Goal: Information Seeking & Learning: Check status

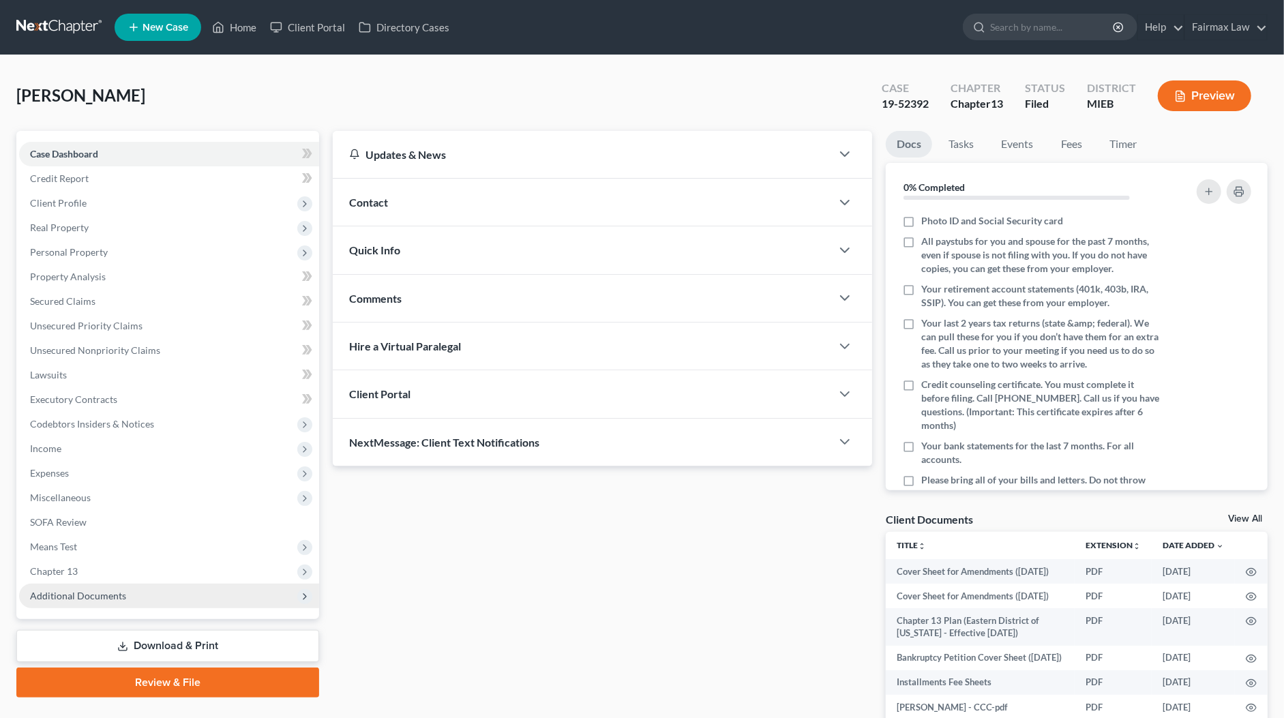
click at [90, 596] on span "Additional Documents" at bounding box center [78, 596] width 96 height 12
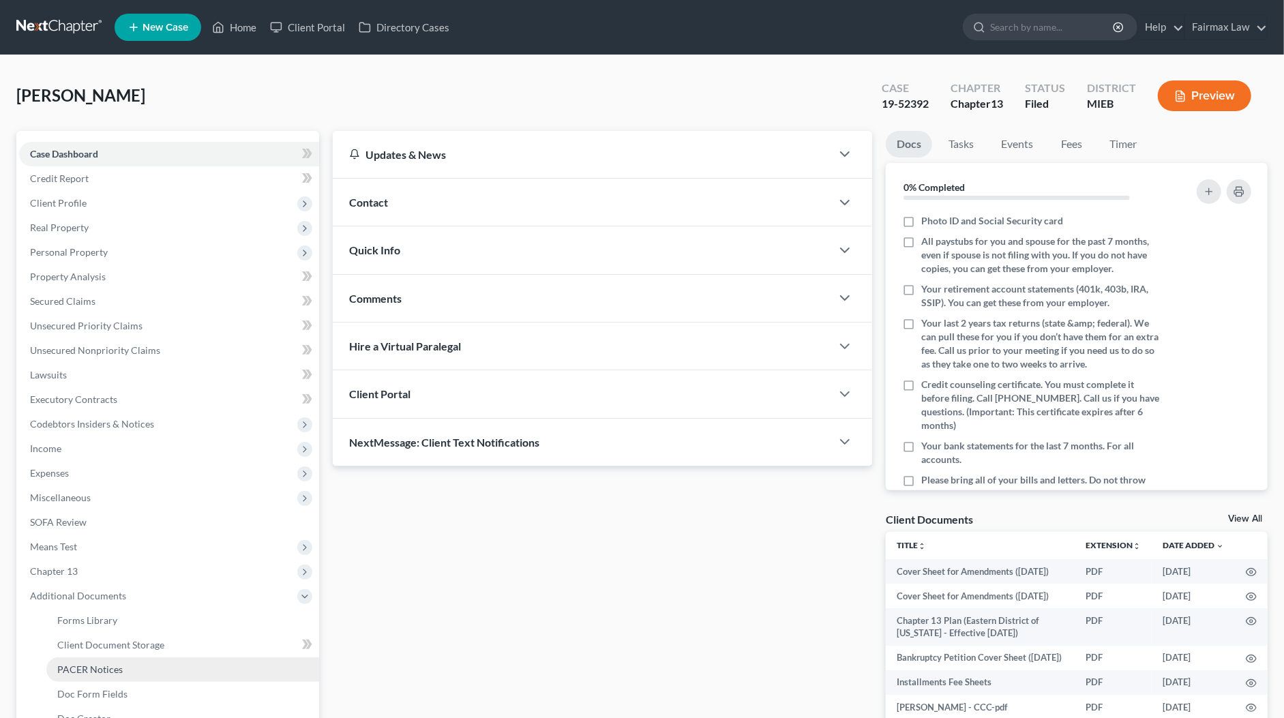
click at [108, 662] on link "PACER Notices" at bounding box center [182, 669] width 273 height 25
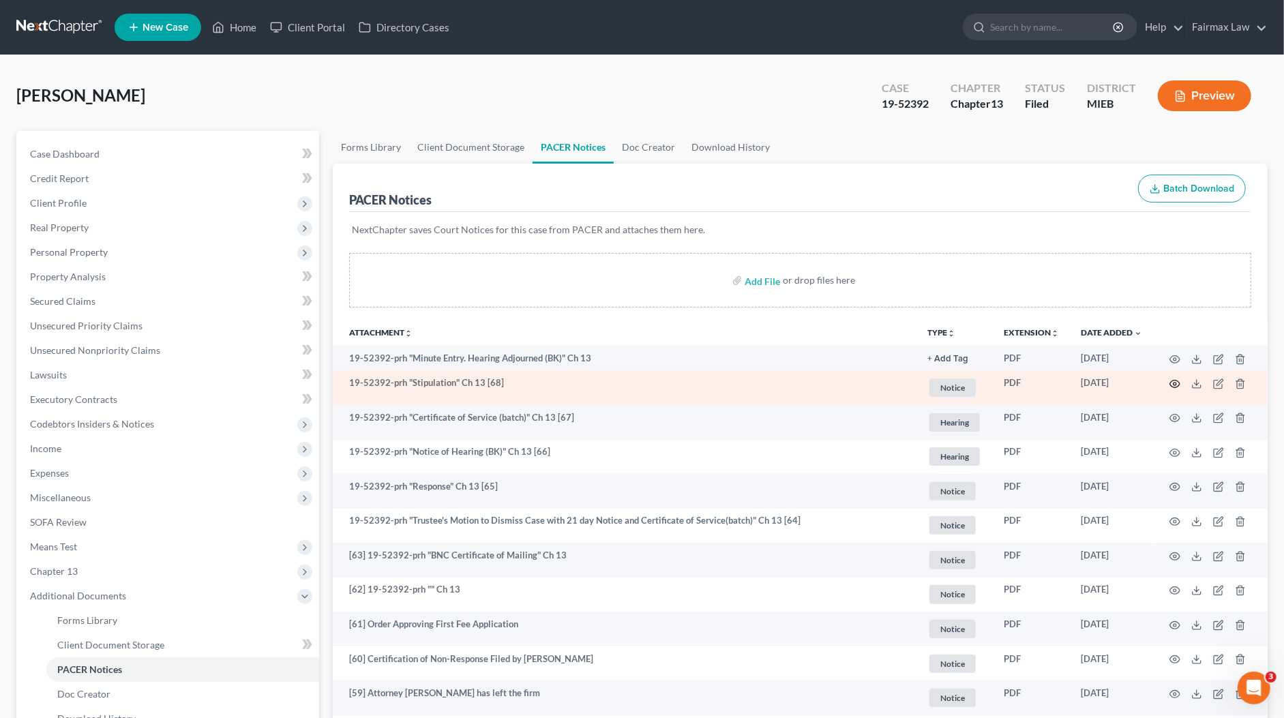
click at [1175, 383] on icon "button" at bounding box center [1174, 383] width 11 height 11
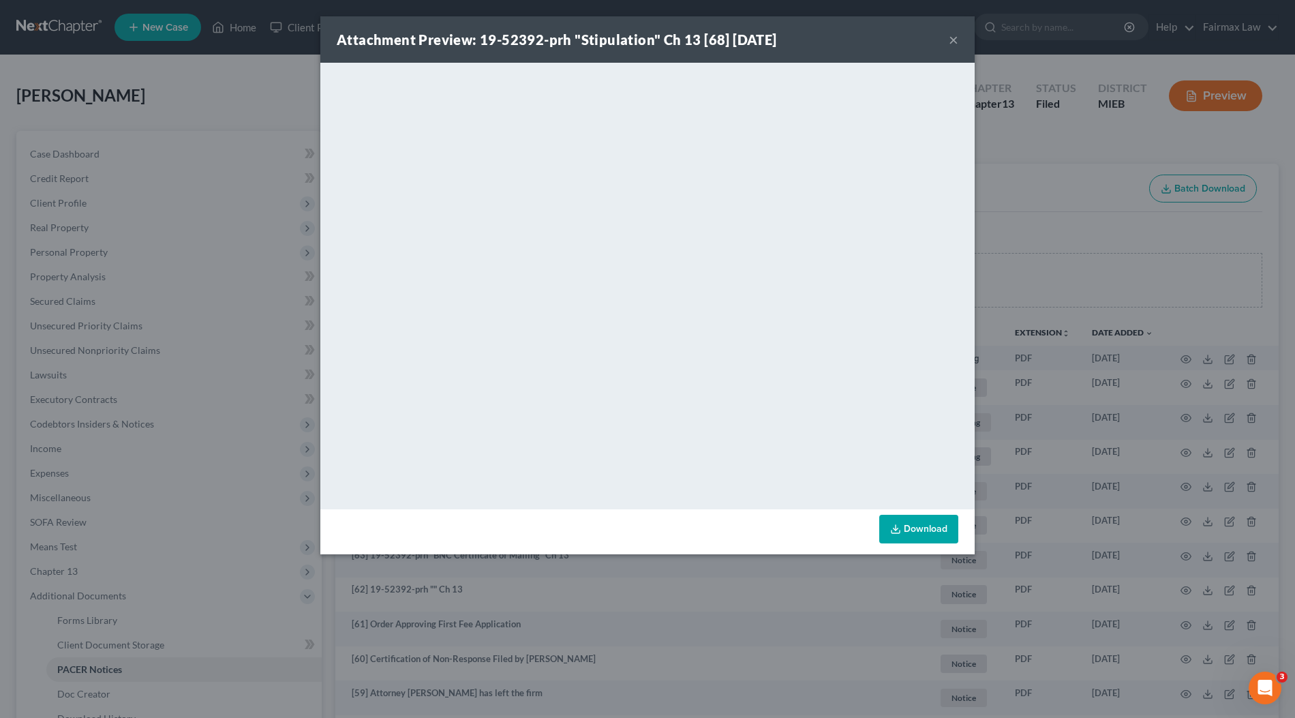
click at [1063, 282] on div "Attachment Preview: 19-52392-prh "Stipulation" Ch 13 [68] 05/13/2025 × <object …" at bounding box center [647, 359] width 1295 height 718
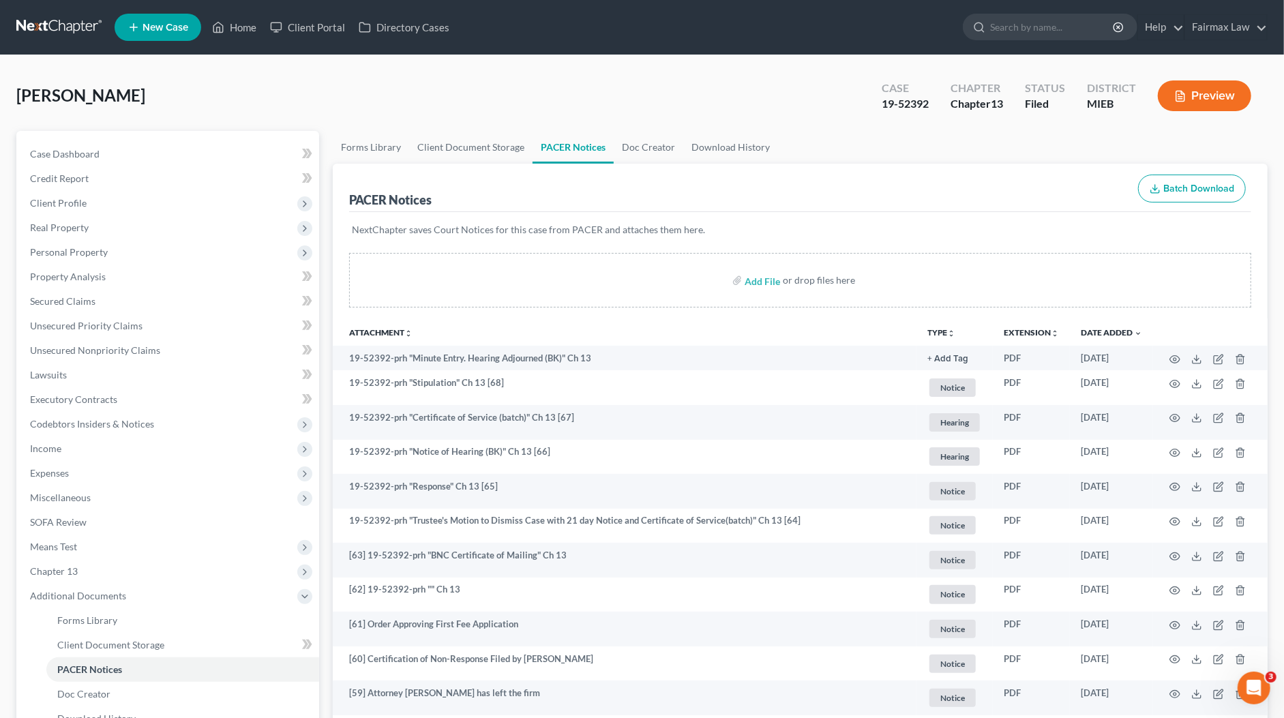
click at [909, 104] on div "19-52392" at bounding box center [904, 104] width 47 height 16
copy div "19-52392"
click at [929, 18] on ul "New Case Home Client Portal Directory Cases - No Result - See all results Or Pr…" at bounding box center [691, 27] width 1153 height 35
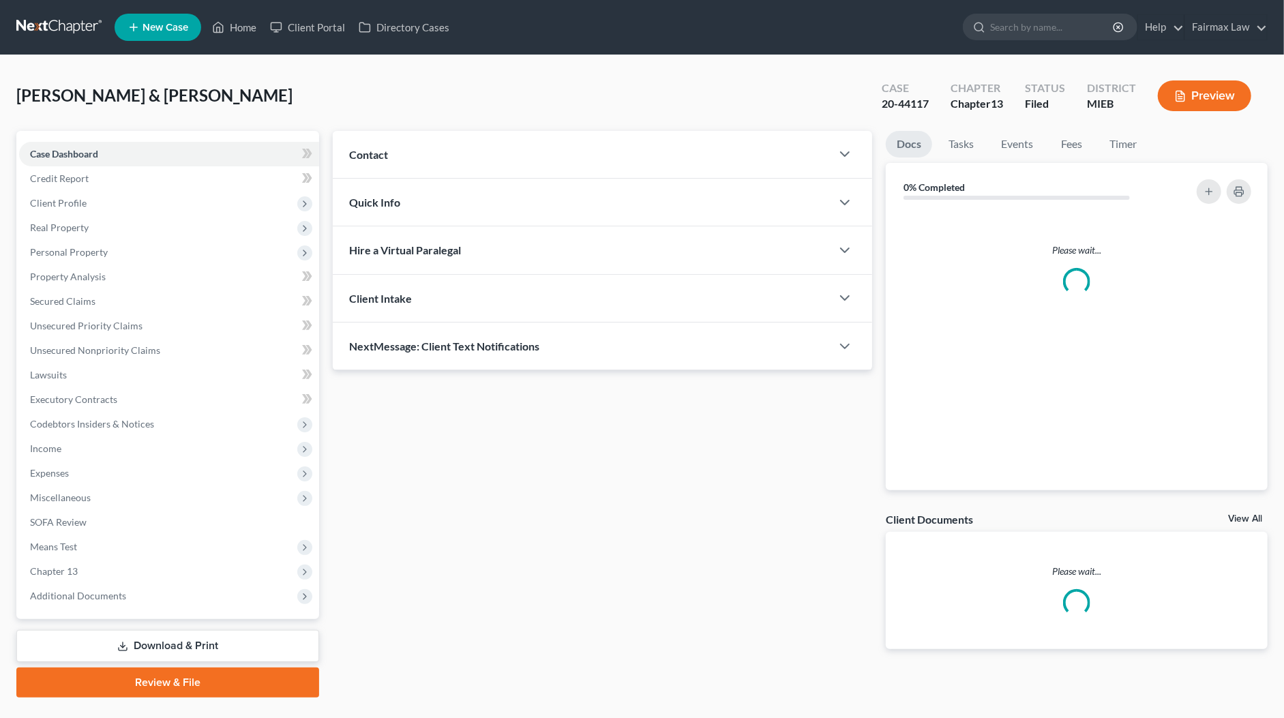
click at [189, 591] on span "Additional Documents" at bounding box center [169, 596] width 300 height 25
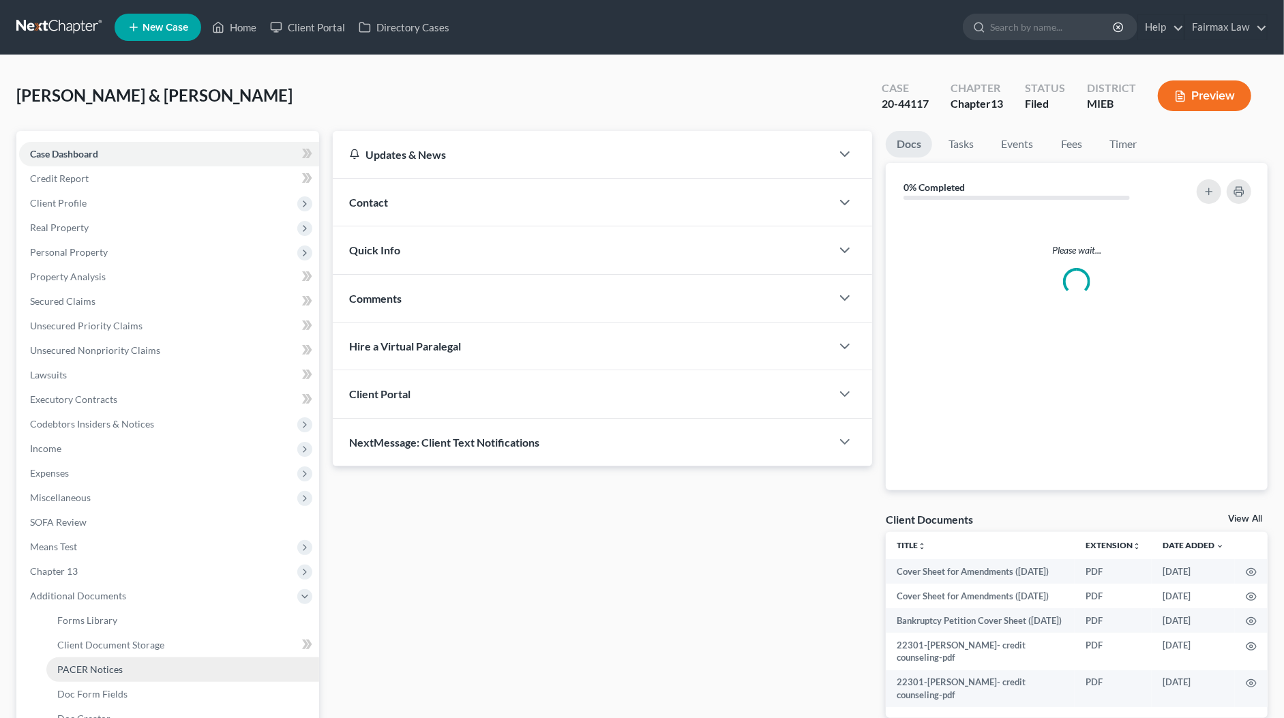
click at [144, 665] on link "PACER Notices" at bounding box center [182, 669] width 273 height 25
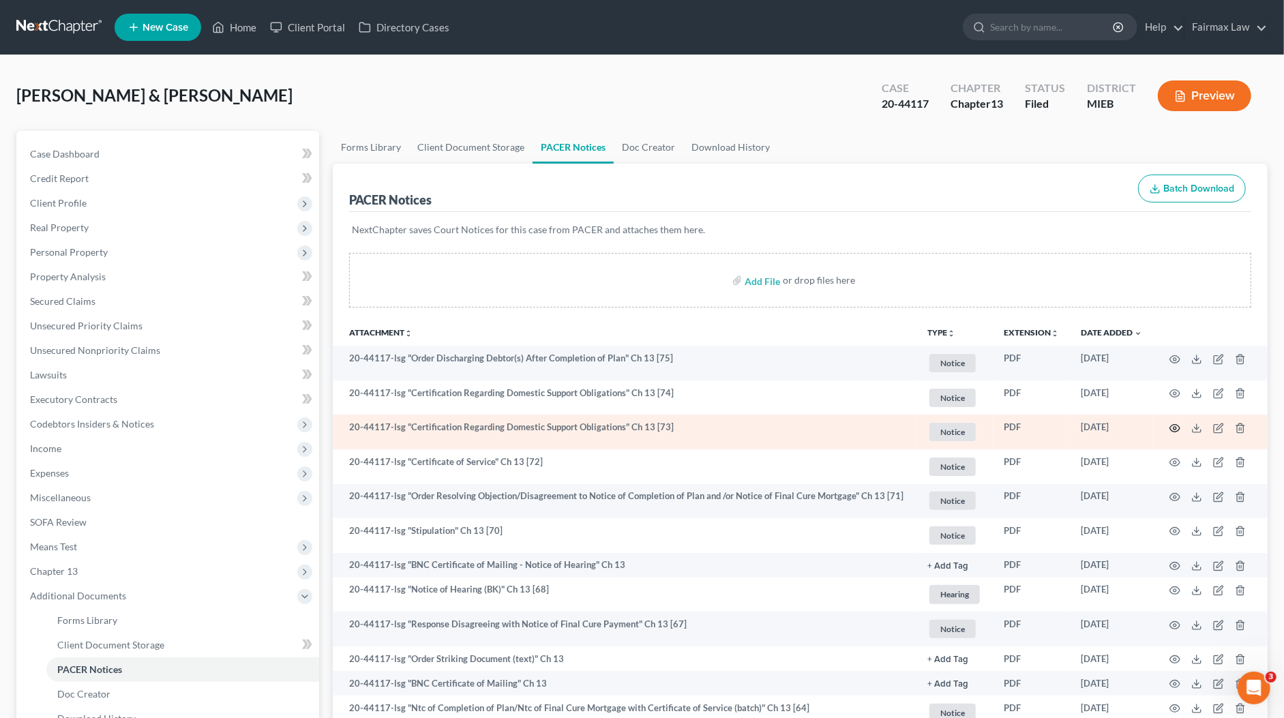
click at [1175, 427] on icon "button" at bounding box center [1174, 428] width 11 height 11
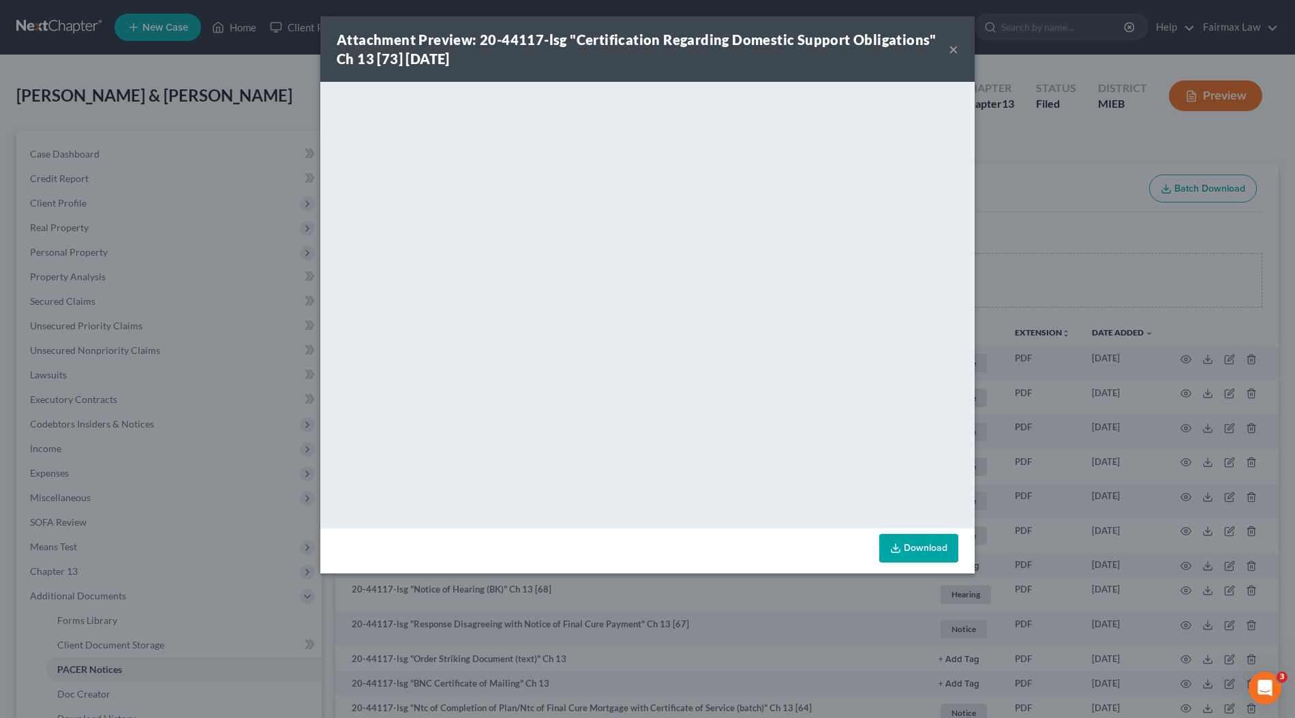
click at [1010, 301] on div "Attachment Preview: 20-44117-lsg "Certification Regarding Domestic Support Obli…" at bounding box center [647, 359] width 1295 height 718
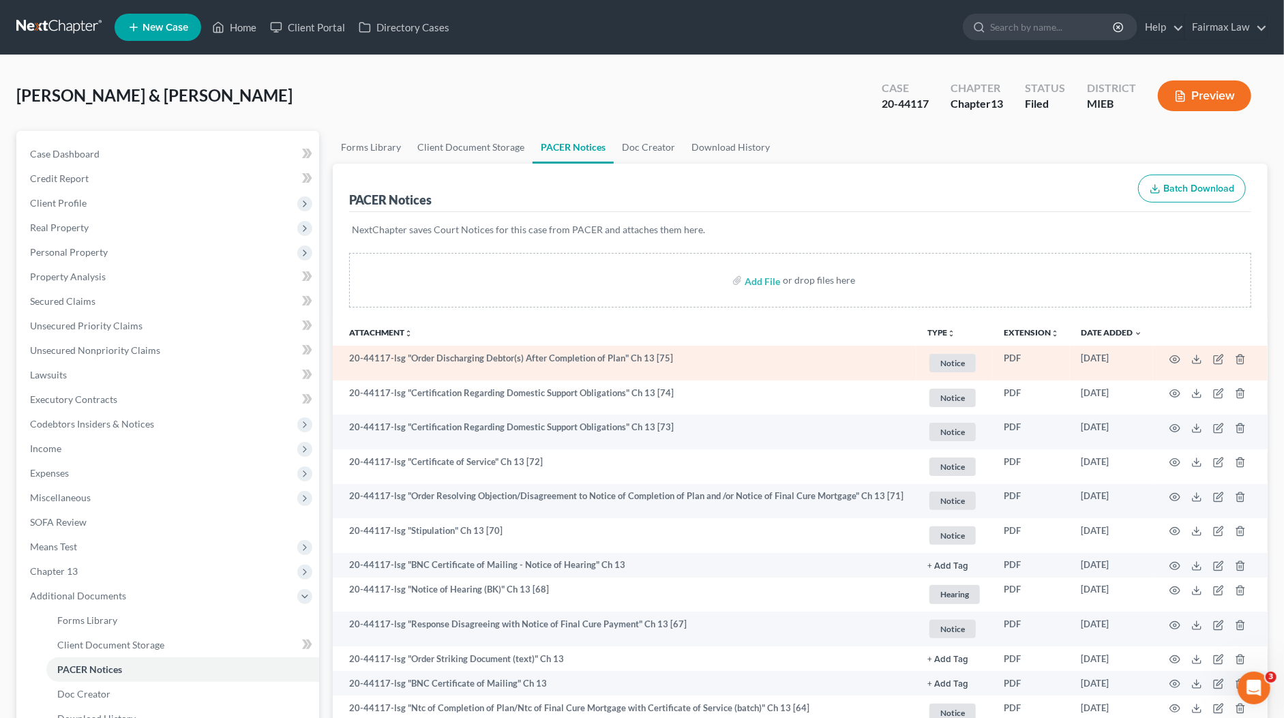
click at [1174, 350] on td at bounding box center [1210, 363] width 115 height 35
click at [1173, 355] on icon "button" at bounding box center [1175, 358] width 10 height 7
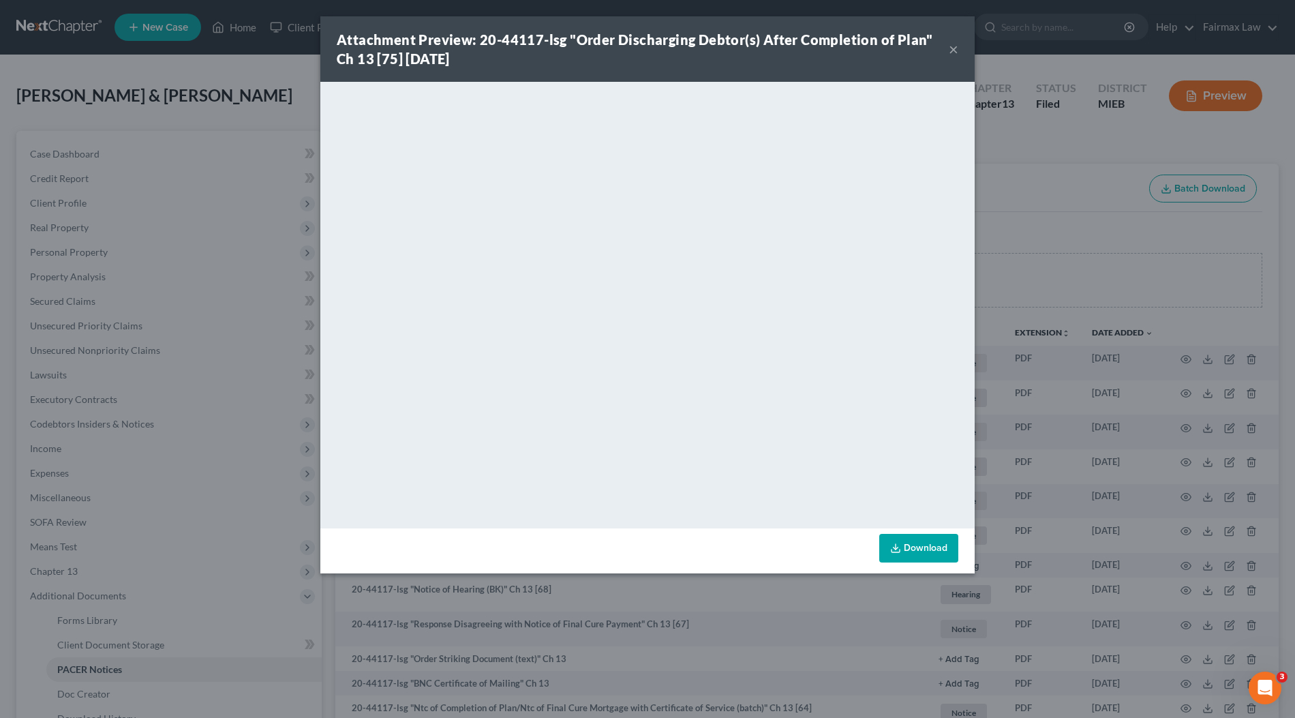
click at [1027, 234] on div "Attachment Preview: 20-44117-lsg "Order Discharging Debtor(s) After Completion …" at bounding box center [647, 359] width 1295 height 718
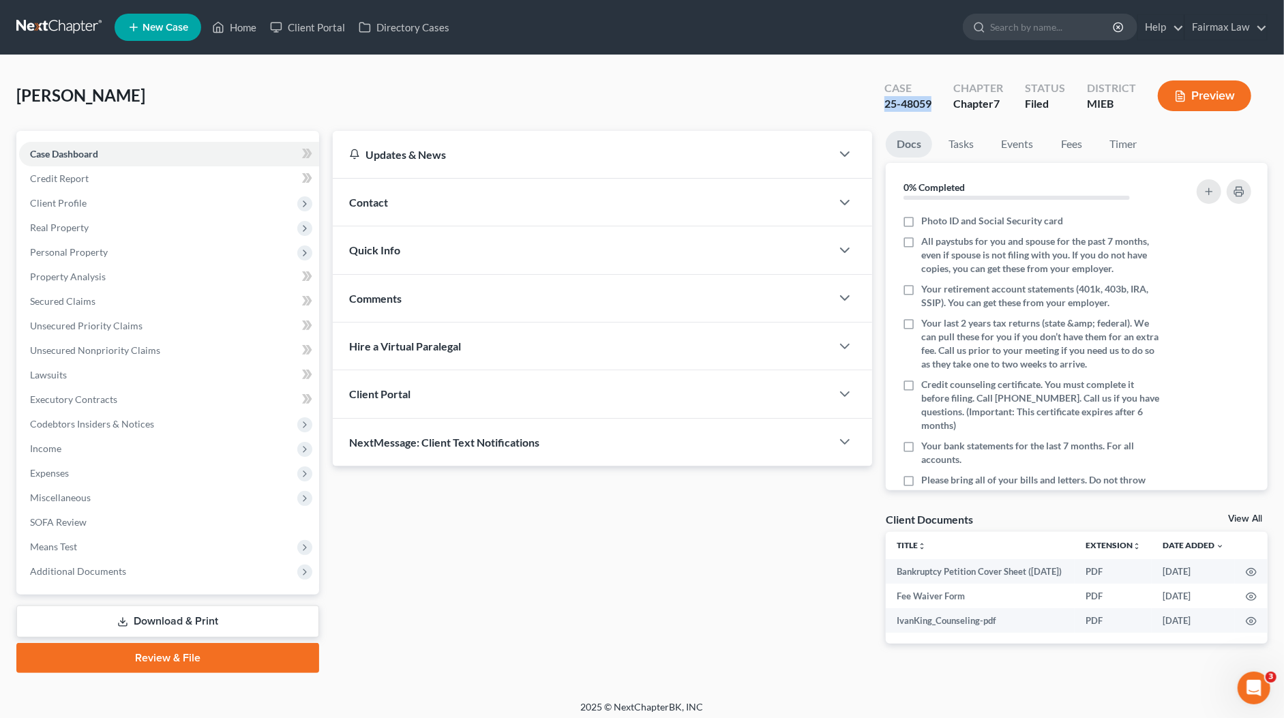
drag, startPoint x: 932, startPoint y: 105, endPoint x: 883, endPoint y: 102, distance: 49.2
click at [883, 102] on div "Case 25-48059" at bounding box center [907, 97] width 69 height 40
copy div "25-48059"
click at [110, 571] on span "Additional Documents" at bounding box center [78, 571] width 96 height 12
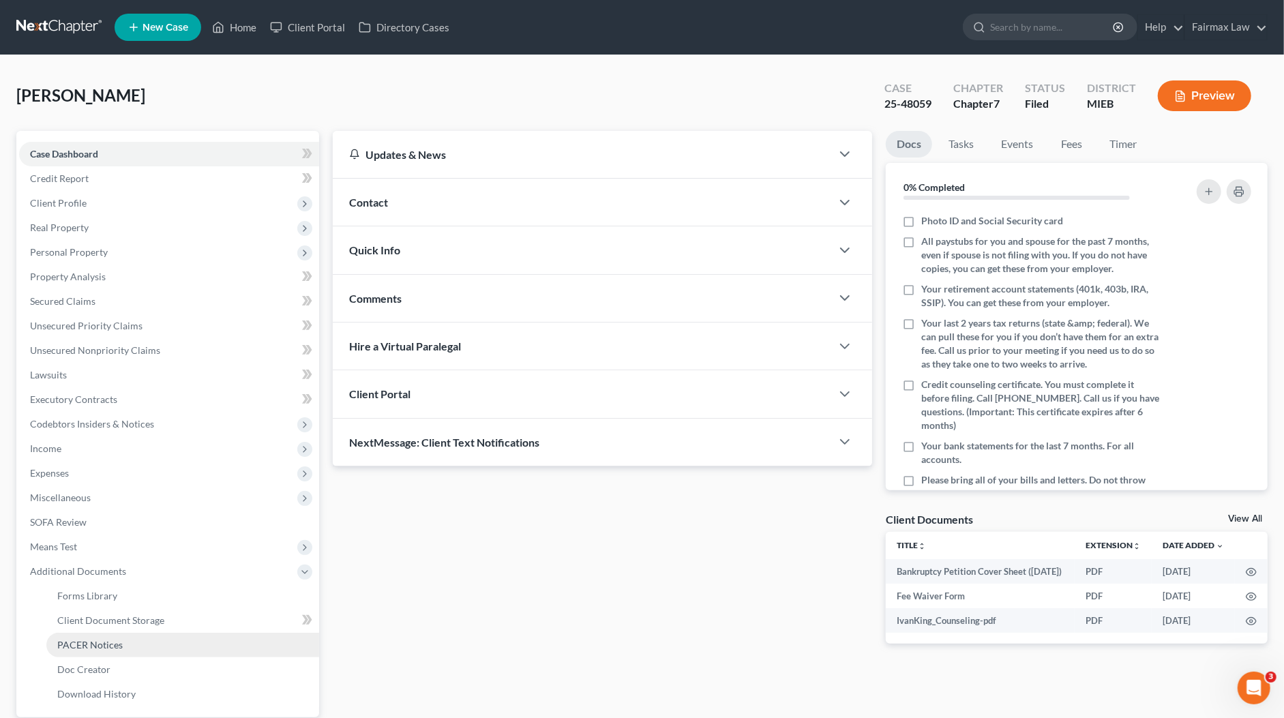
click at [112, 650] on link "PACER Notices" at bounding box center [182, 645] width 273 height 25
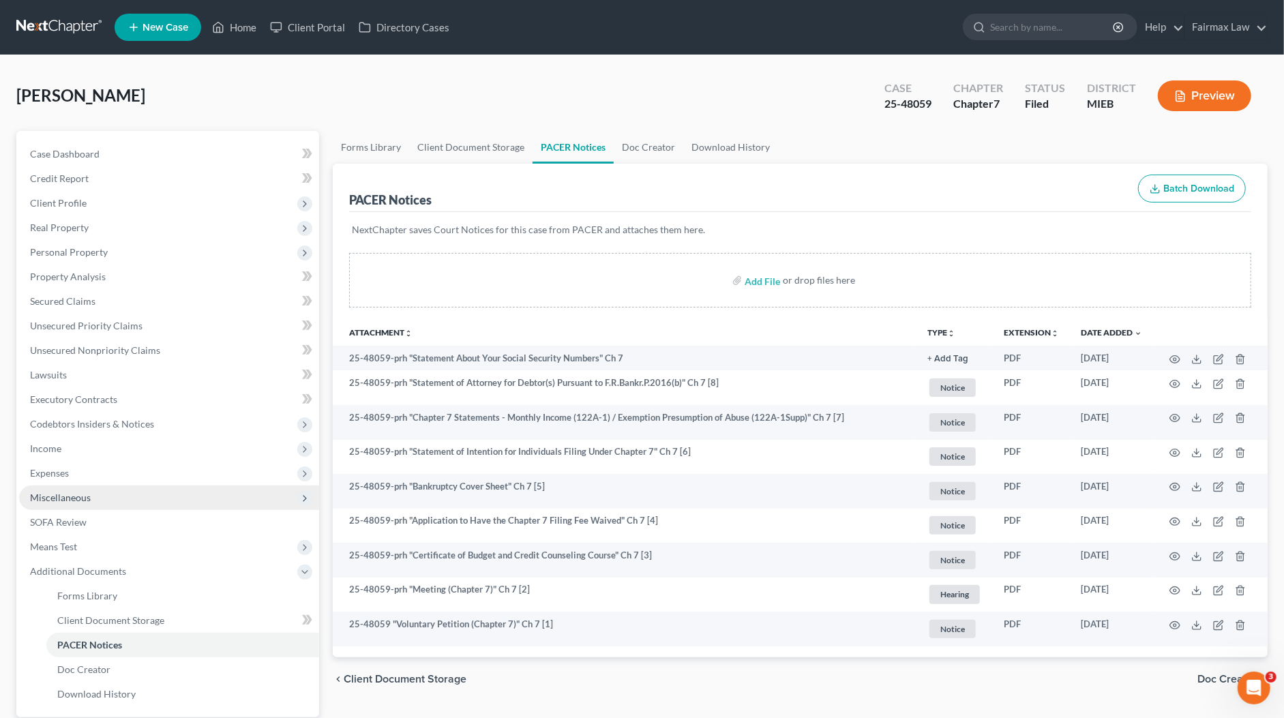
click at [83, 498] on span "Miscellaneous" at bounding box center [60, 497] width 61 height 12
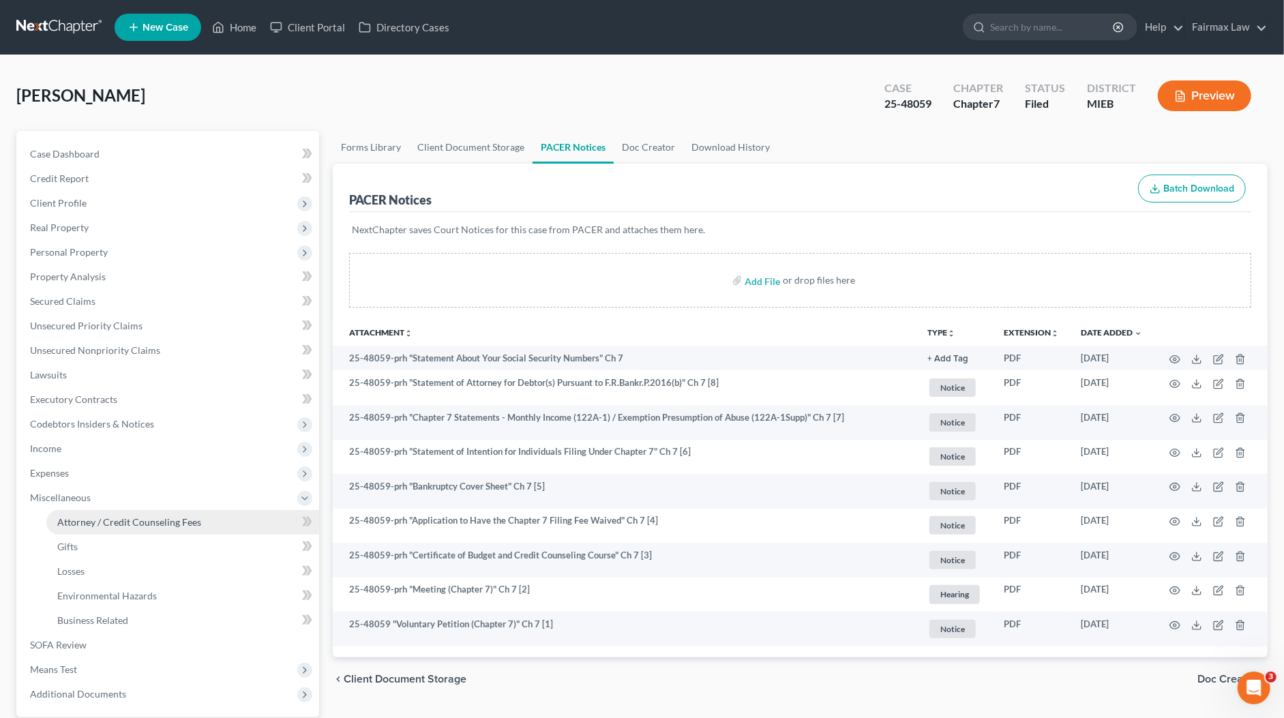
click at [102, 516] on span "Attorney / Credit Counseling Fees" at bounding box center [129, 522] width 144 height 12
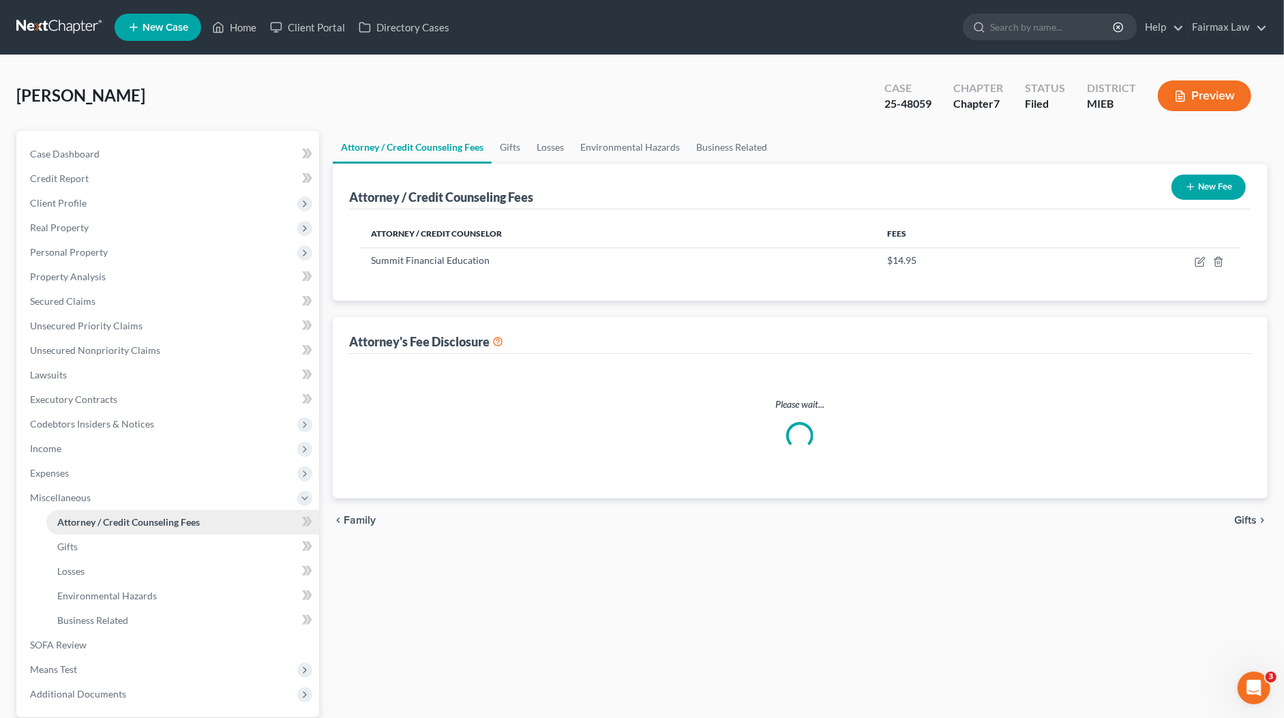
select select "6"
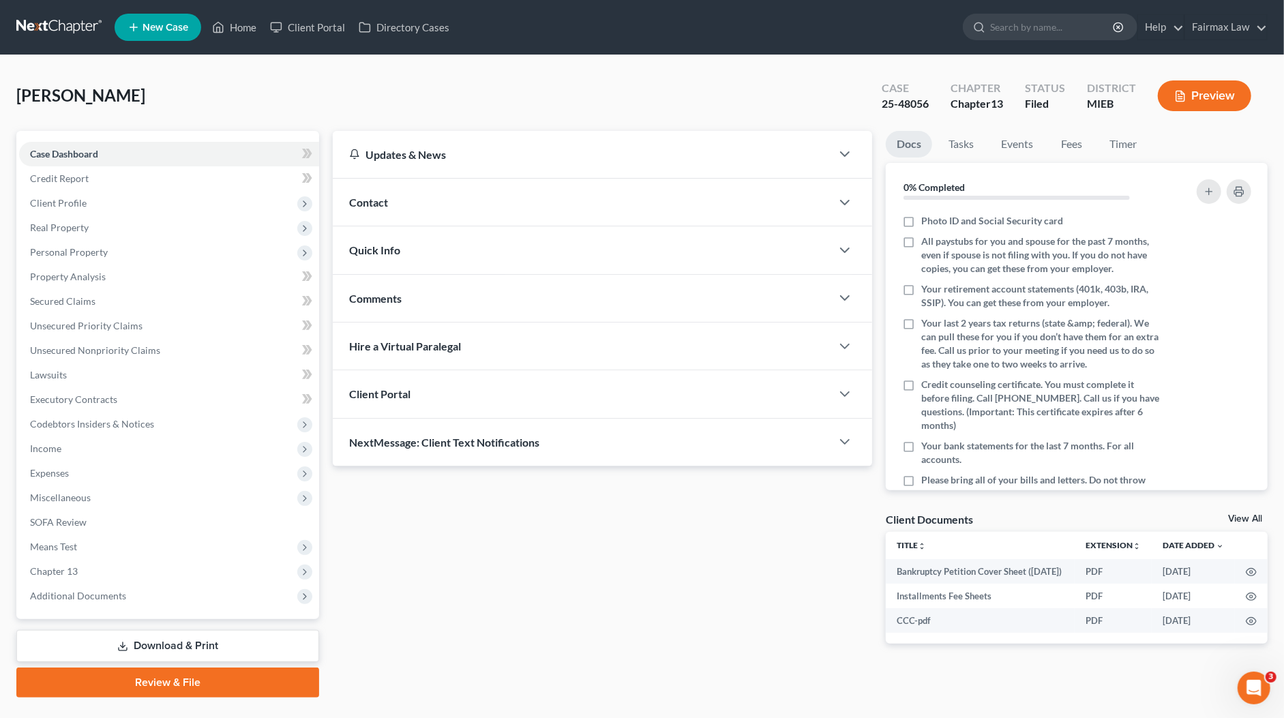
click at [915, 102] on div "25-48056" at bounding box center [904, 104] width 47 height 16
copy div "25-48056"
click at [120, 592] on span "Additional Documents" at bounding box center [78, 596] width 96 height 12
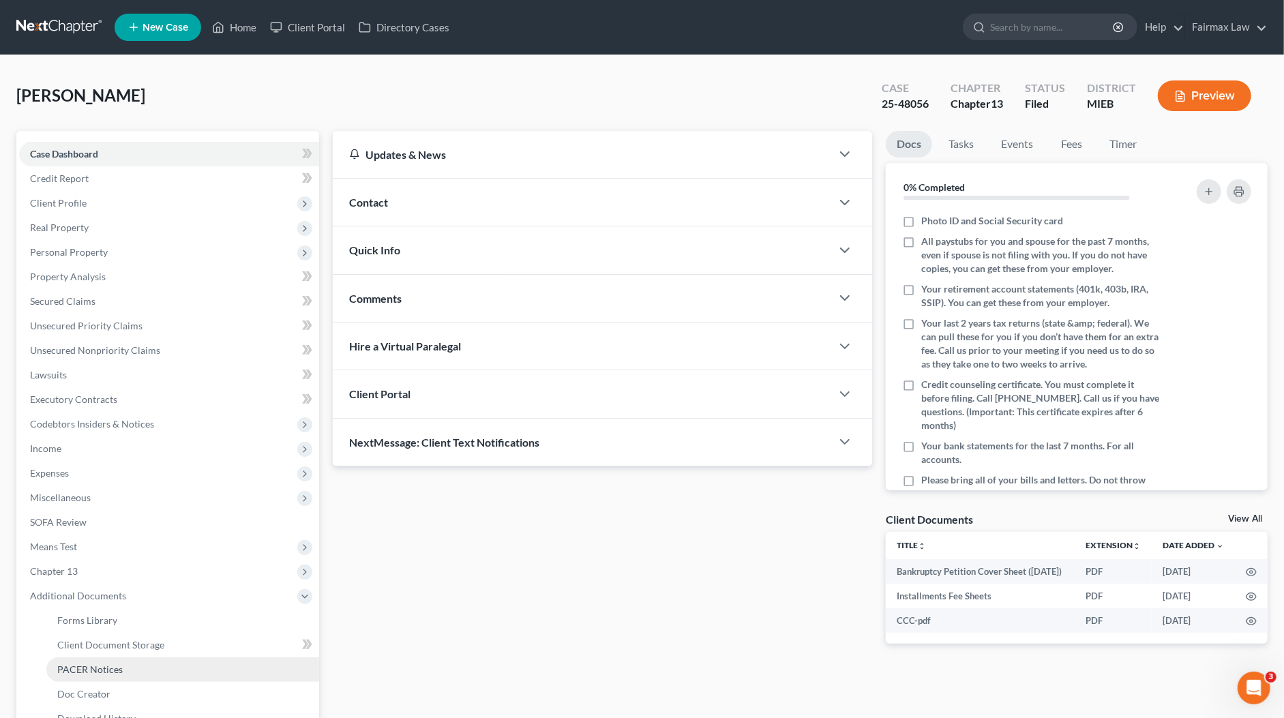
click at [117, 671] on span "PACER Notices" at bounding box center [89, 669] width 65 height 12
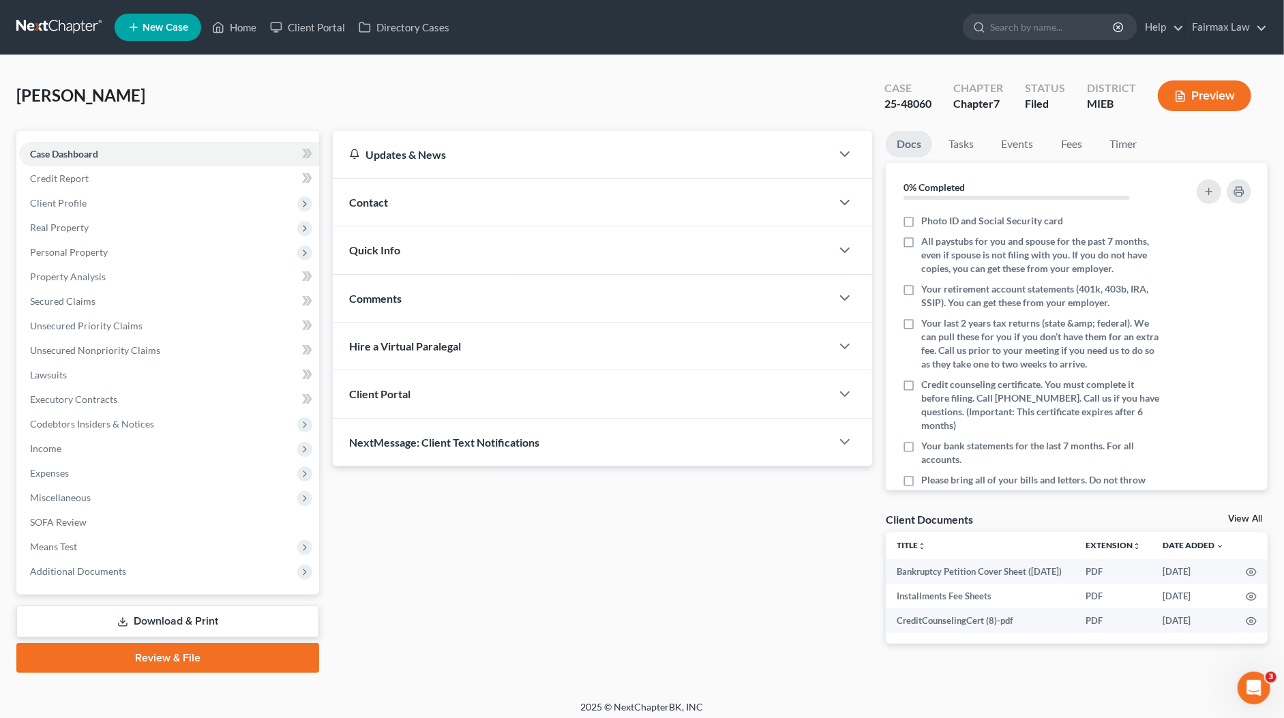
click at [897, 110] on div "25-48060" at bounding box center [907, 104] width 47 height 16
copy div "25-48060"
click at [68, 573] on span "Additional Documents" at bounding box center [78, 571] width 96 height 12
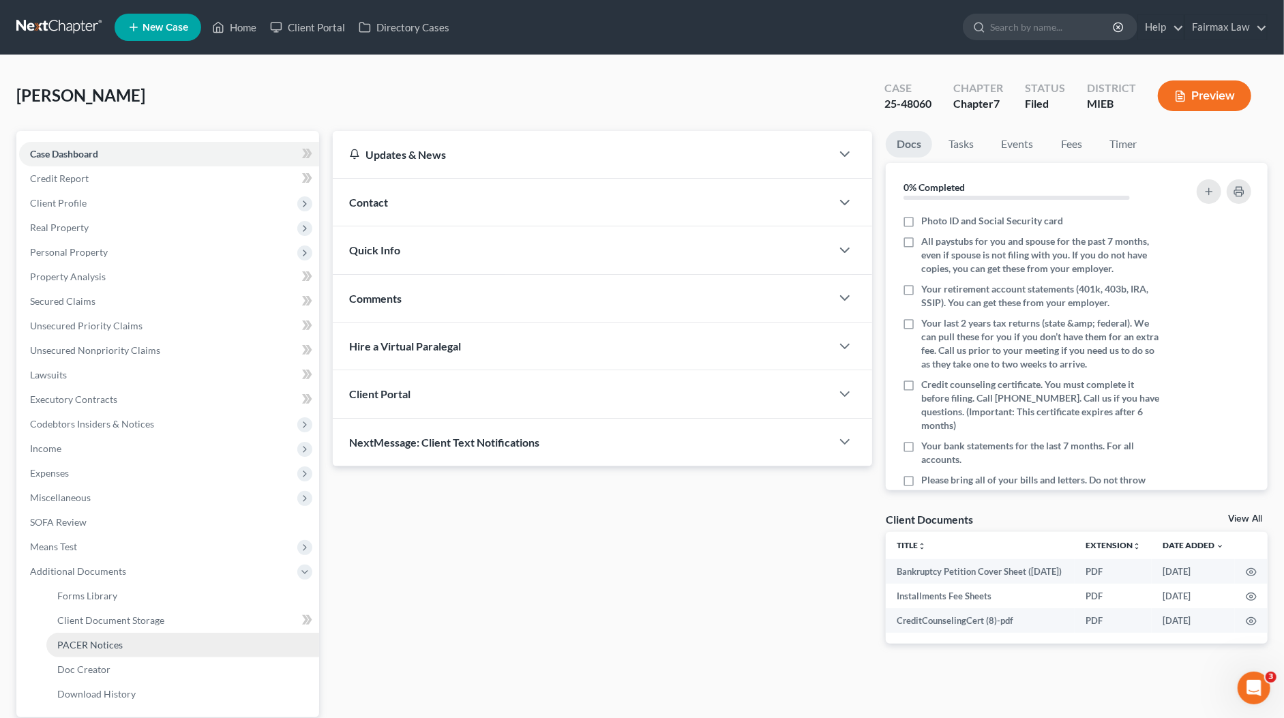
click at [114, 637] on link "PACER Notices" at bounding box center [182, 645] width 273 height 25
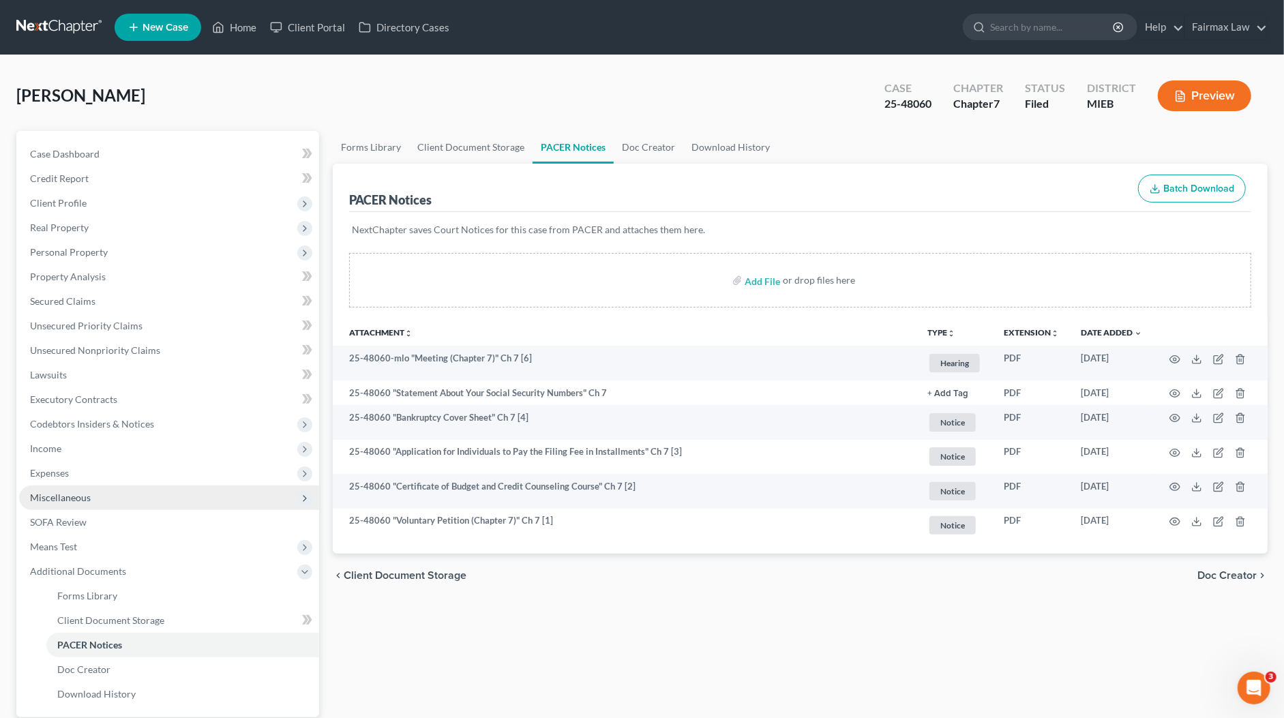
click at [97, 494] on span "Miscellaneous" at bounding box center [169, 497] width 300 height 25
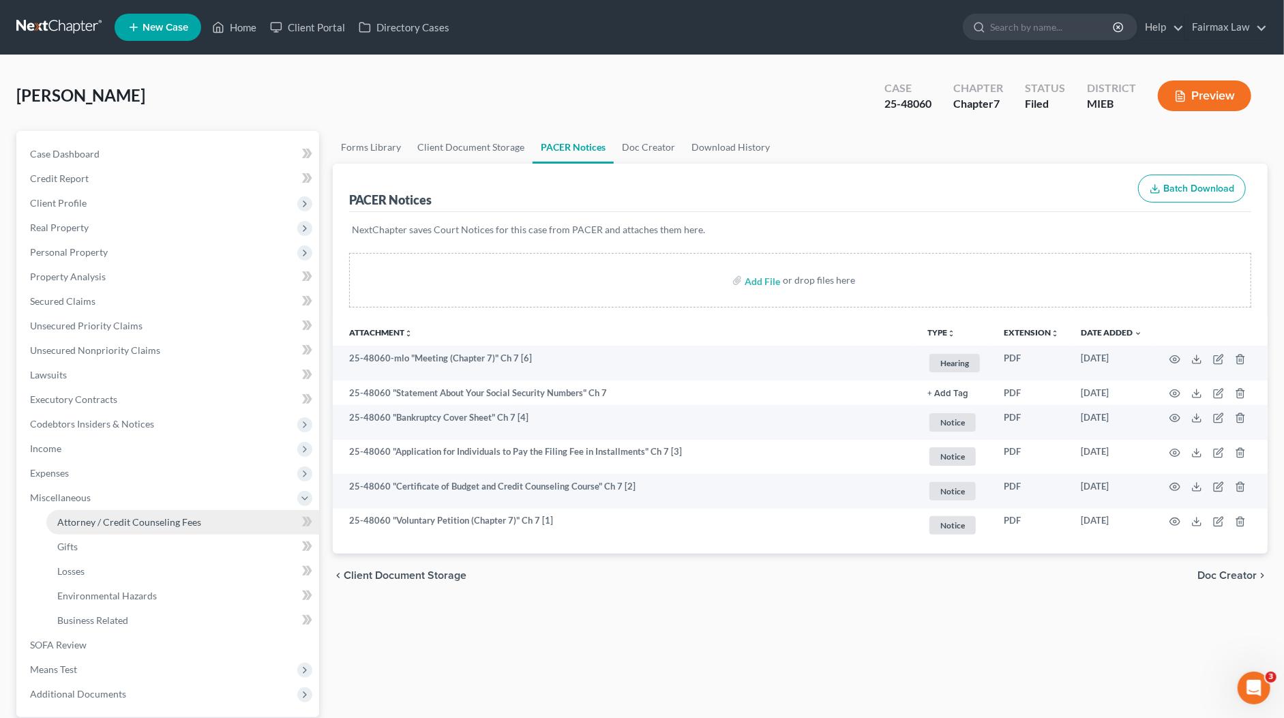
click at [141, 526] on span "Attorney / Credit Counseling Fees" at bounding box center [129, 522] width 144 height 12
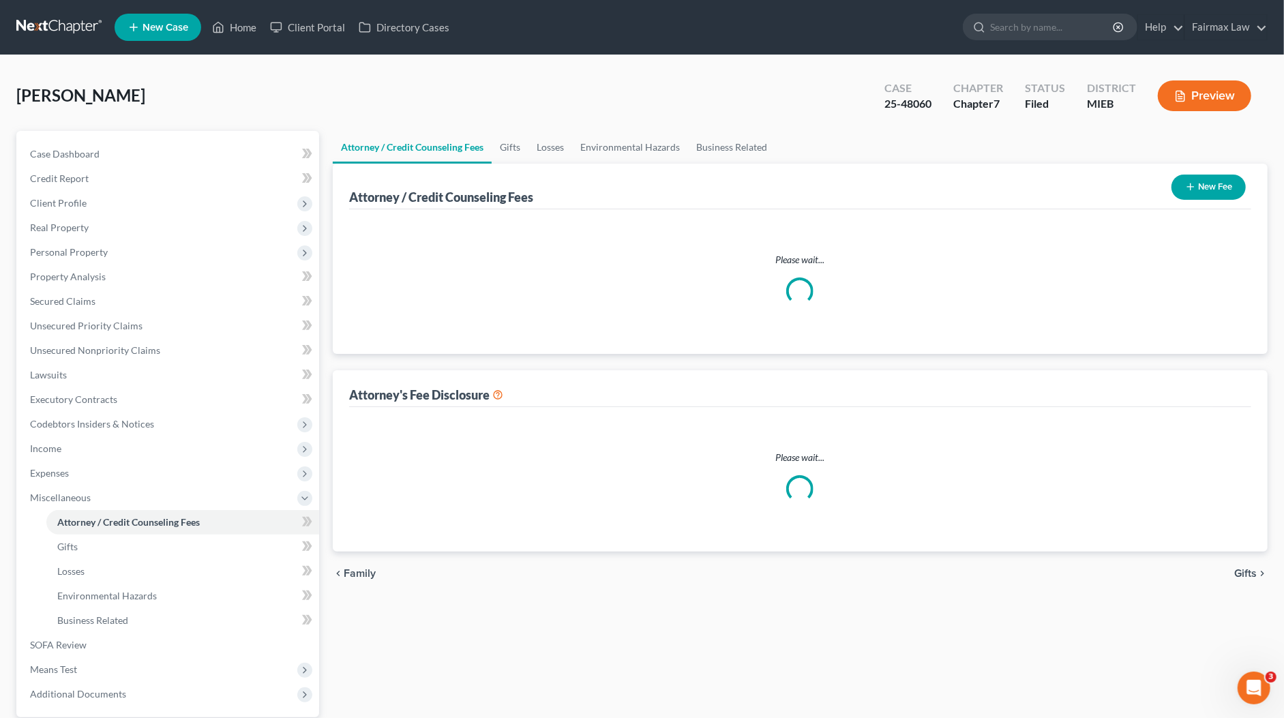
select select "2"
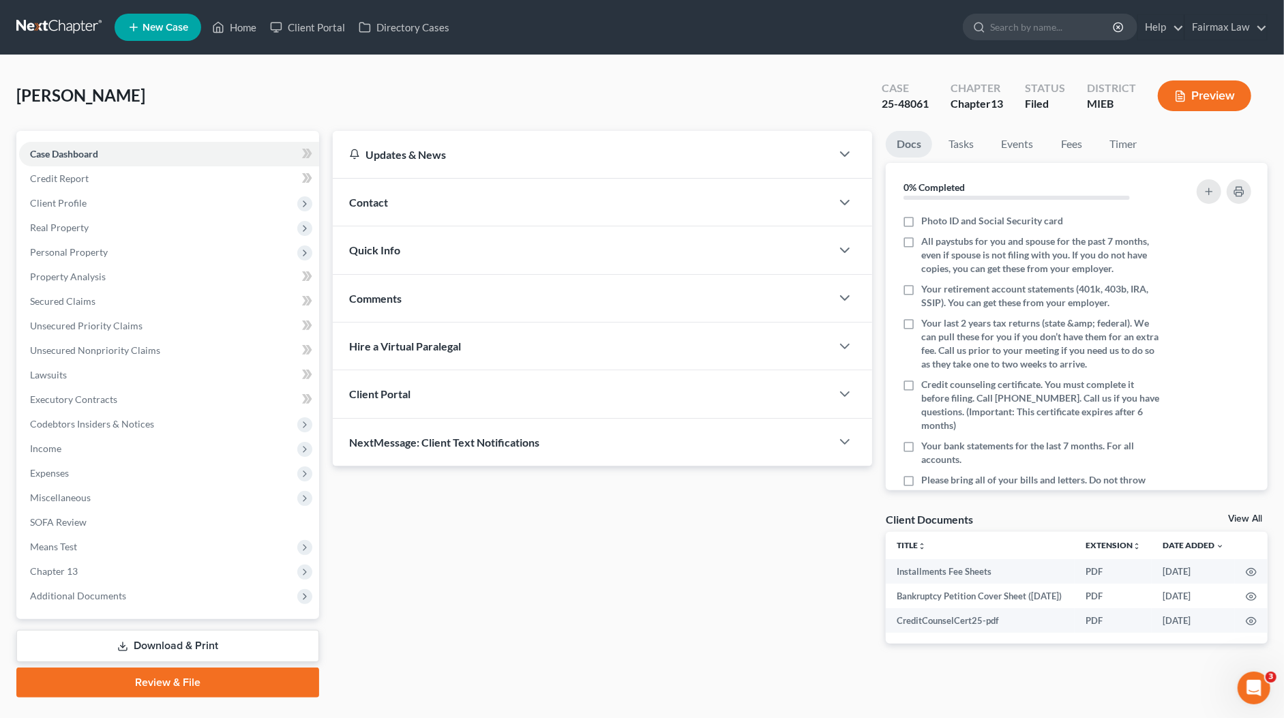
click at [901, 104] on div "25-48061" at bounding box center [904, 104] width 47 height 16
drag, startPoint x: 901, startPoint y: 104, endPoint x: 909, endPoint y: 106, distance: 7.6
click at [900, 104] on div "25-48061" at bounding box center [904, 104] width 47 height 16
copy div "25-48061"
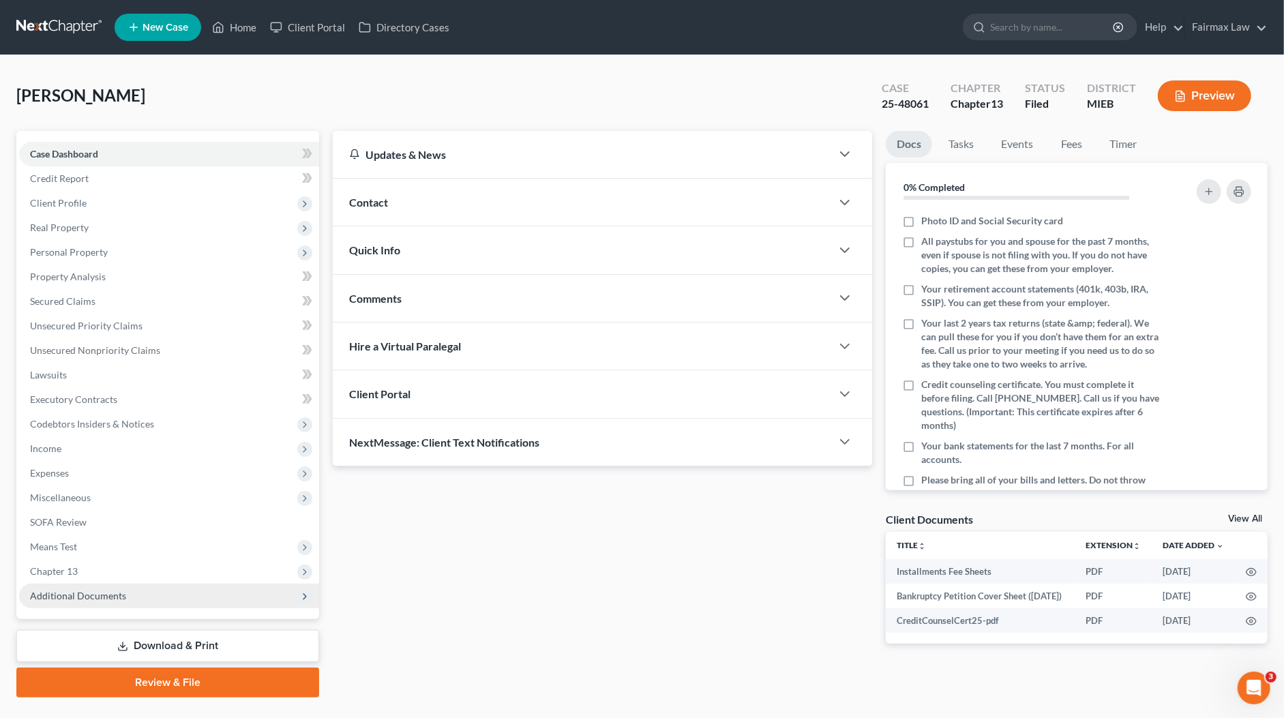
click at [128, 596] on span "Additional Documents" at bounding box center [169, 596] width 300 height 25
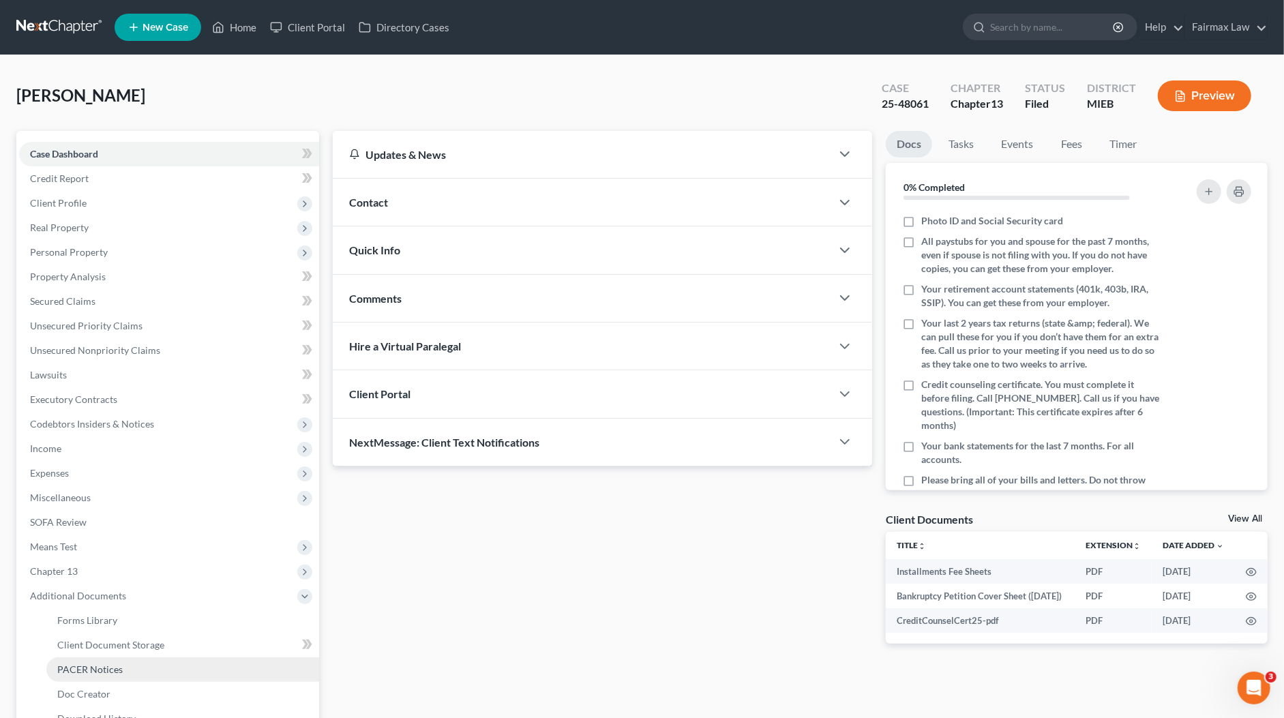
click at [128, 665] on link "PACER Notices" at bounding box center [182, 669] width 273 height 25
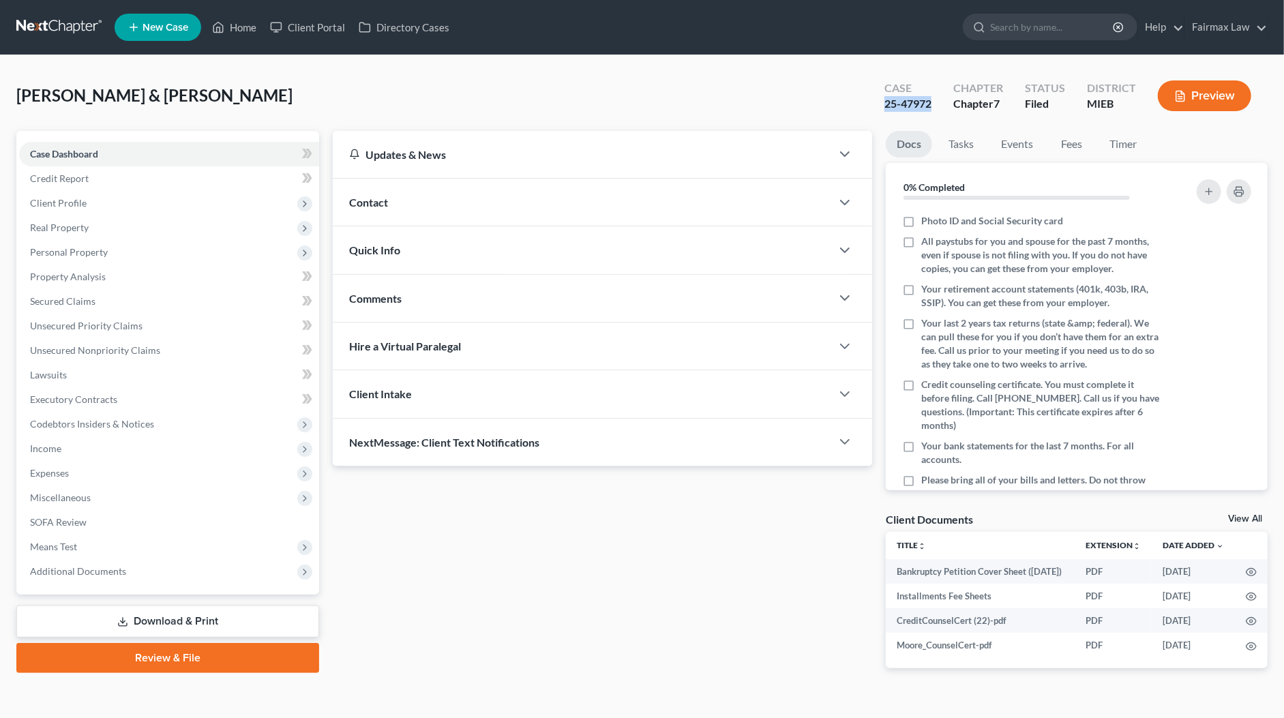
drag, startPoint x: 887, startPoint y: 102, endPoint x: 935, endPoint y: 101, distance: 48.4
click at [935, 101] on div "Case 25-47972" at bounding box center [907, 97] width 69 height 40
copy div "25-47972"
click at [110, 573] on span "Additional Documents" at bounding box center [78, 571] width 96 height 12
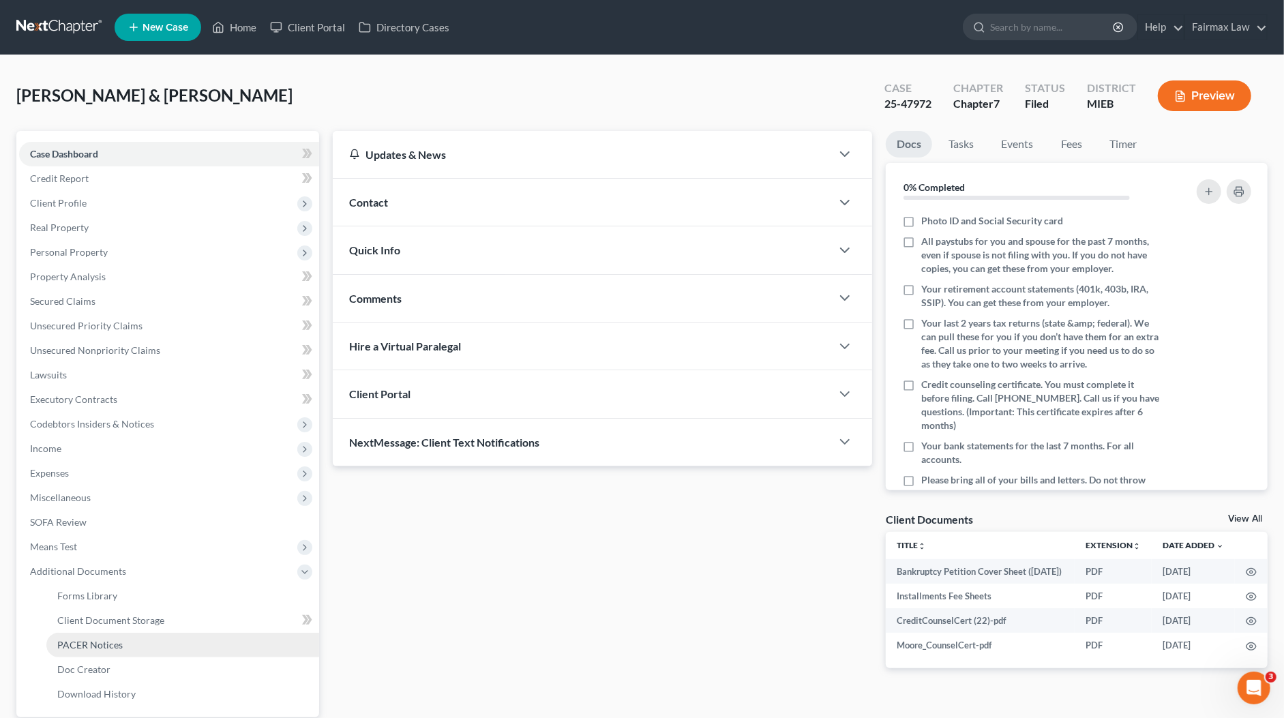
click at [104, 641] on span "PACER Notices" at bounding box center [89, 645] width 65 height 12
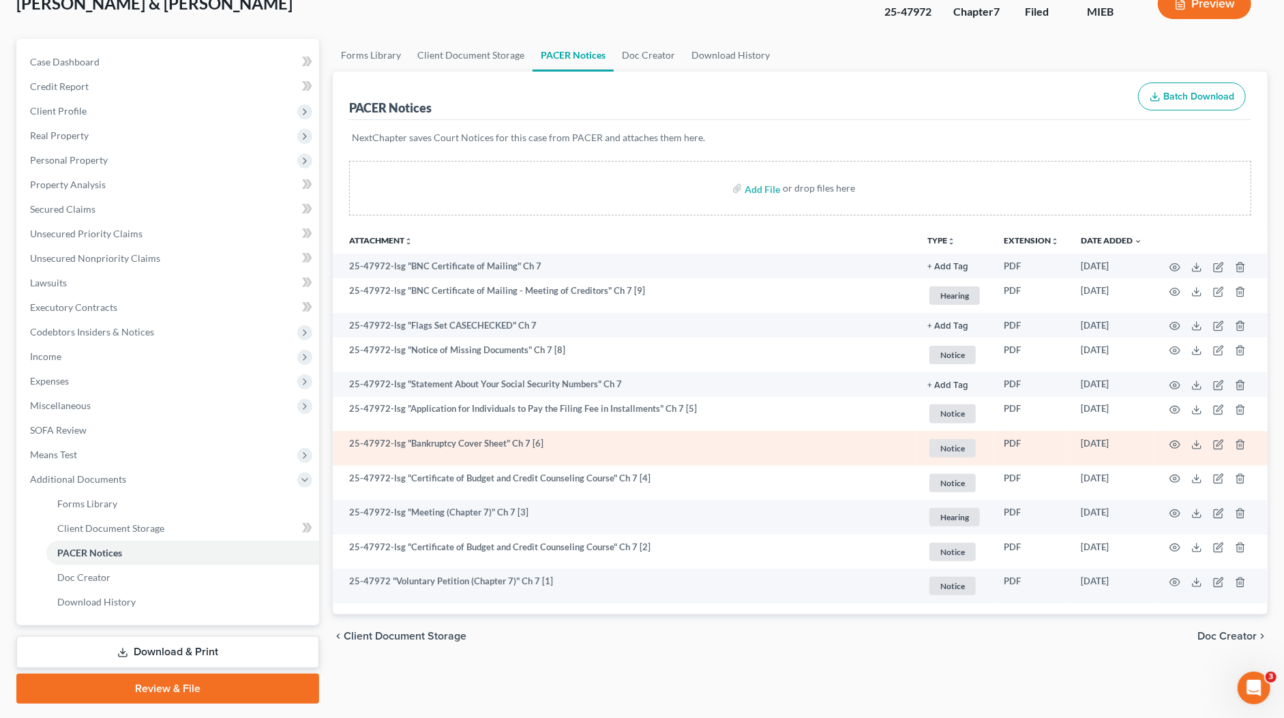
scroll to position [127, 0]
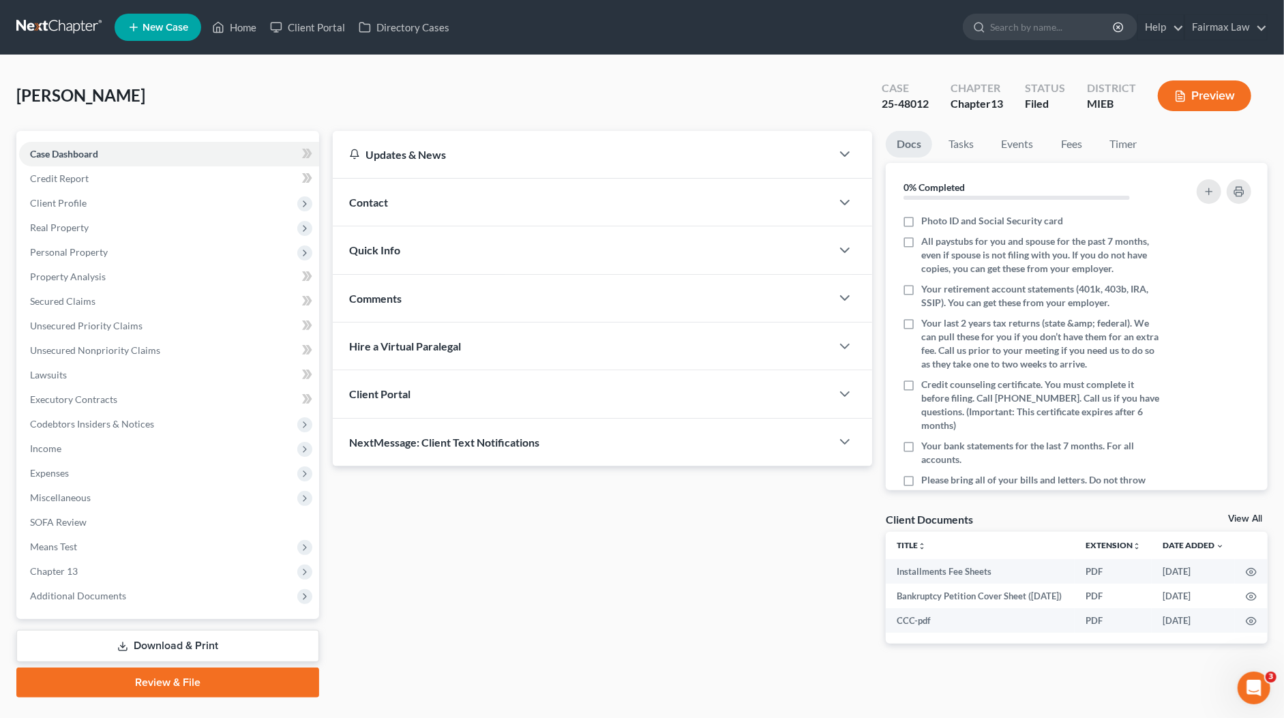
click at [903, 112] on div "Case 25-48012" at bounding box center [904, 97] width 69 height 40
click at [898, 102] on div "25-48012" at bounding box center [904, 104] width 47 height 16
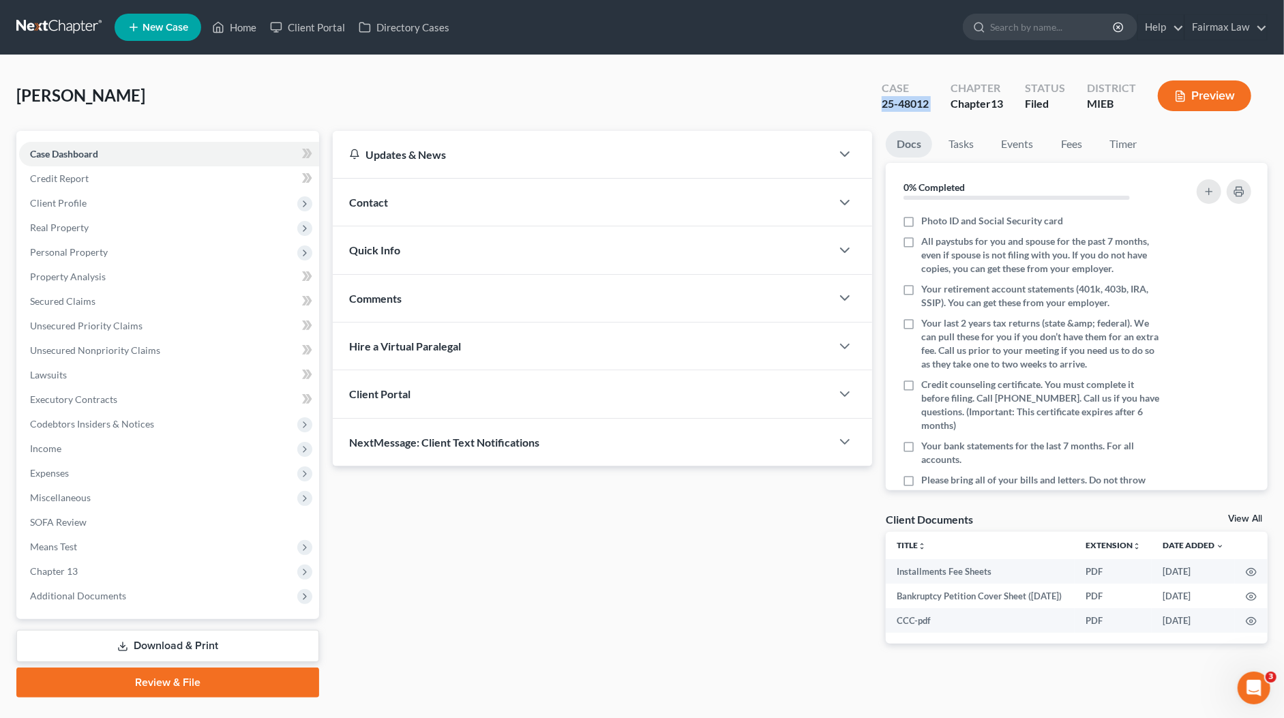
copy div "25-48012"
click at [132, 581] on span "Chapter 13" at bounding box center [169, 571] width 300 height 25
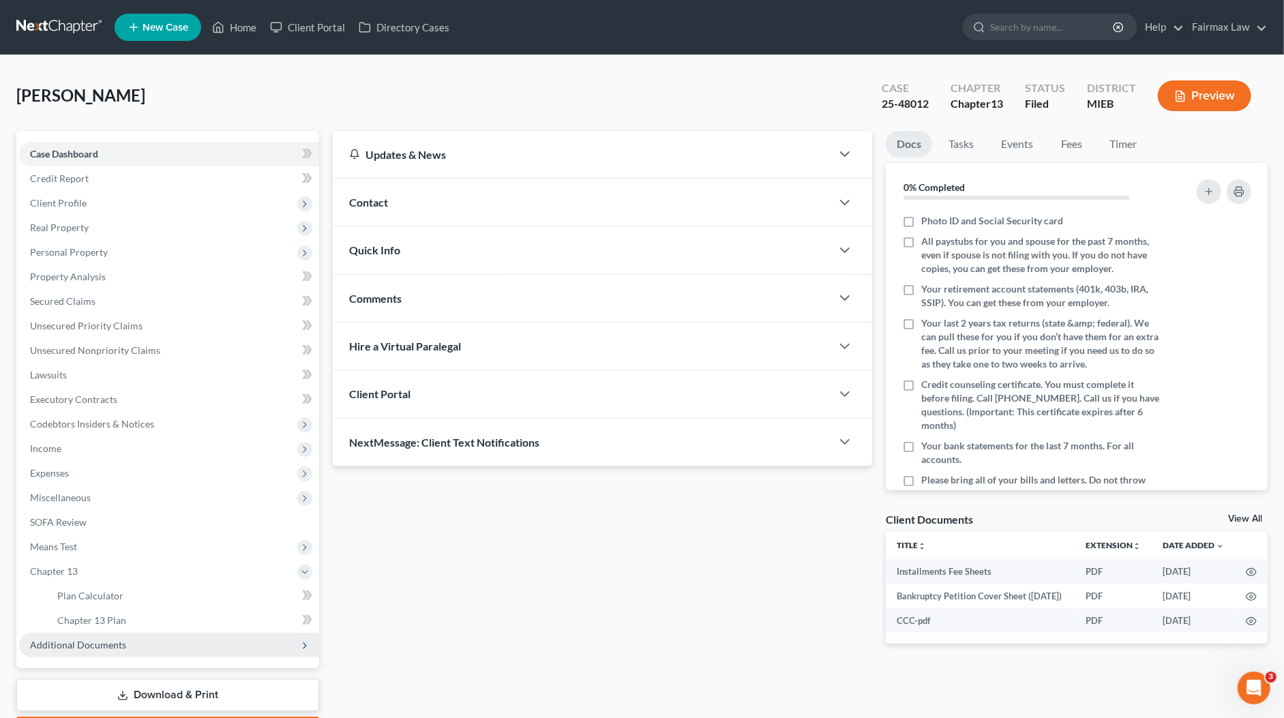
click at [104, 647] on span "Additional Documents" at bounding box center [78, 645] width 96 height 12
click at [109, 676] on link "PACER Notices" at bounding box center [182, 669] width 273 height 25
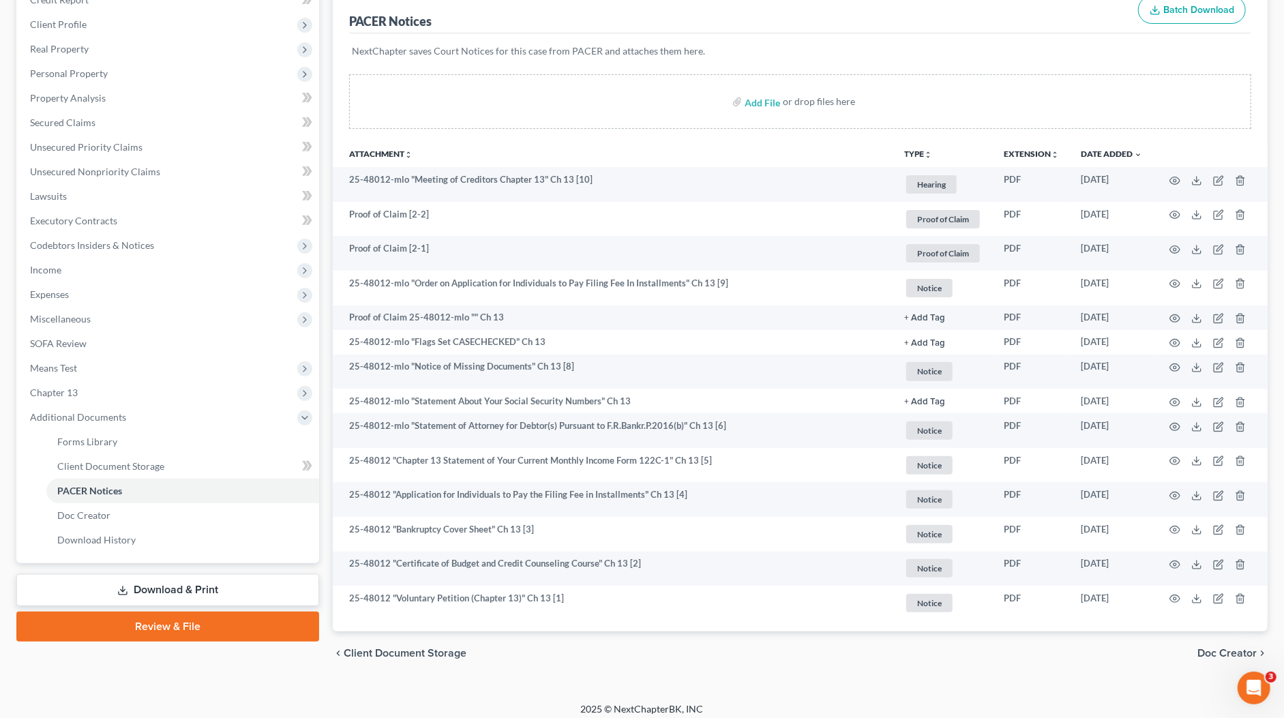
scroll to position [185, 0]
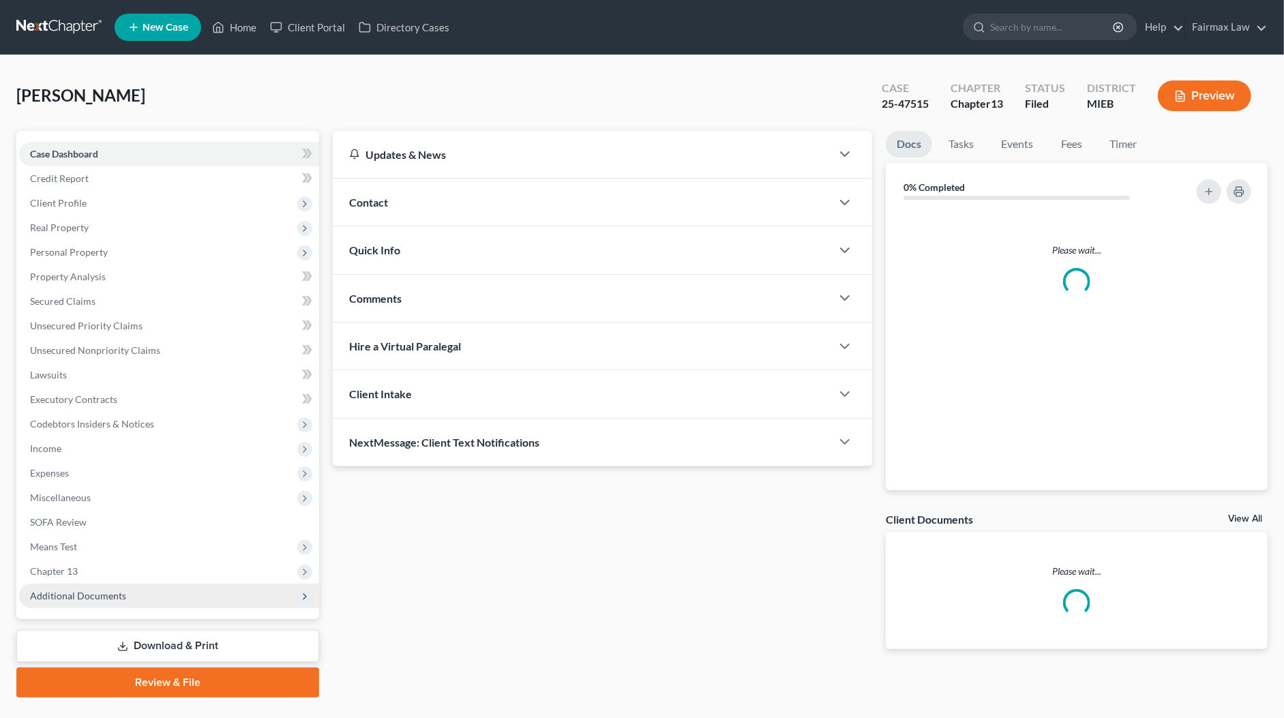
click at [102, 605] on span "Additional Documents" at bounding box center [169, 596] width 300 height 25
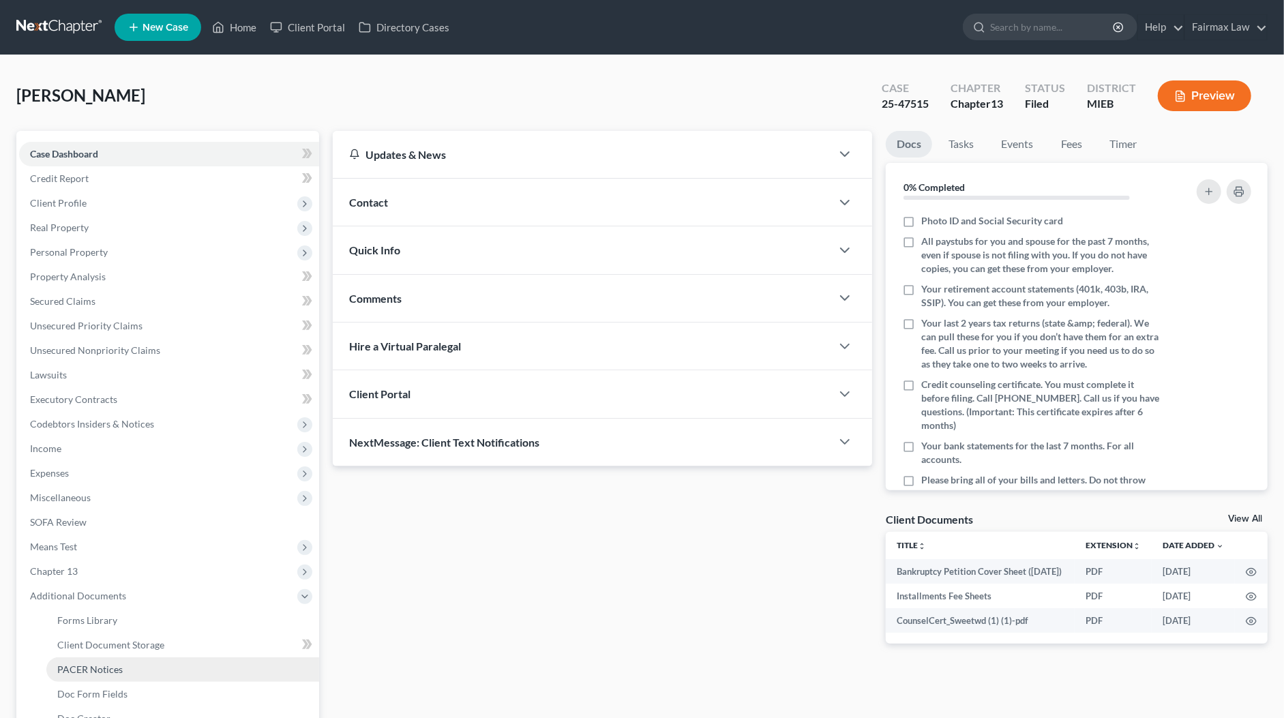
click at [114, 666] on span "PACER Notices" at bounding box center [89, 669] width 65 height 12
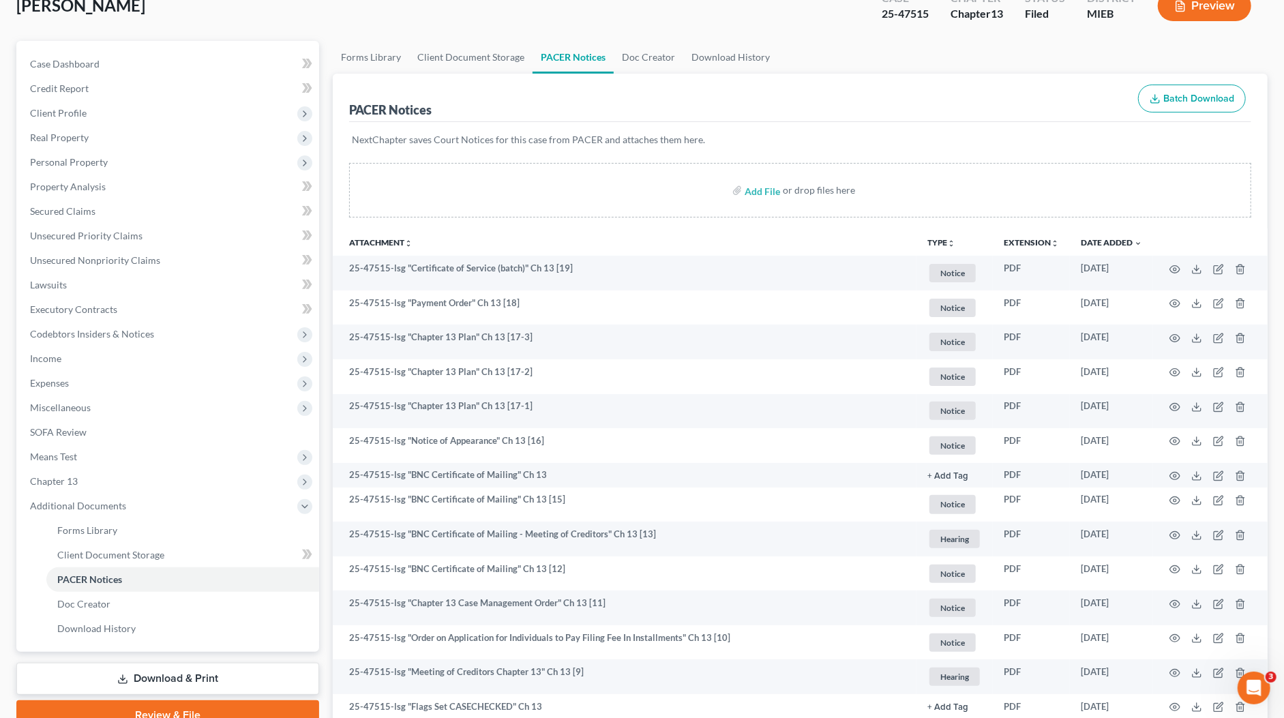
scroll to position [91, 0]
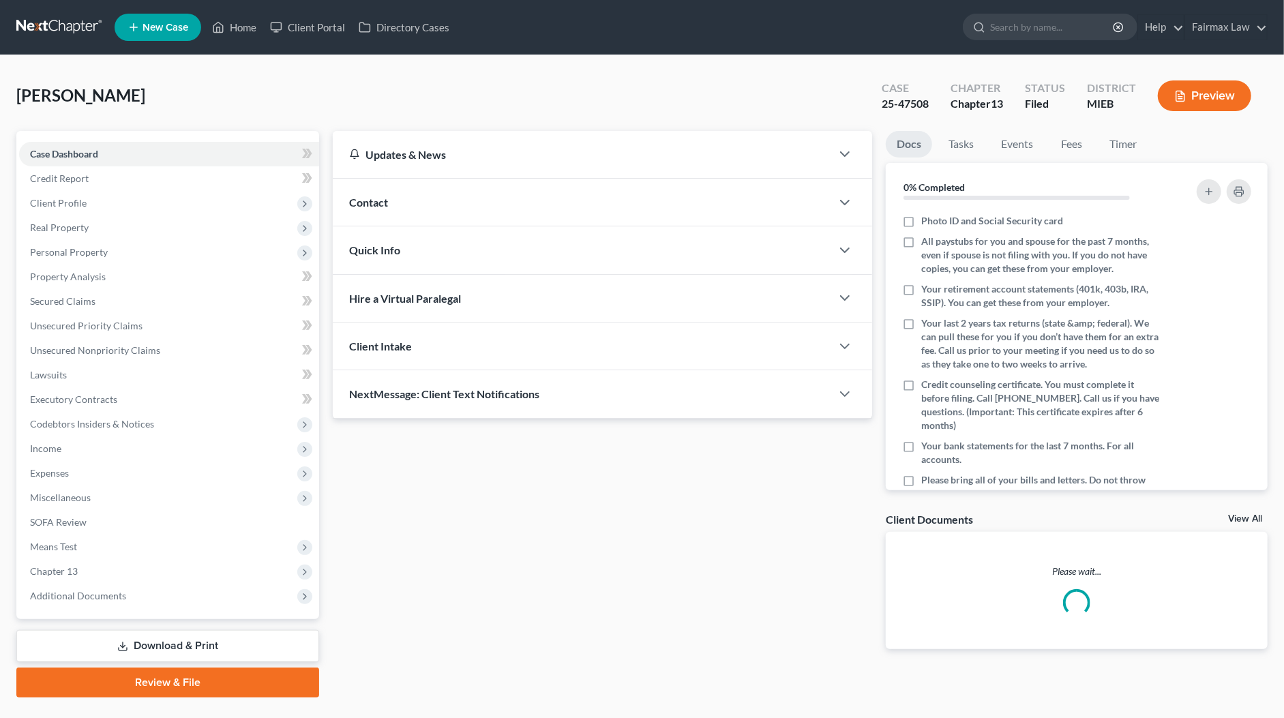
drag, startPoint x: 100, startPoint y: 601, endPoint x: 113, endPoint y: 617, distance: 21.3
click at [100, 601] on span "Additional Documents" at bounding box center [78, 596] width 96 height 12
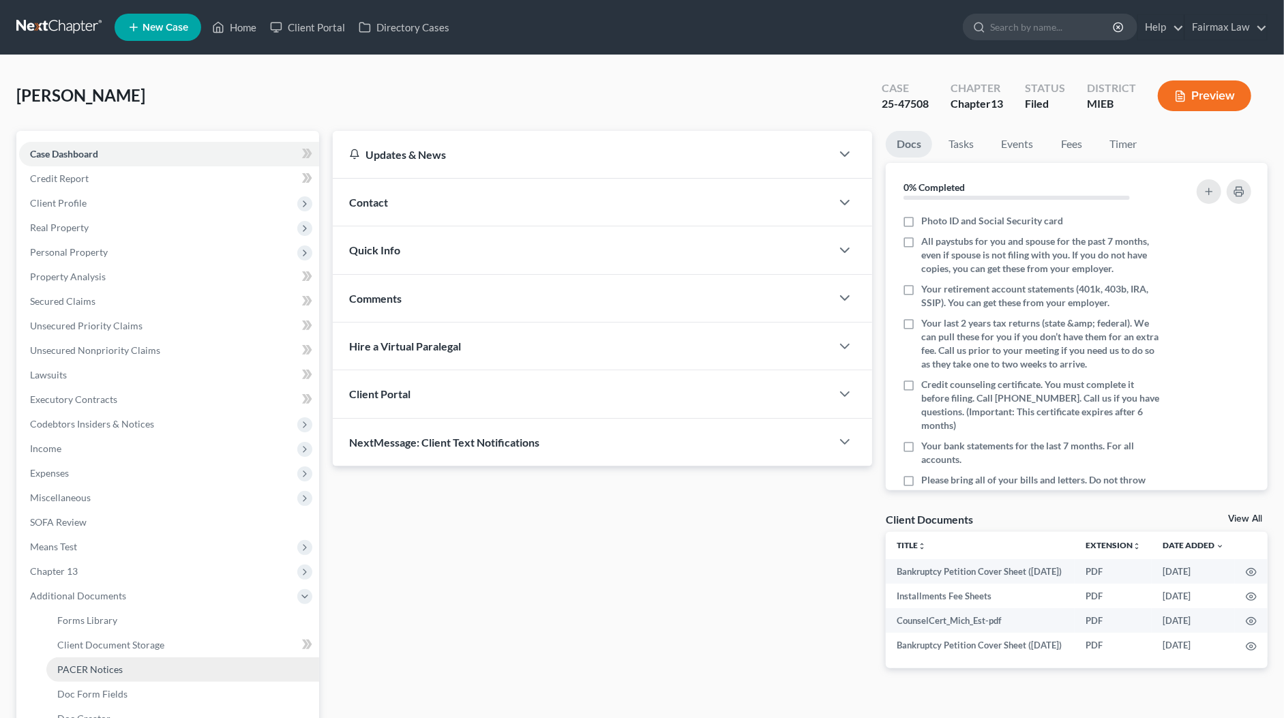
click at [121, 669] on link "PACER Notices" at bounding box center [182, 669] width 273 height 25
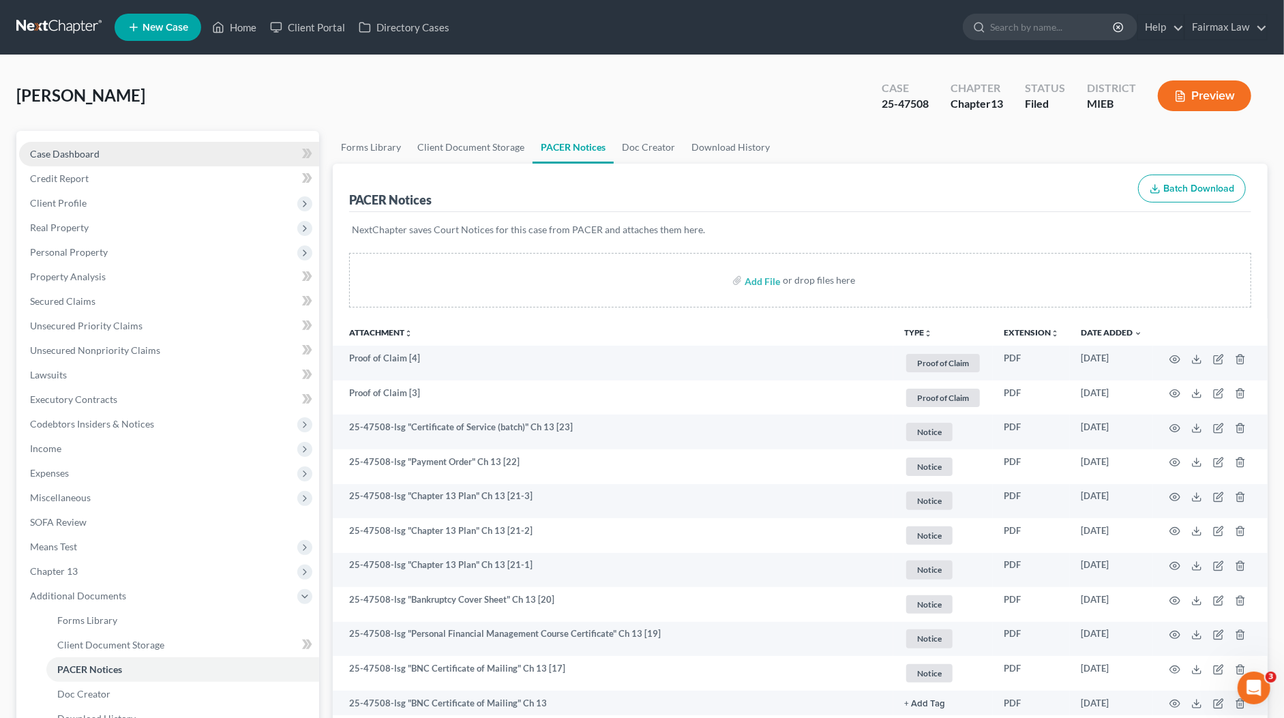
click at [94, 151] on span "Case Dashboard" at bounding box center [65, 154] width 70 height 12
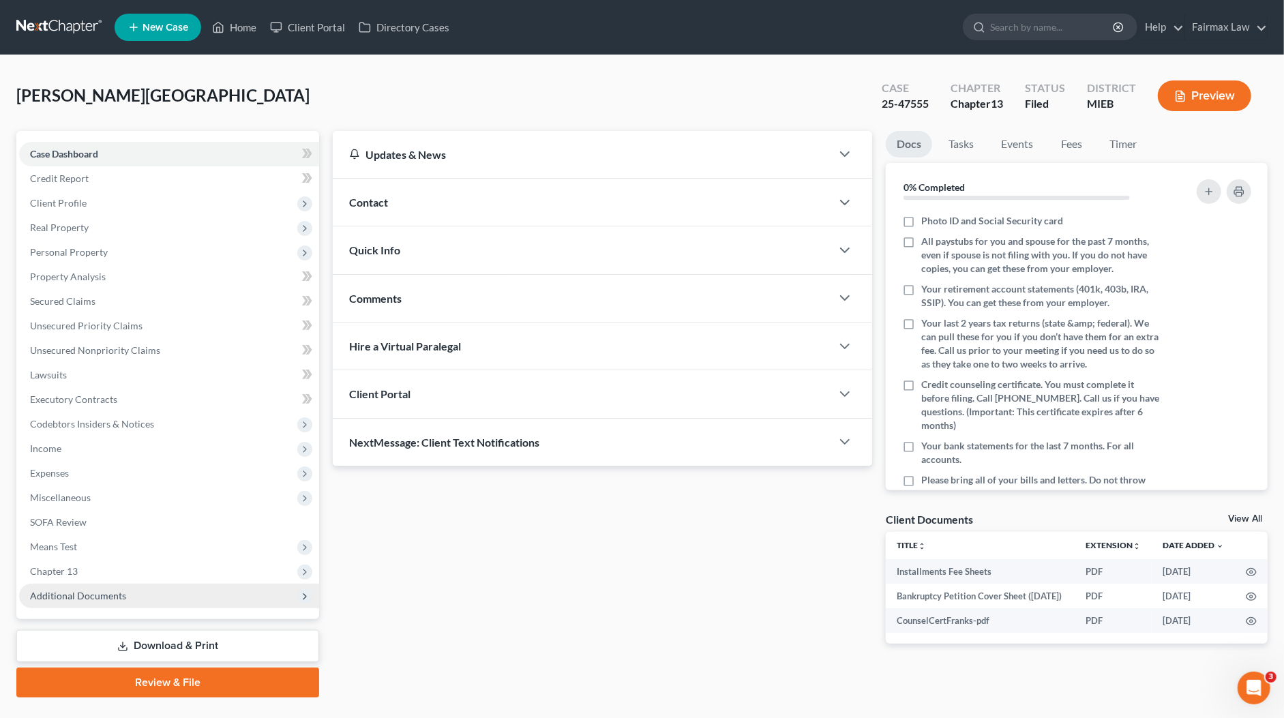
click at [107, 599] on span "Additional Documents" at bounding box center [78, 596] width 96 height 12
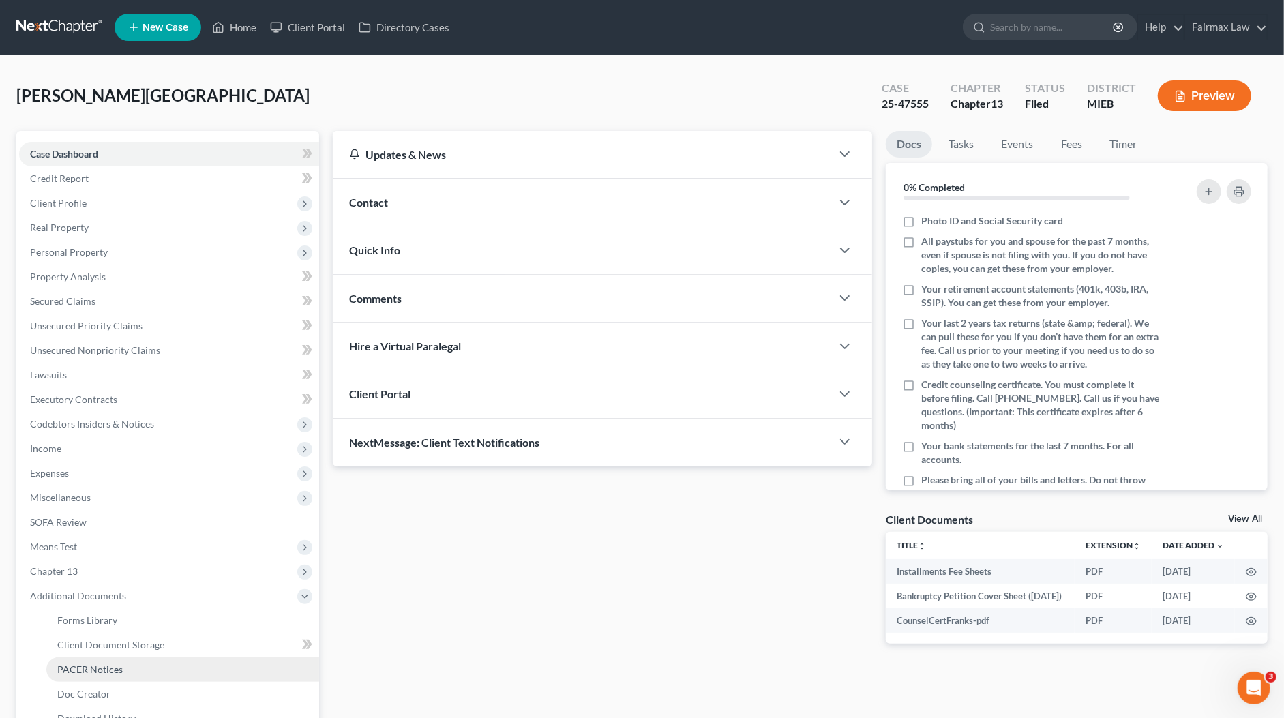
click at [112, 665] on span "PACER Notices" at bounding box center [89, 669] width 65 height 12
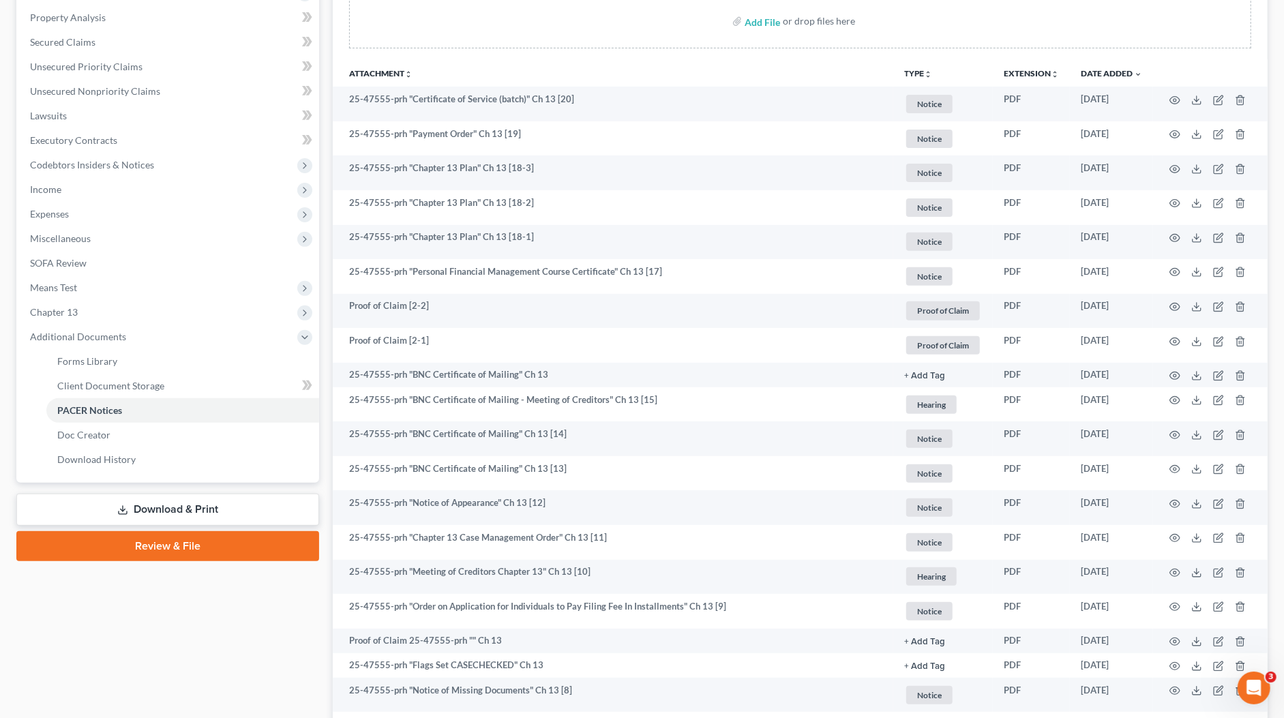
scroll to position [300, 0]
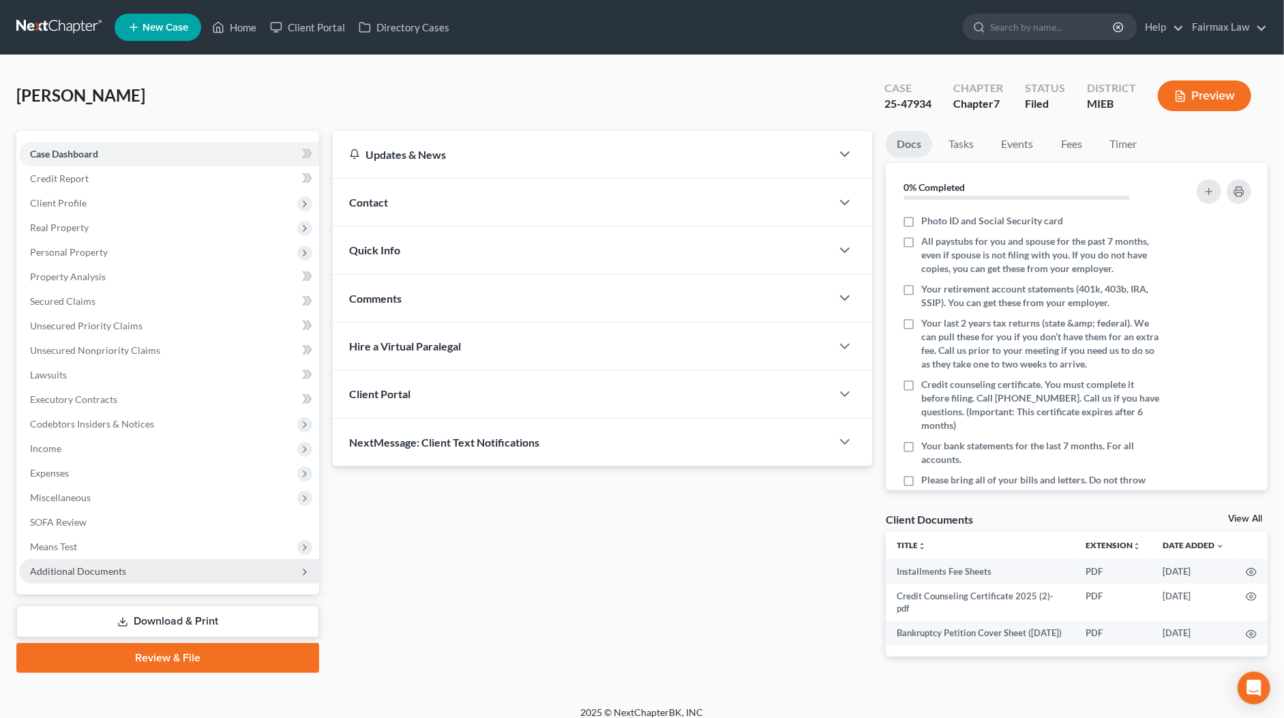
click at [121, 569] on span "Additional Documents" at bounding box center [78, 571] width 96 height 12
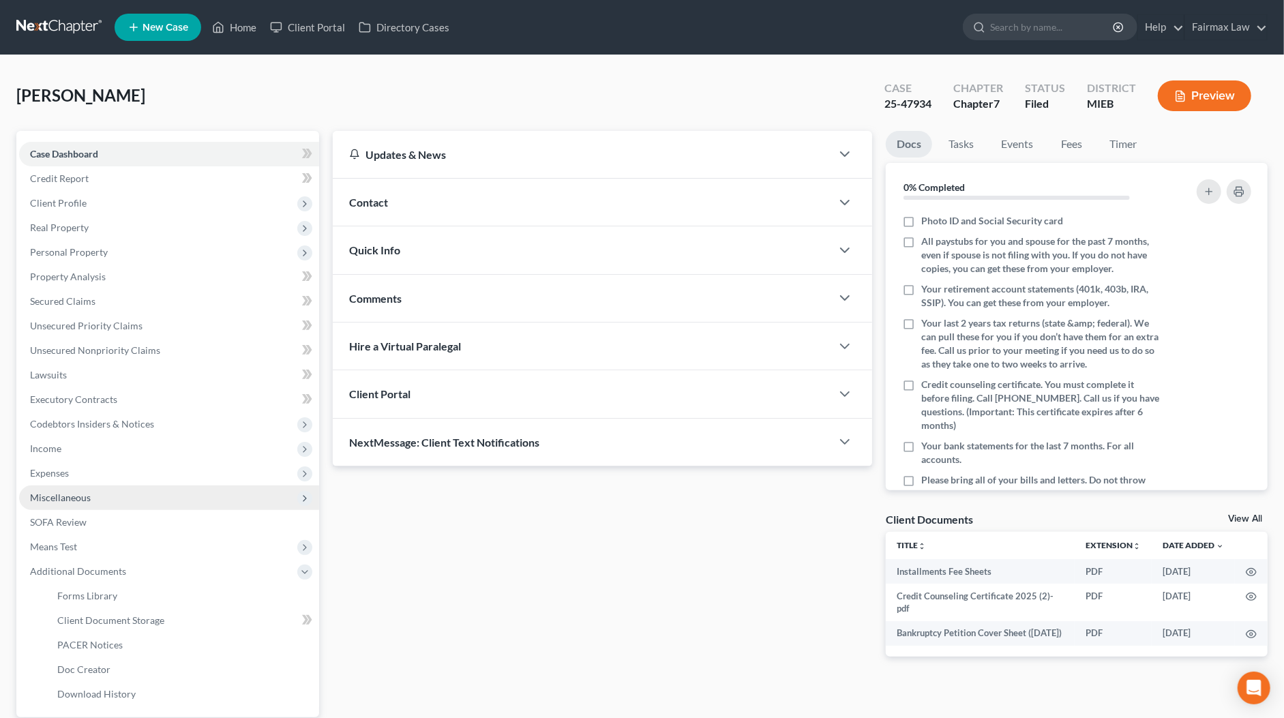
click at [93, 496] on span "Miscellaneous" at bounding box center [169, 497] width 300 height 25
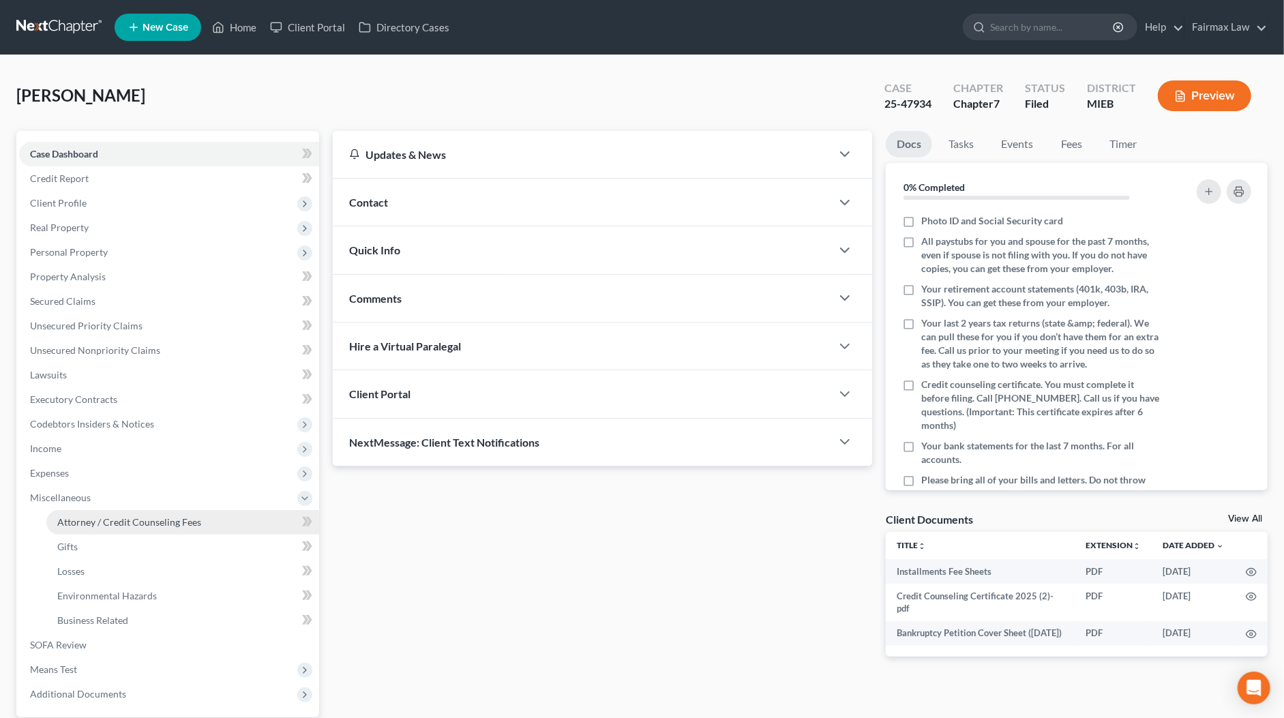
click at [100, 518] on span "Attorney / Credit Counseling Fees" at bounding box center [129, 522] width 144 height 12
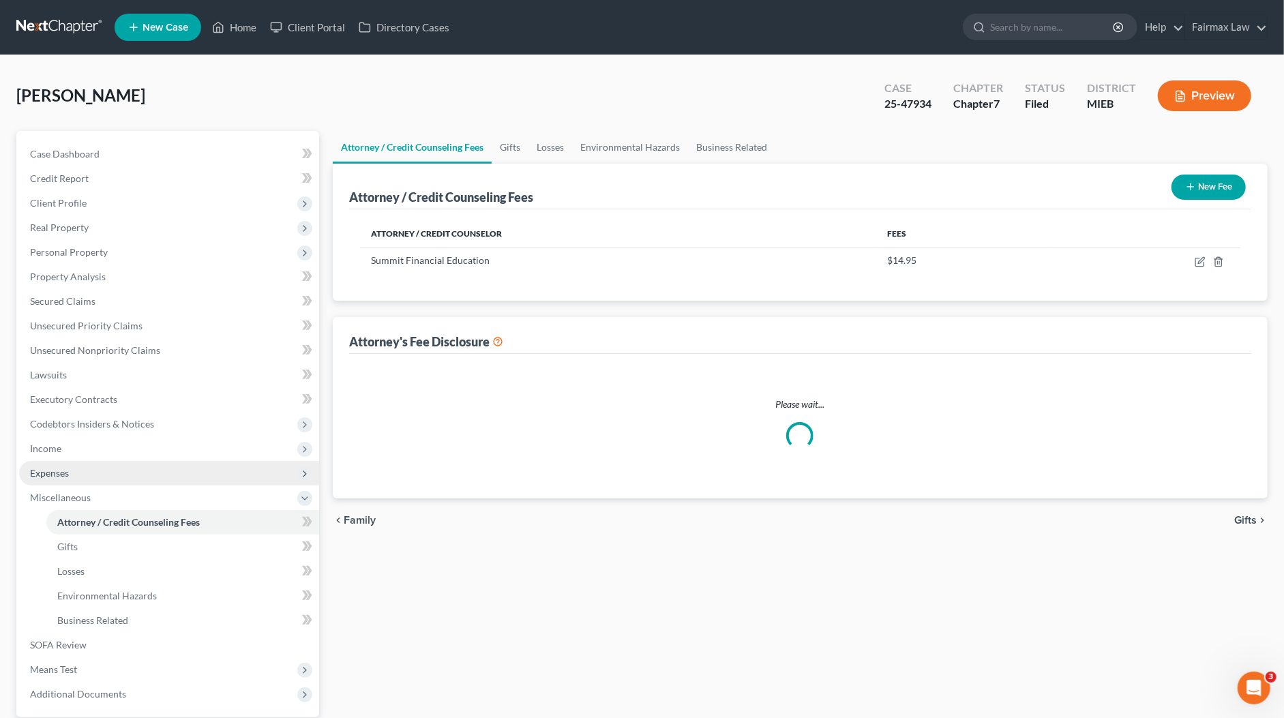
select select "2"
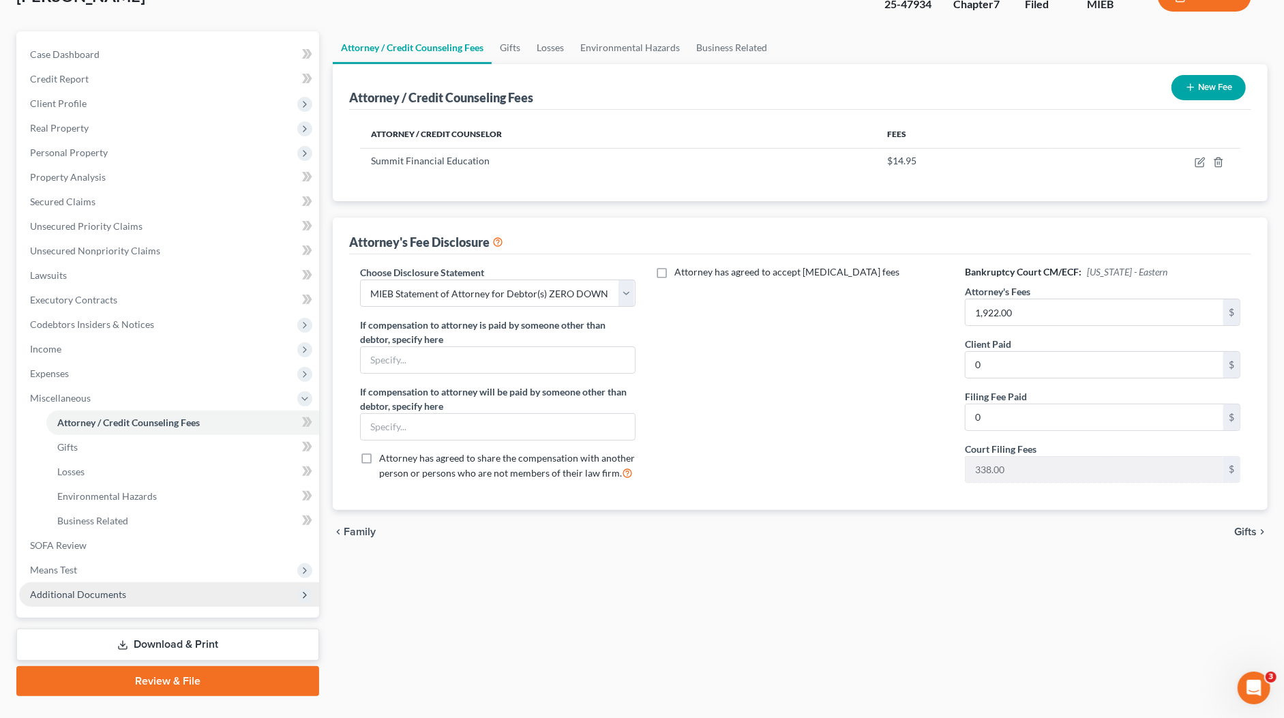
scroll to position [127, 0]
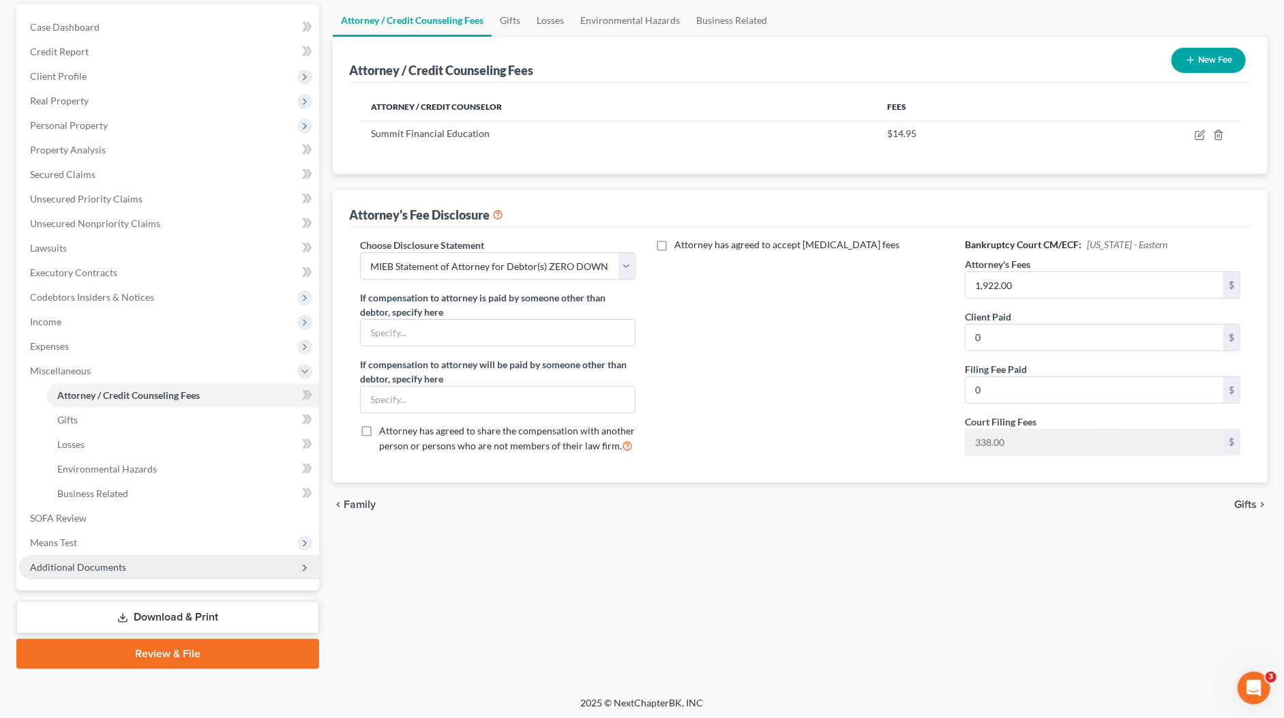
click at [119, 572] on span "Additional Documents" at bounding box center [169, 567] width 300 height 25
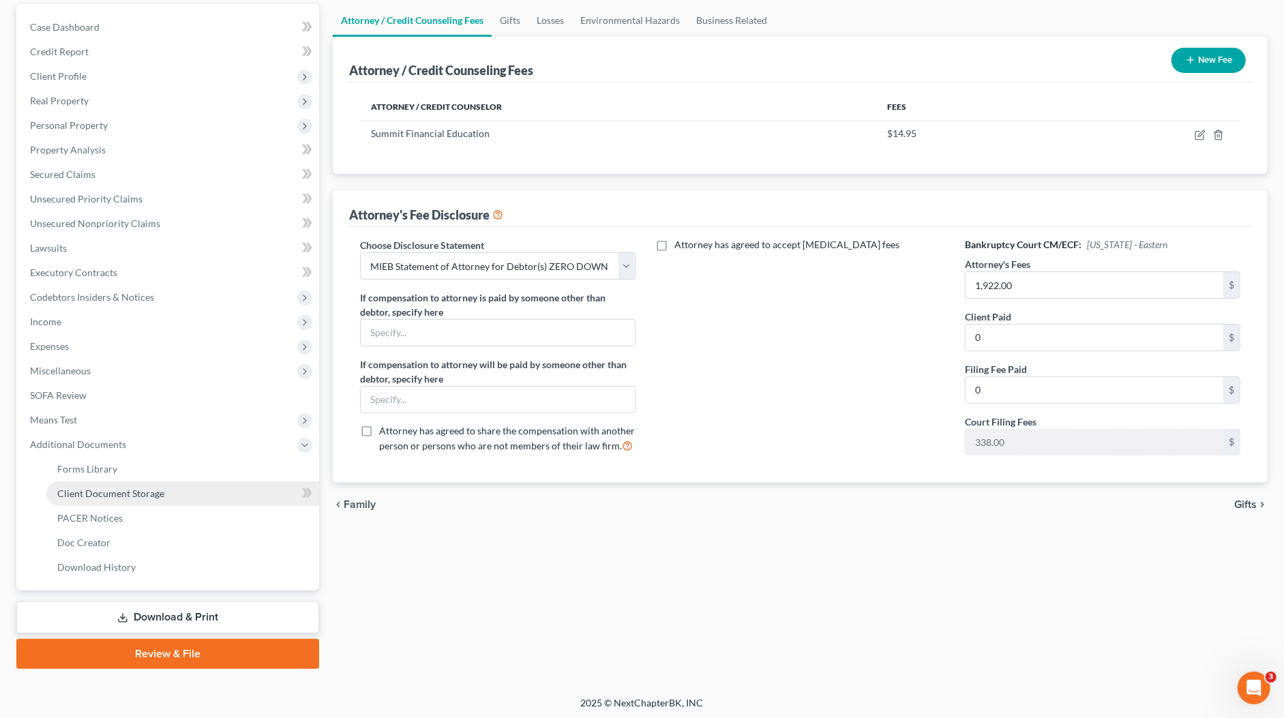
click at [115, 490] on span "Client Document Storage" at bounding box center [110, 493] width 107 height 12
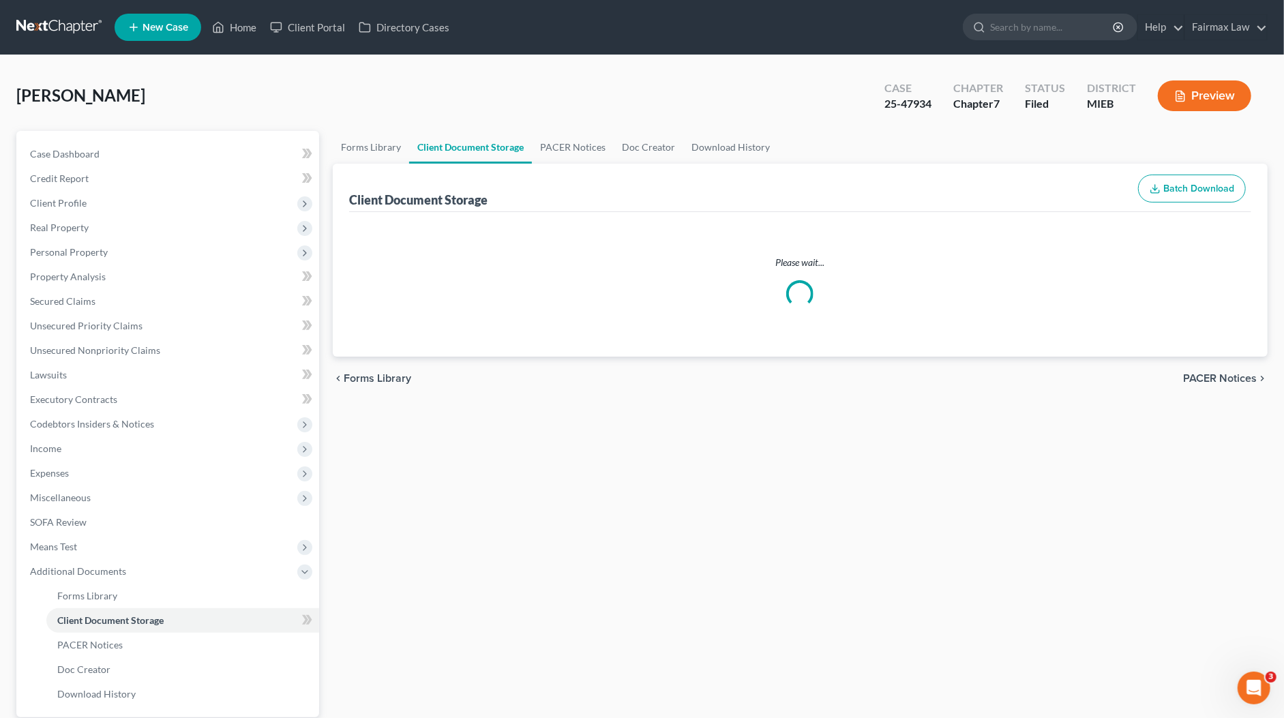
select select "6"
select select "7"
select select "32"
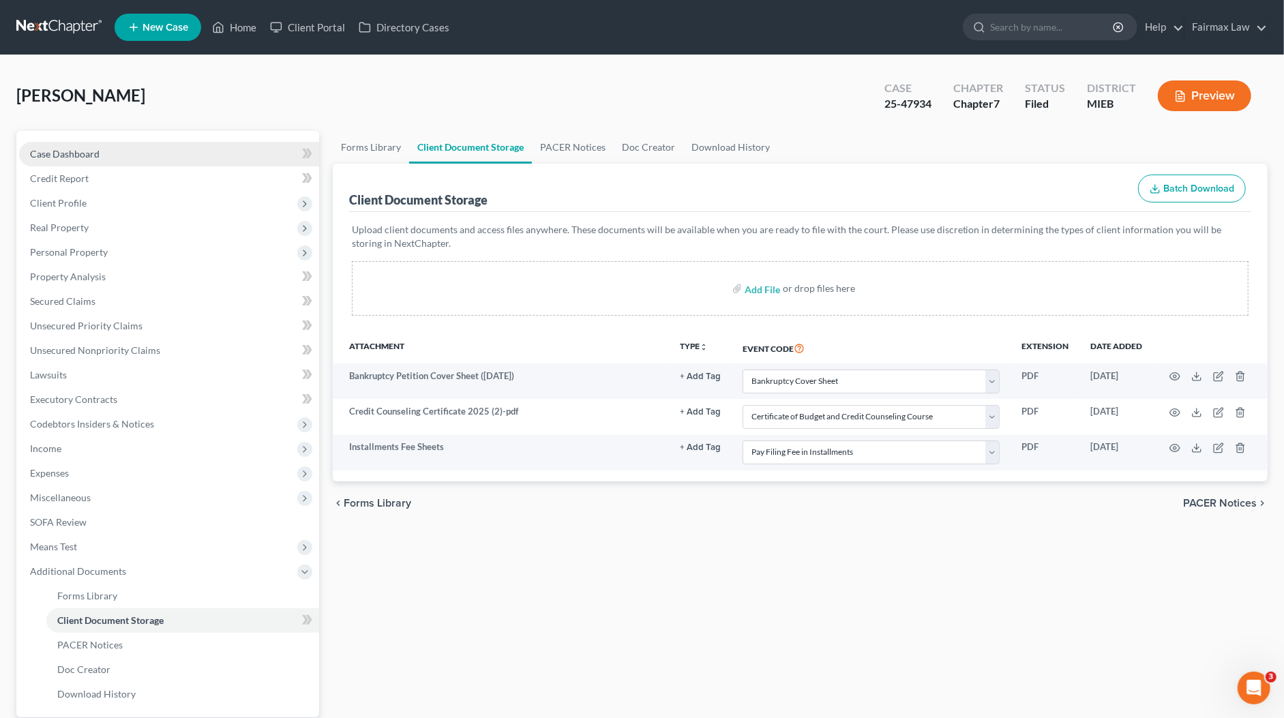
click at [139, 155] on link "Case Dashboard" at bounding box center [169, 154] width 300 height 25
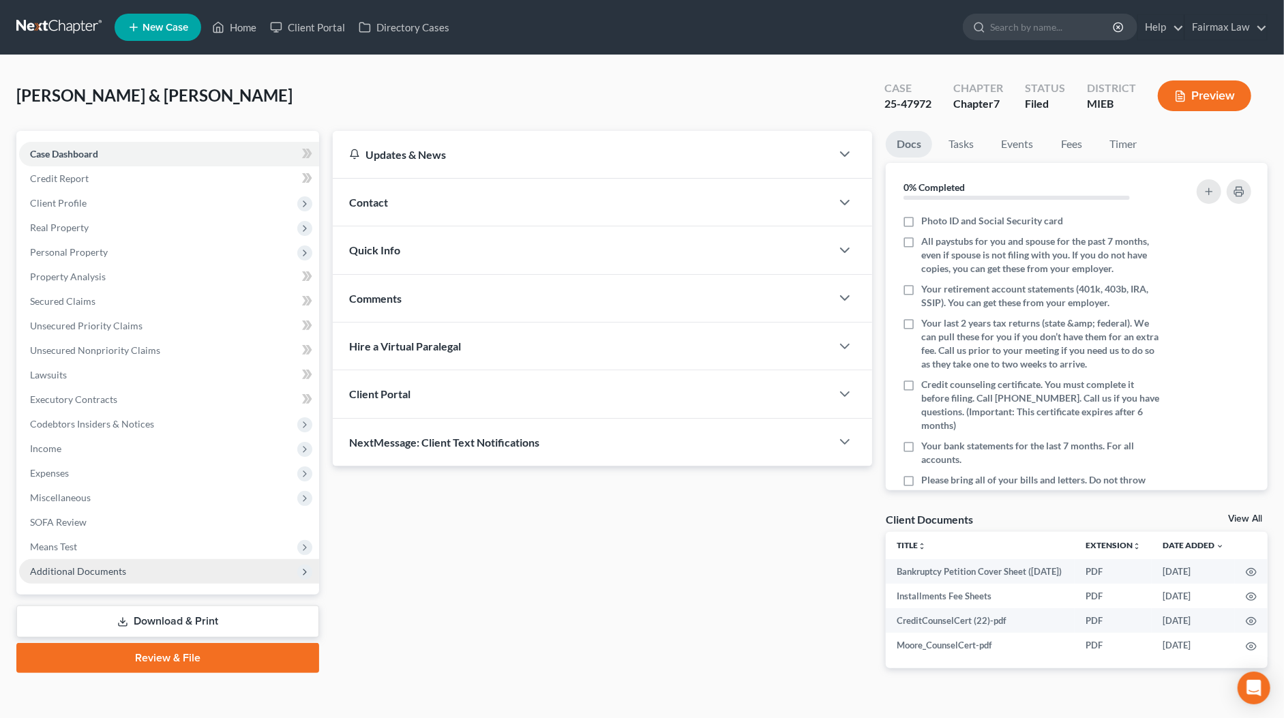
click at [130, 579] on span "Additional Documents" at bounding box center [169, 571] width 300 height 25
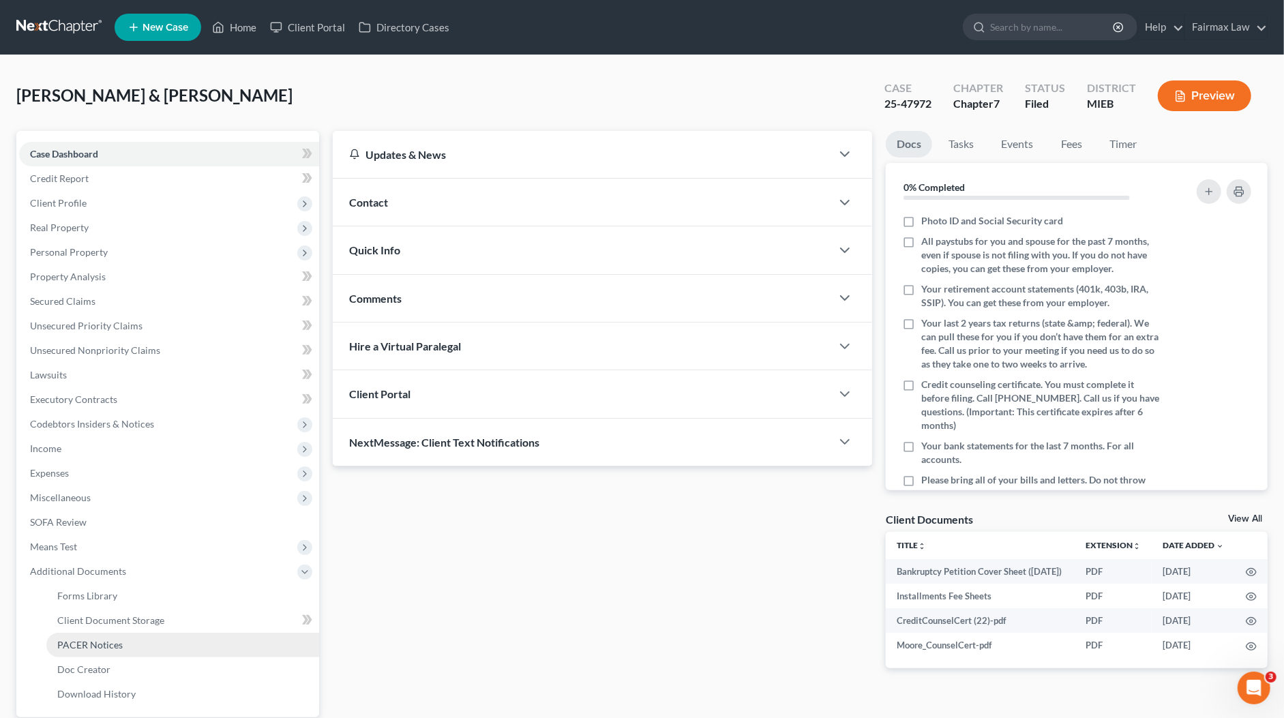
click at [120, 639] on span "PACER Notices" at bounding box center [89, 645] width 65 height 12
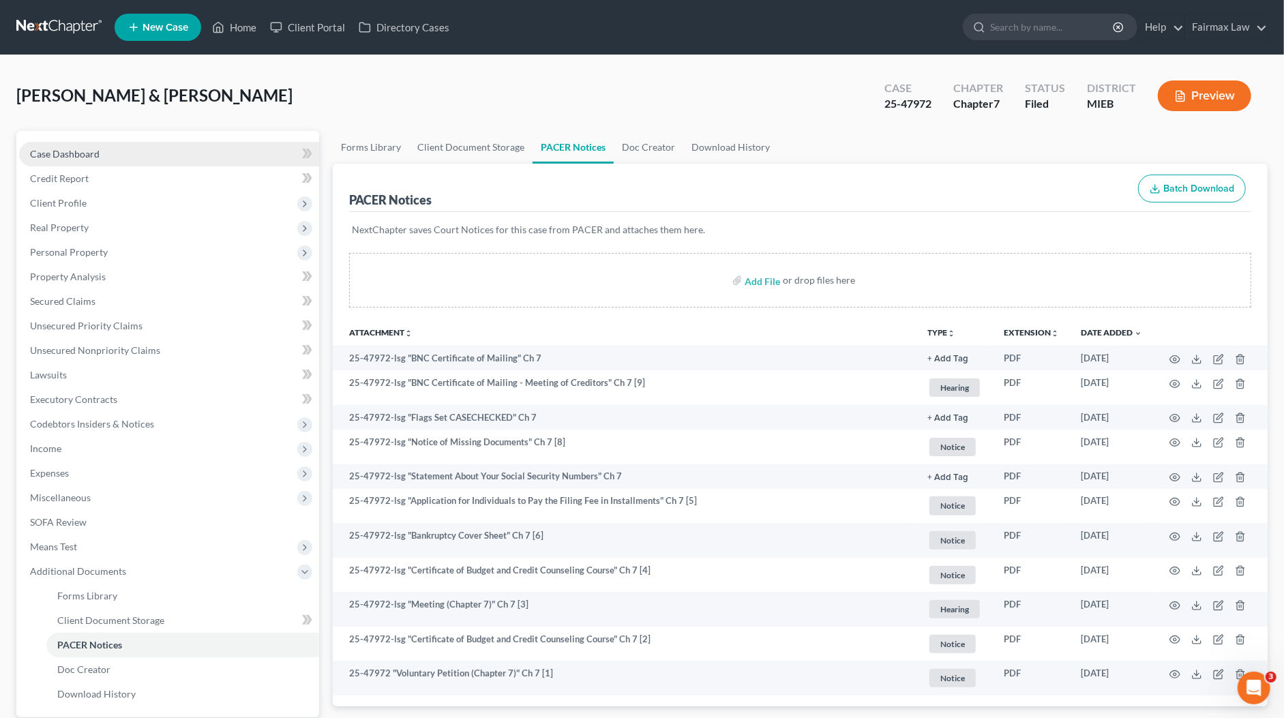
click at [133, 162] on link "Case Dashboard" at bounding box center [169, 154] width 300 height 25
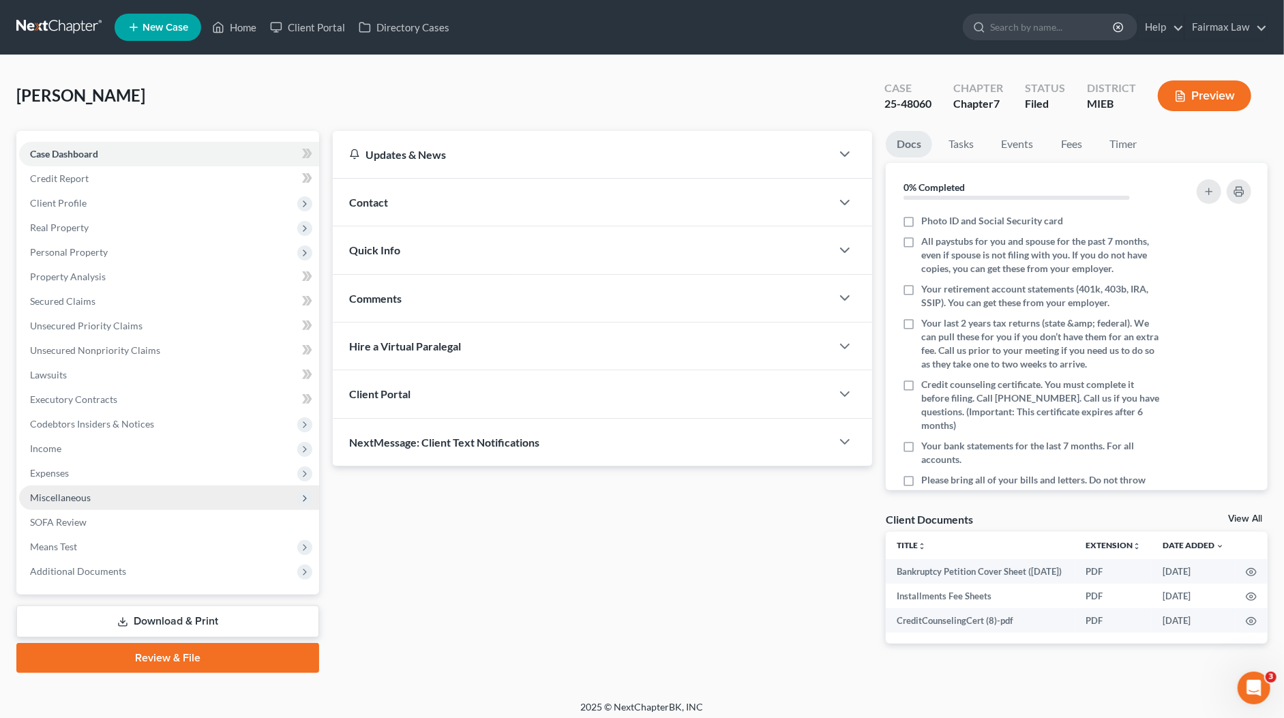
click at [81, 498] on span "Miscellaneous" at bounding box center [60, 497] width 61 height 12
click at [110, 498] on span "Miscellaneous" at bounding box center [169, 497] width 300 height 25
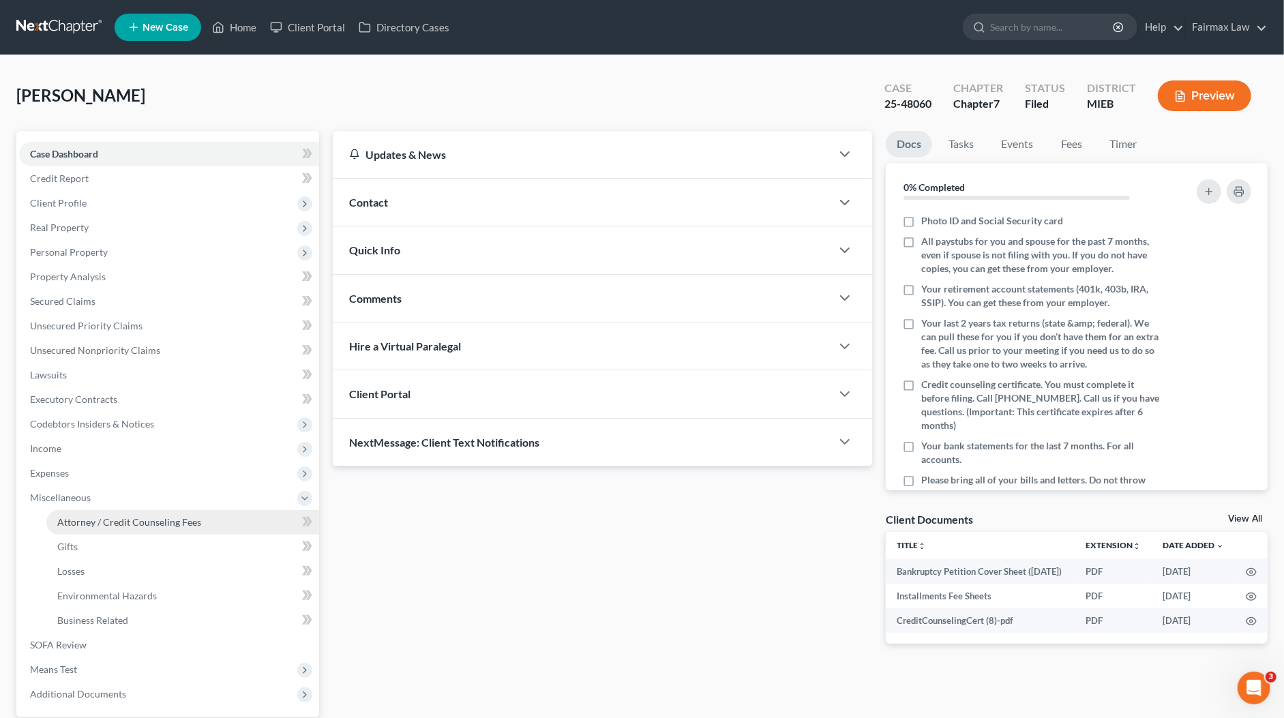
click at [122, 520] on span "Attorney / Credit Counseling Fees" at bounding box center [129, 522] width 144 height 12
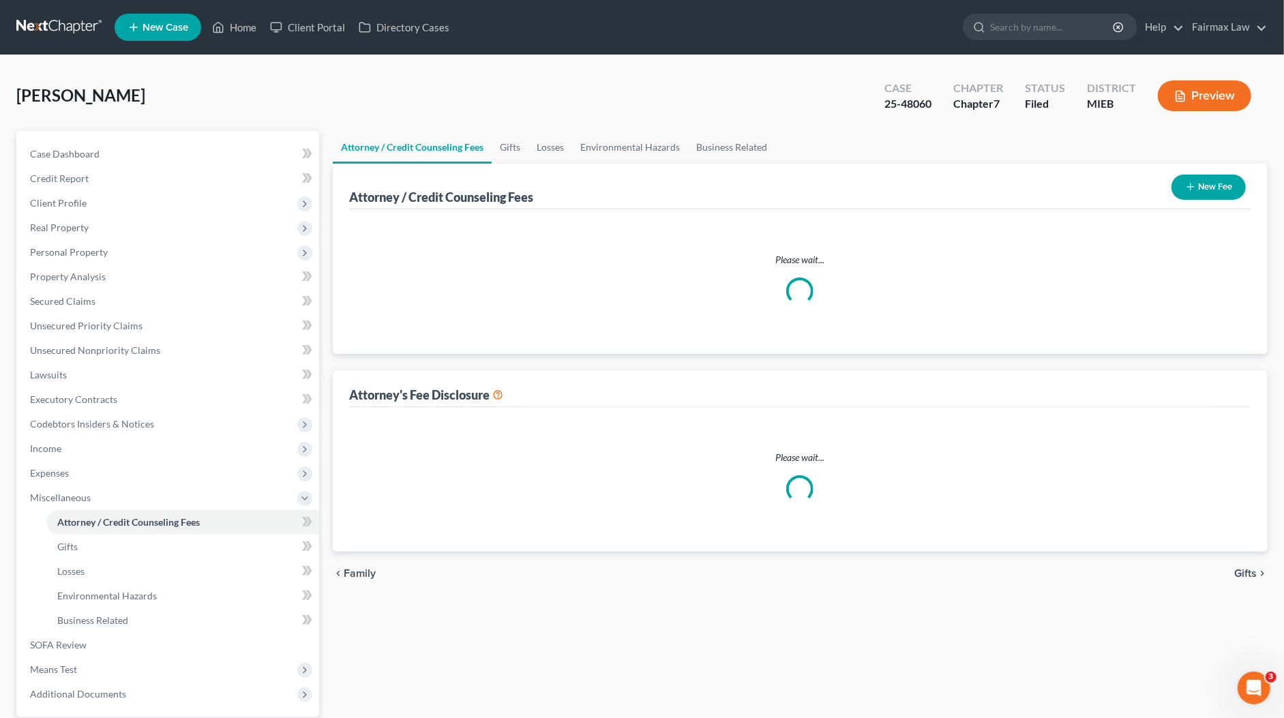
select select "2"
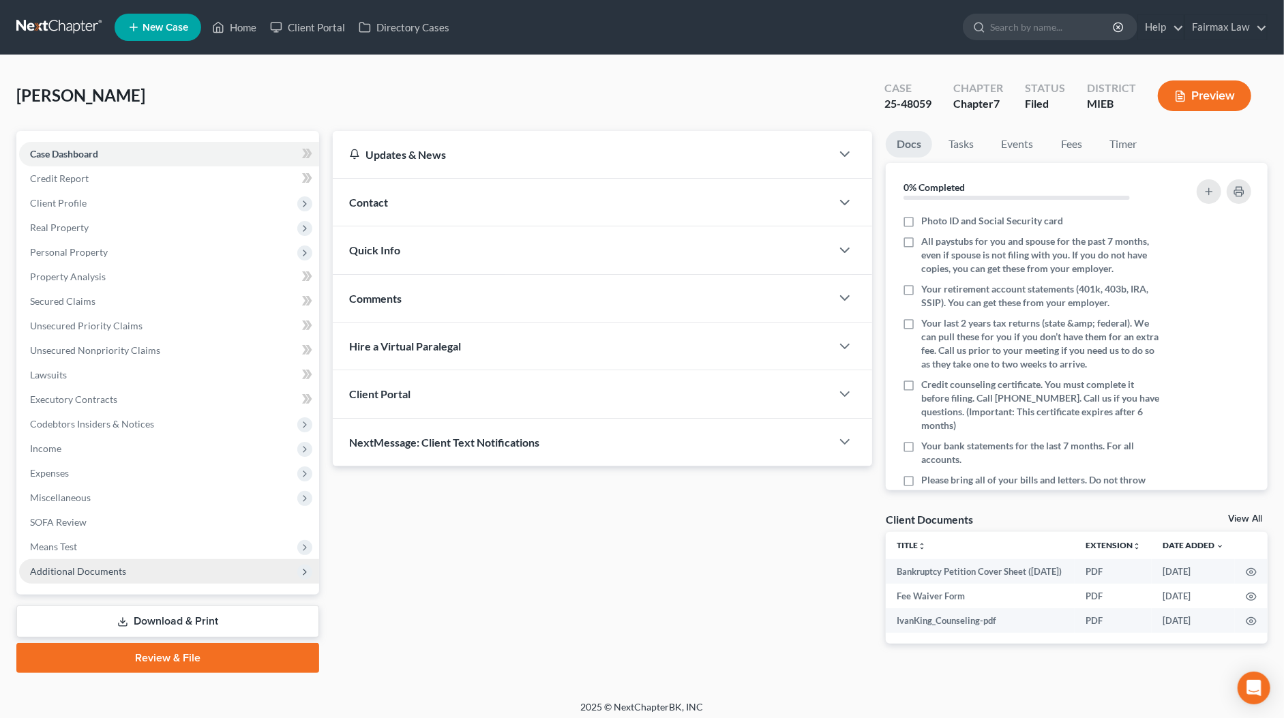
click at [82, 571] on span "Additional Documents" at bounding box center [78, 571] width 96 height 12
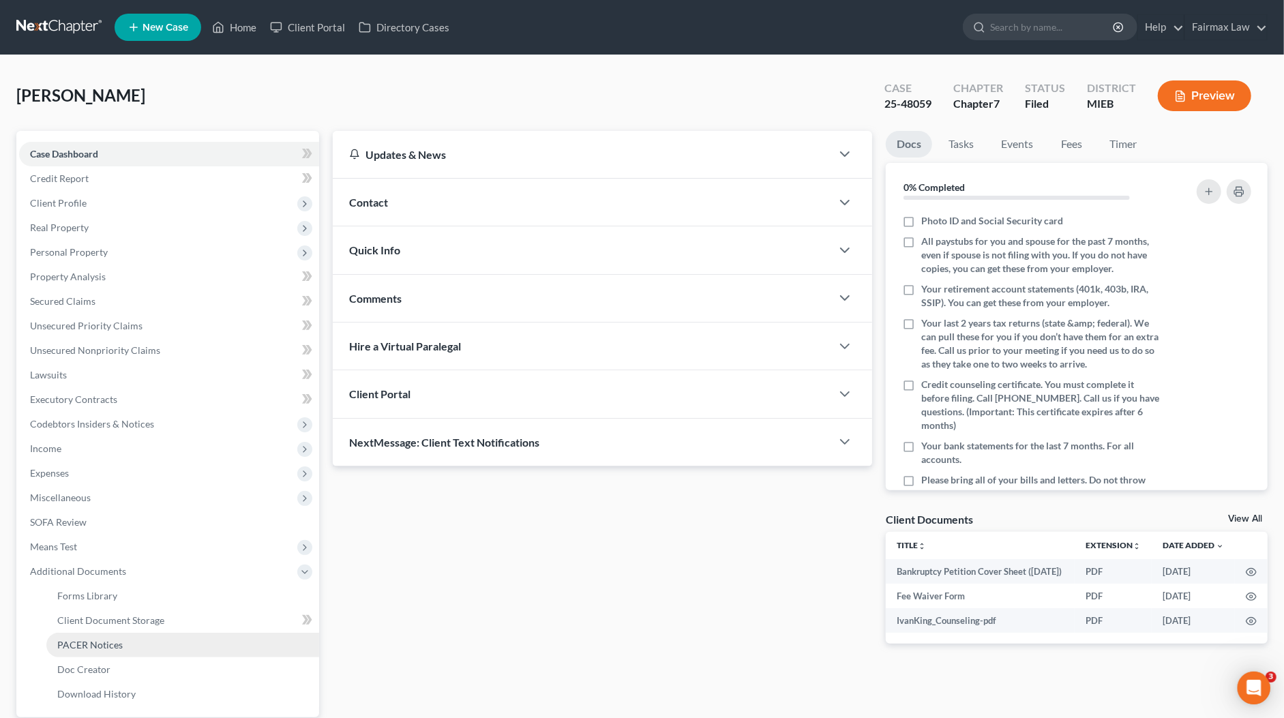
click at [117, 646] on span "PACER Notices" at bounding box center [89, 645] width 65 height 12
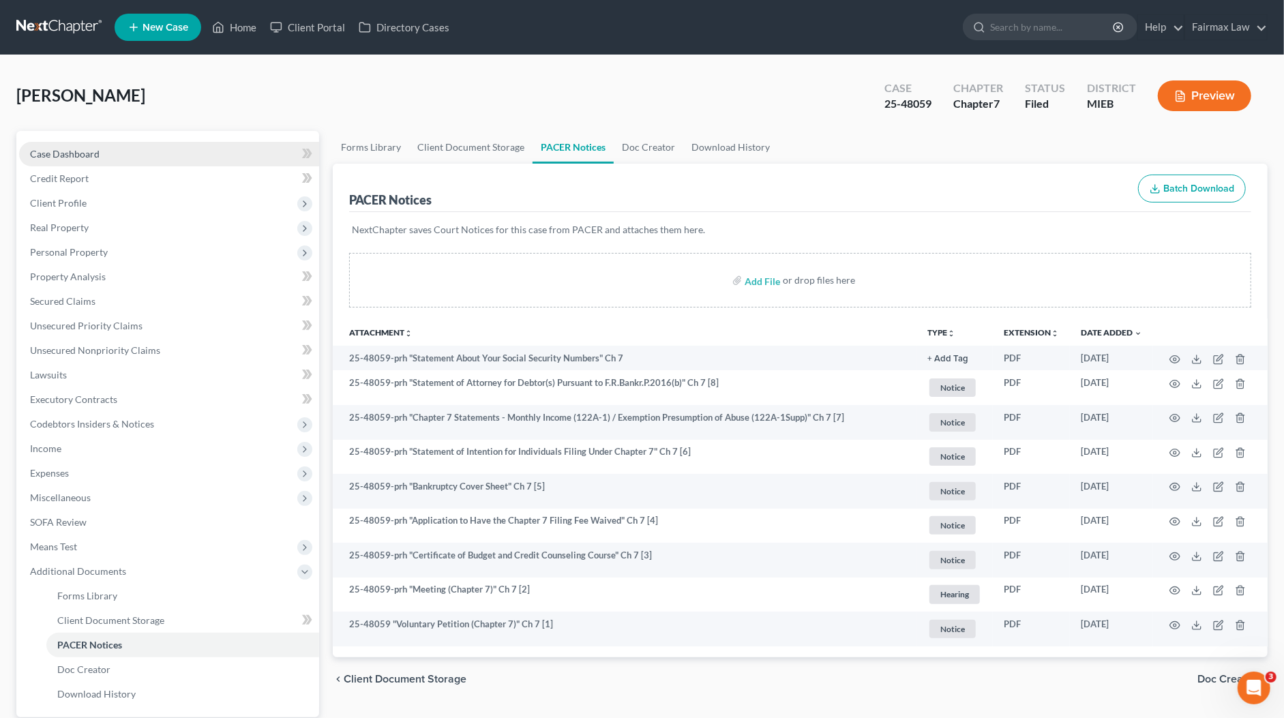
drag, startPoint x: 182, startPoint y: 148, endPoint x: 164, endPoint y: 157, distance: 20.7
click at [181, 148] on link "Case Dashboard" at bounding box center [169, 154] width 300 height 25
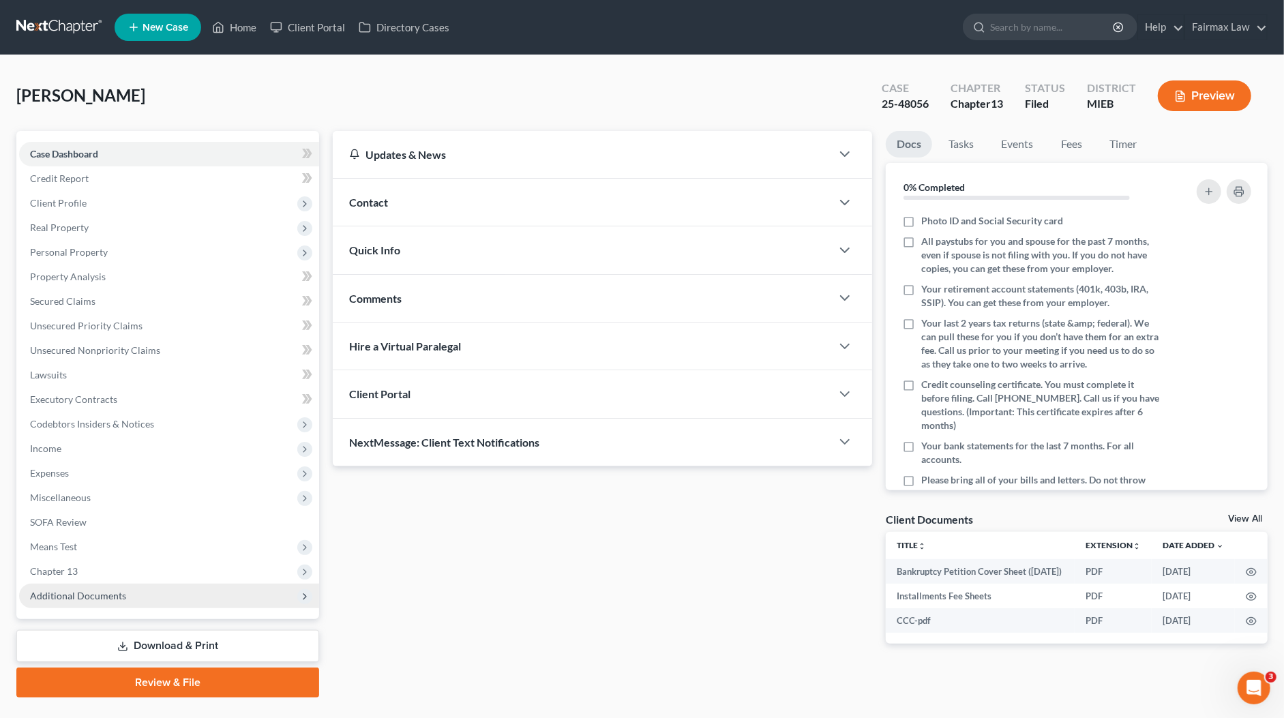
click at [87, 595] on span "Additional Documents" at bounding box center [78, 596] width 96 height 12
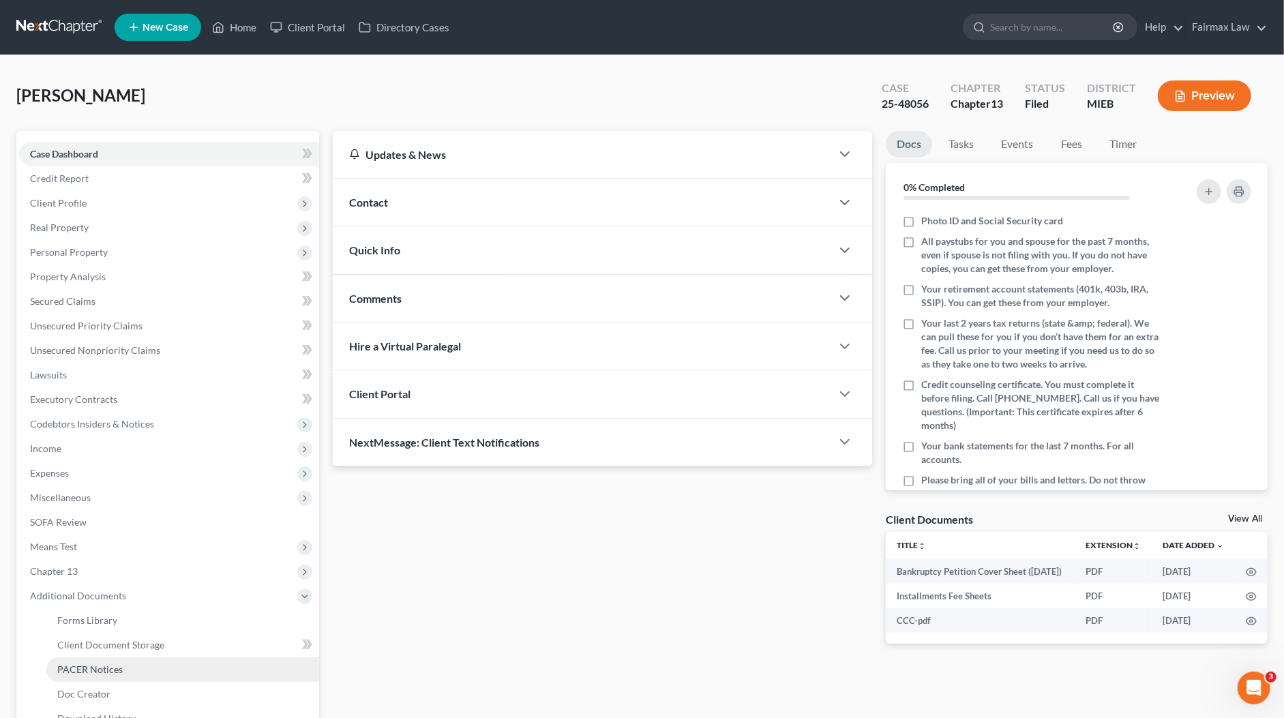
click at [101, 657] on link "PACER Notices" at bounding box center [182, 669] width 273 height 25
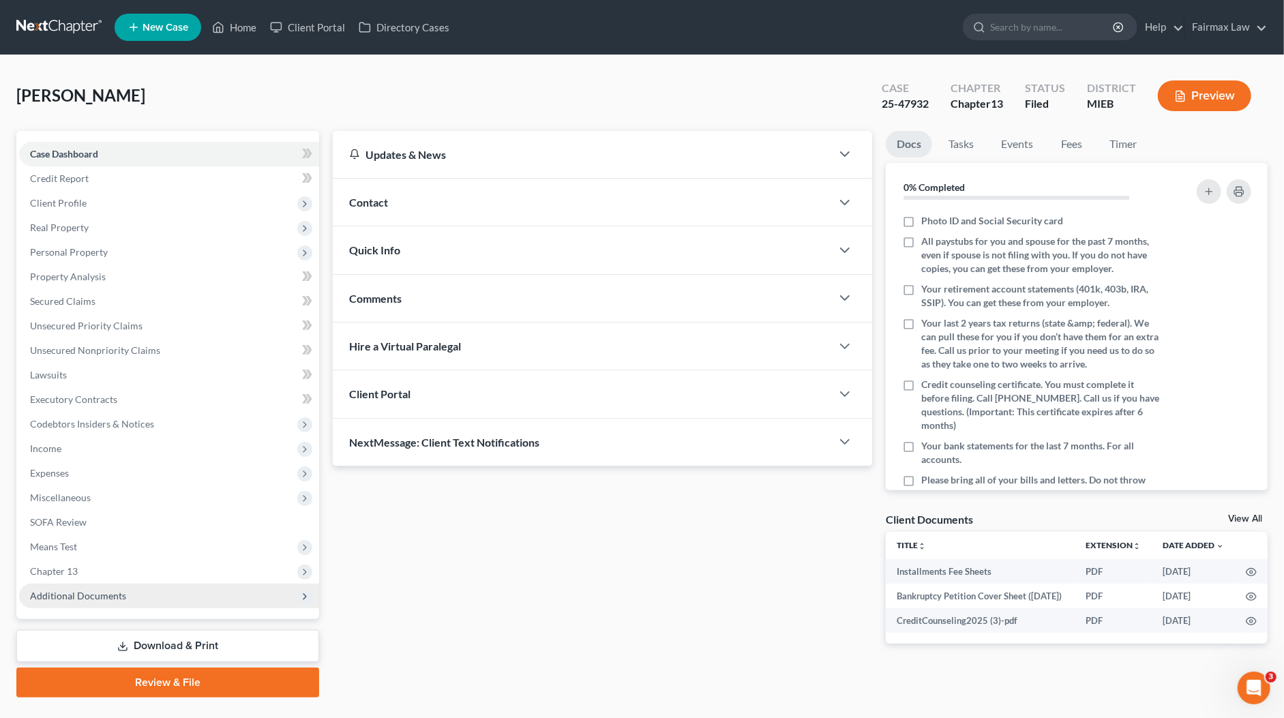
click at [81, 596] on span "Additional Documents" at bounding box center [78, 596] width 96 height 12
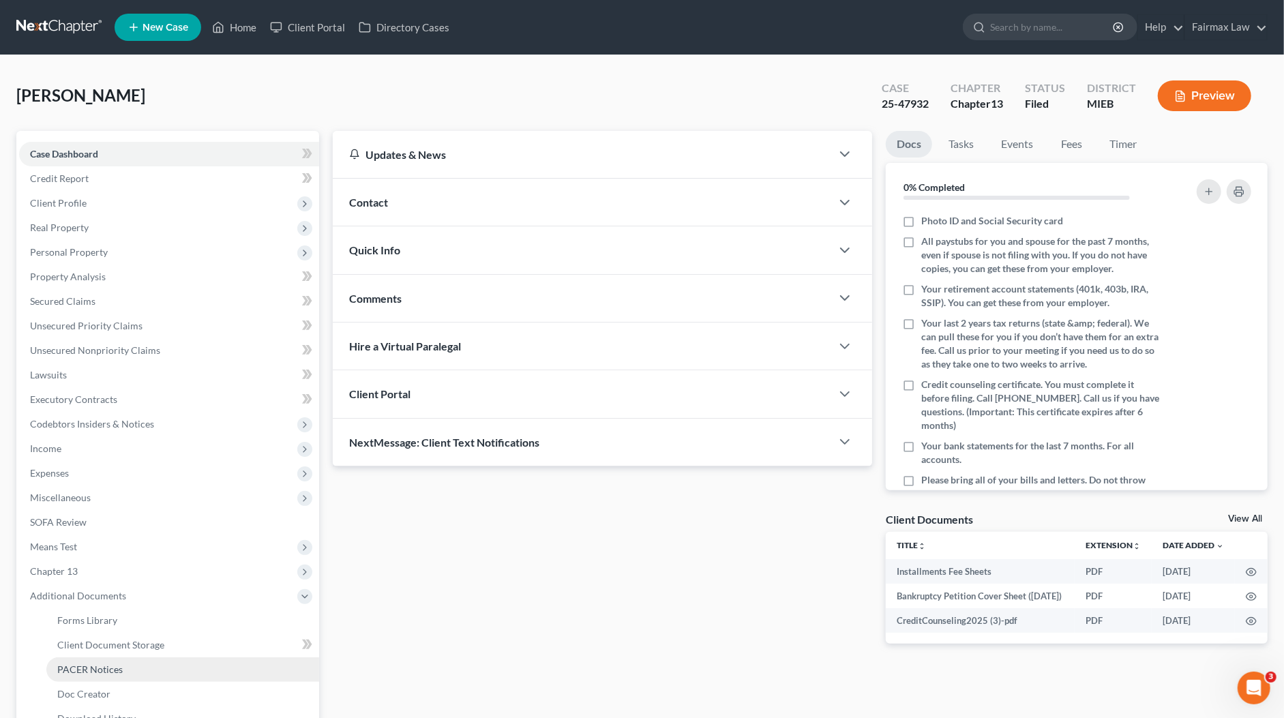
click at [91, 665] on span "PACER Notices" at bounding box center [89, 669] width 65 height 12
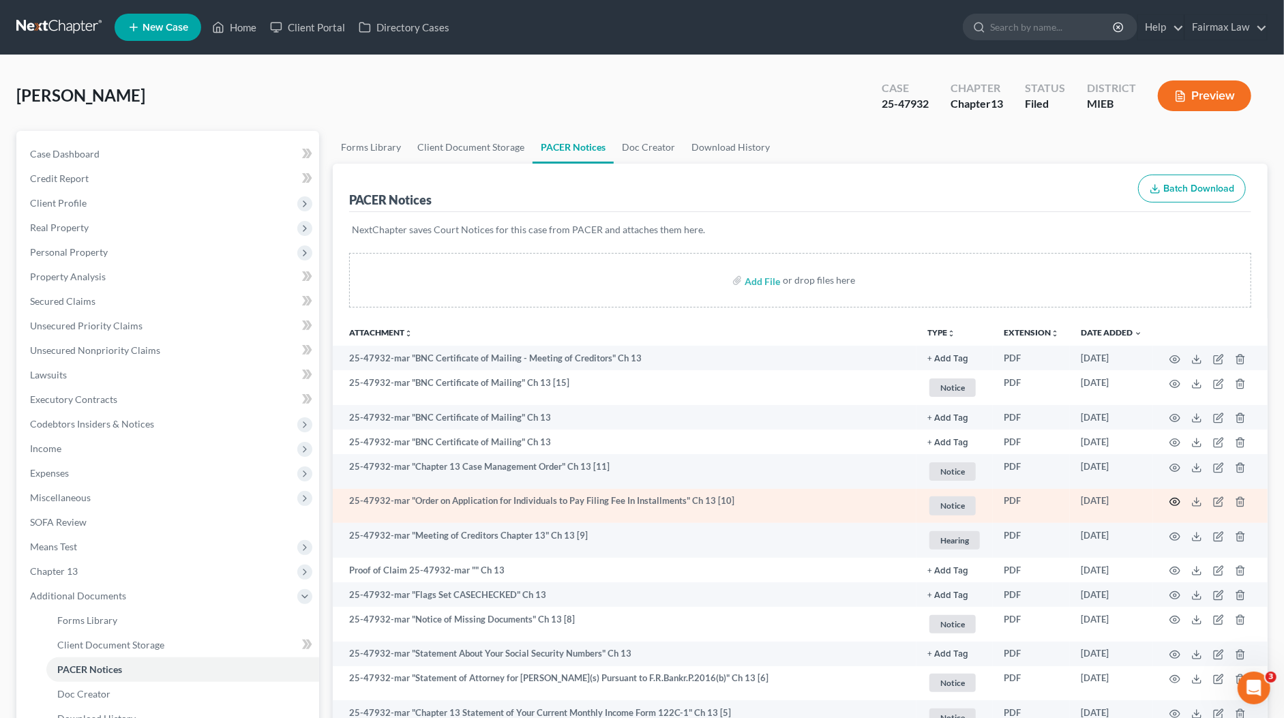
click at [1172, 500] on icon "button" at bounding box center [1174, 501] width 11 height 11
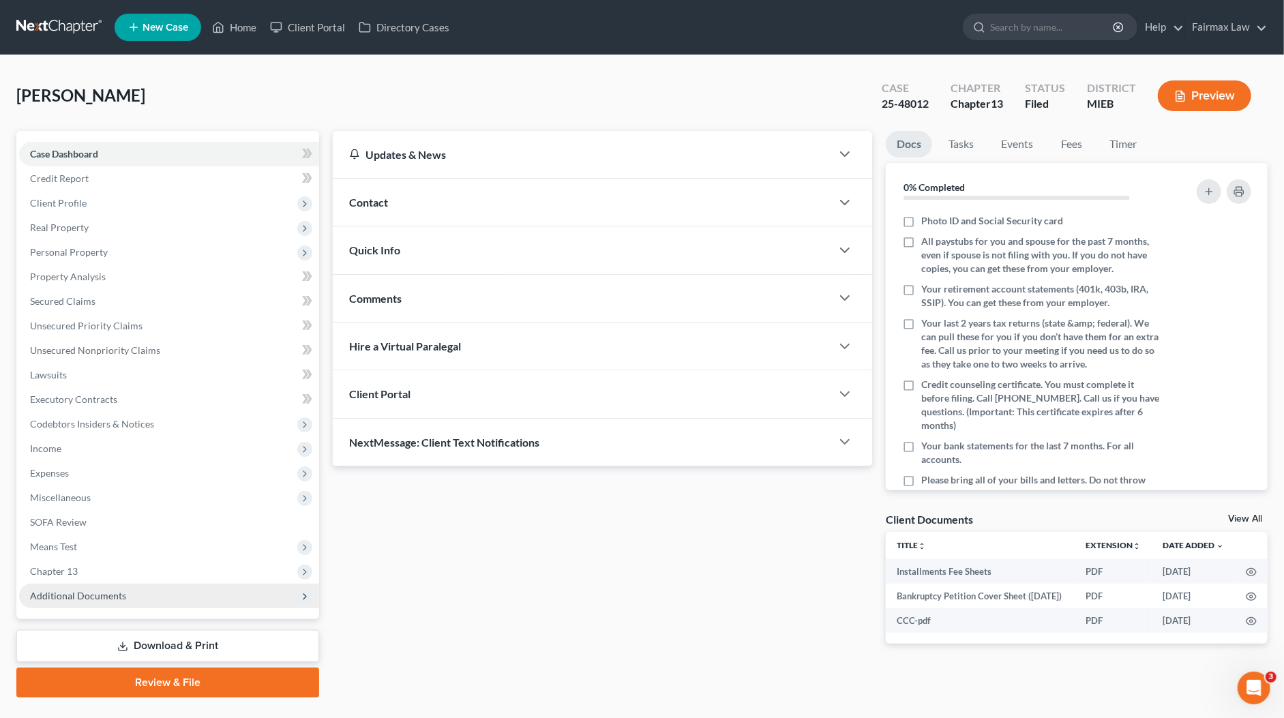
click at [110, 600] on span "Additional Documents" at bounding box center [78, 596] width 96 height 12
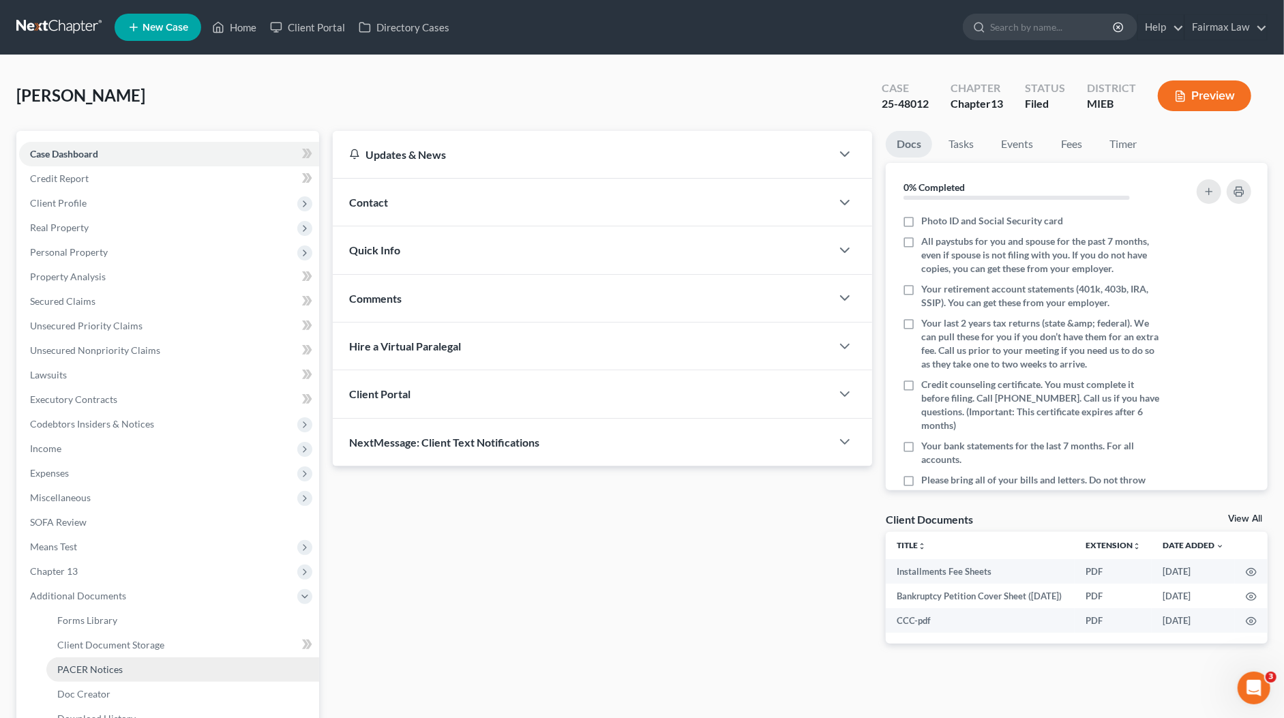
click at [128, 657] on link "PACER Notices" at bounding box center [182, 669] width 273 height 25
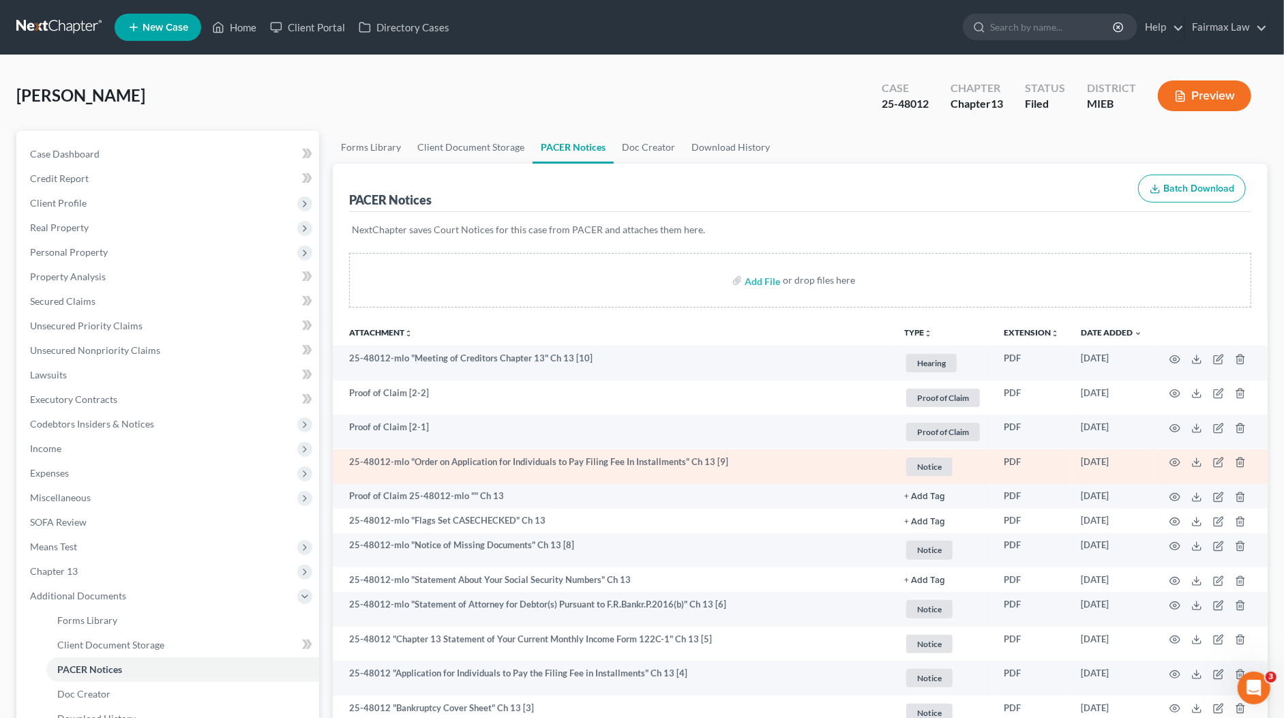
click at [1160, 459] on td at bounding box center [1210, 466] width 115 height 35
click at [1173, 459] on icon "button" at bounding box center [1174, 462] width 11 height 11
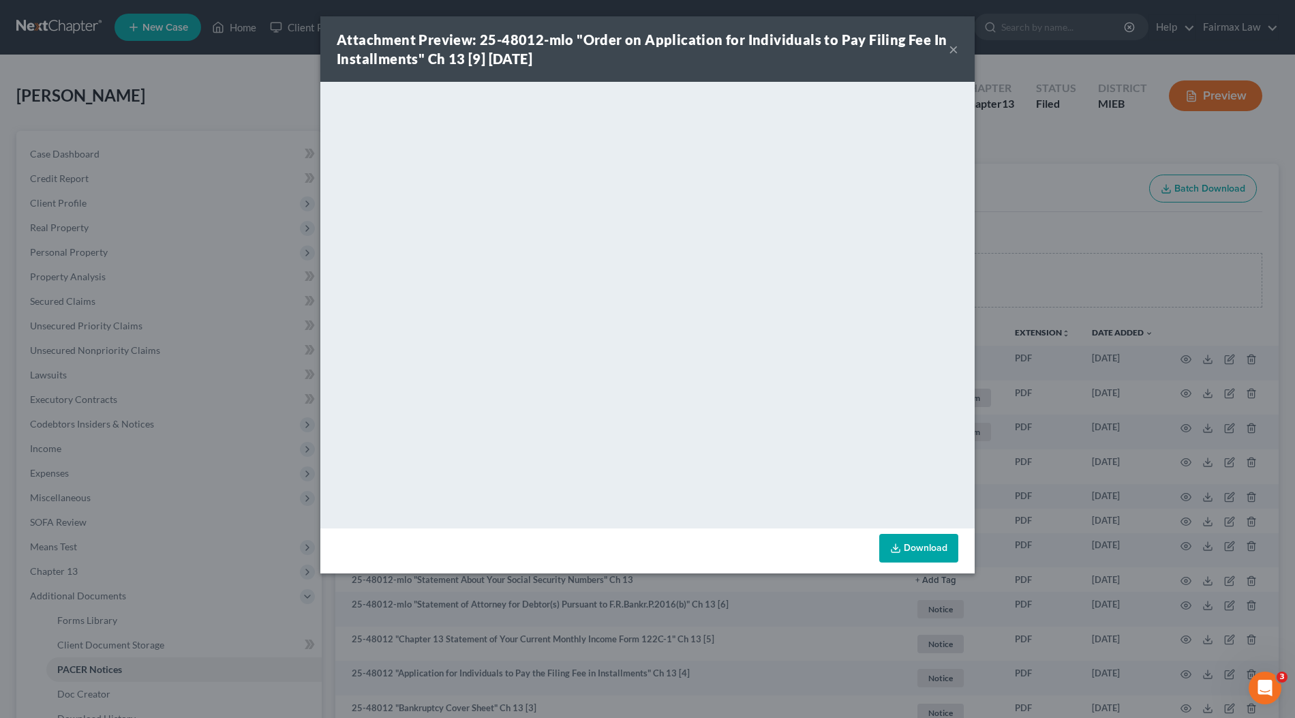
click at [1068, 277] on div "Attachment Preview: 25-48012-mlo "Order on Application for Individuals to Pay F…" at bounding box center [647, 359] width 1295 height 718
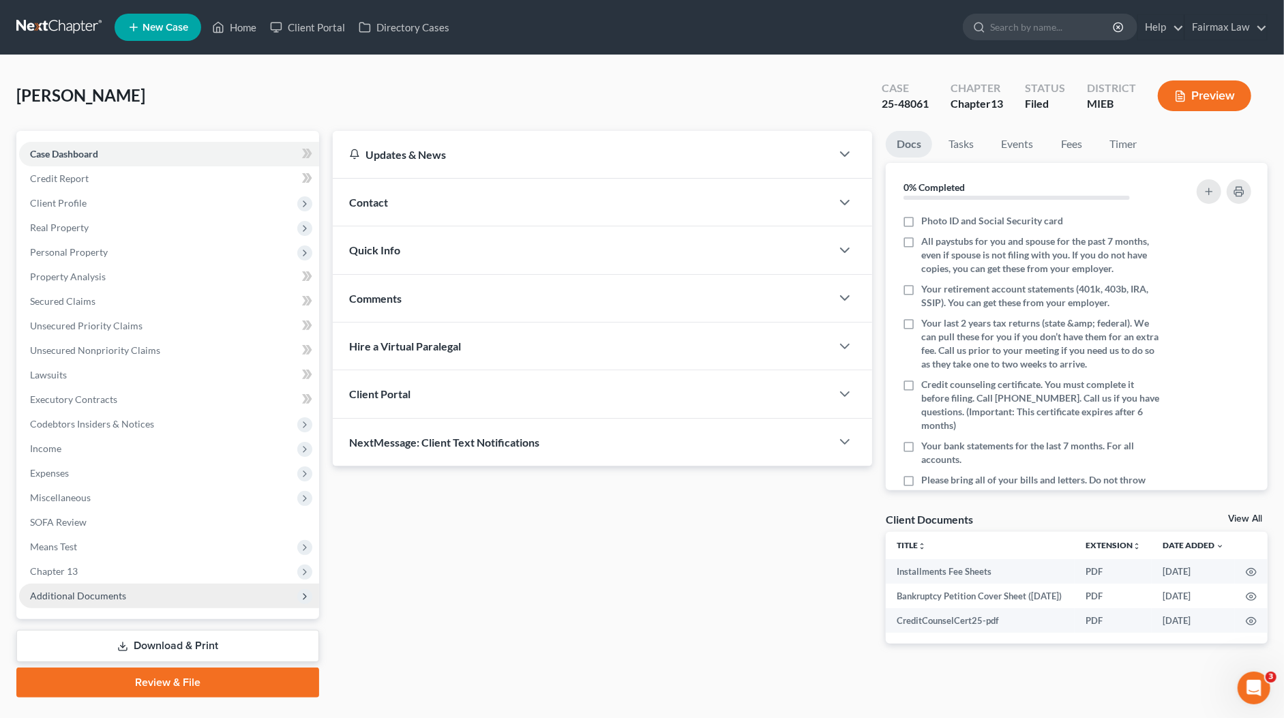
click at [144, 584] on span "Additional Documents" at bounding box center [169, 596] width 300 height 25
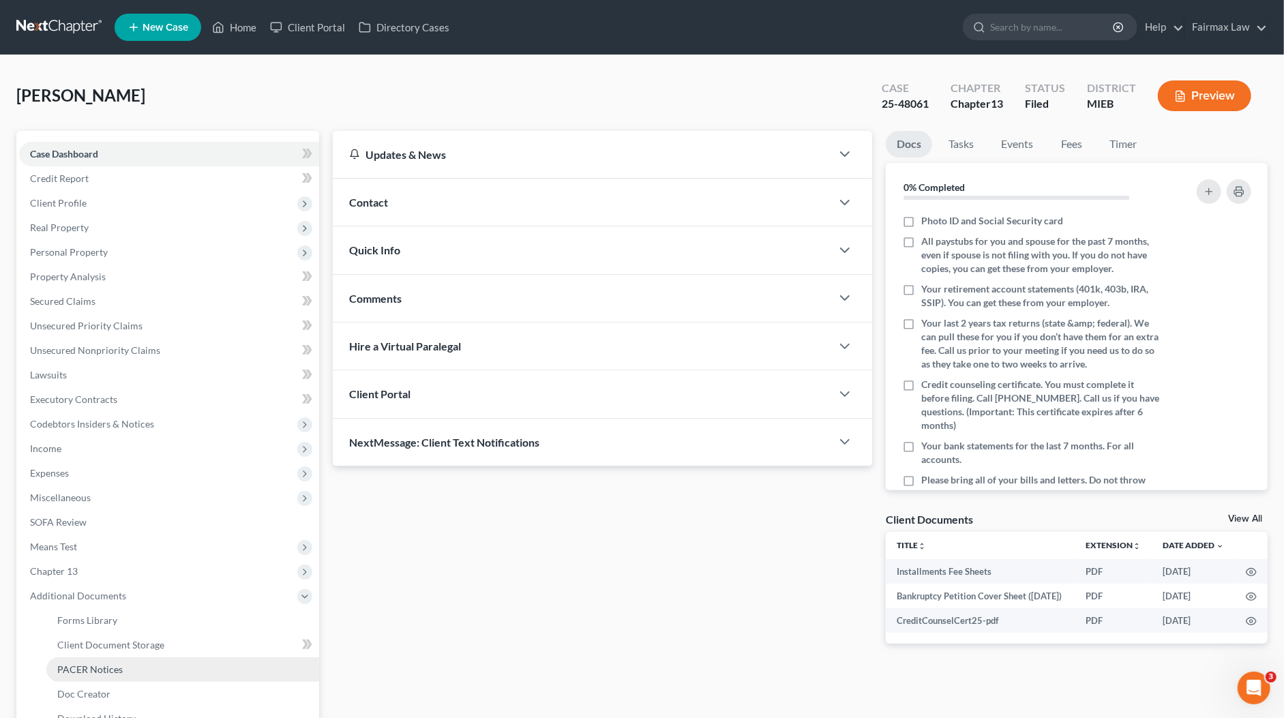
click at [108, 676] on link "PACER Notices" at bounding box center [182, 669] width 273 height 25
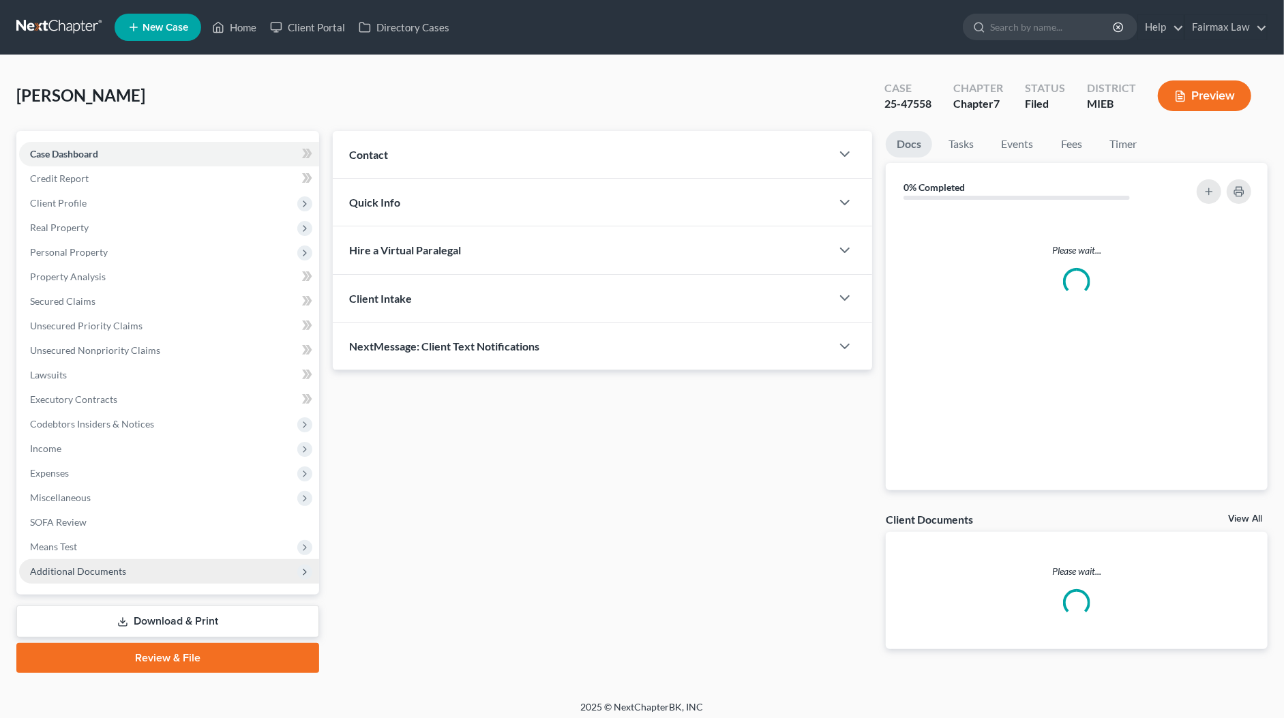
click at [121, 565] on span "Additional Documents" at bounding box center [78, 571] width 96 height 12
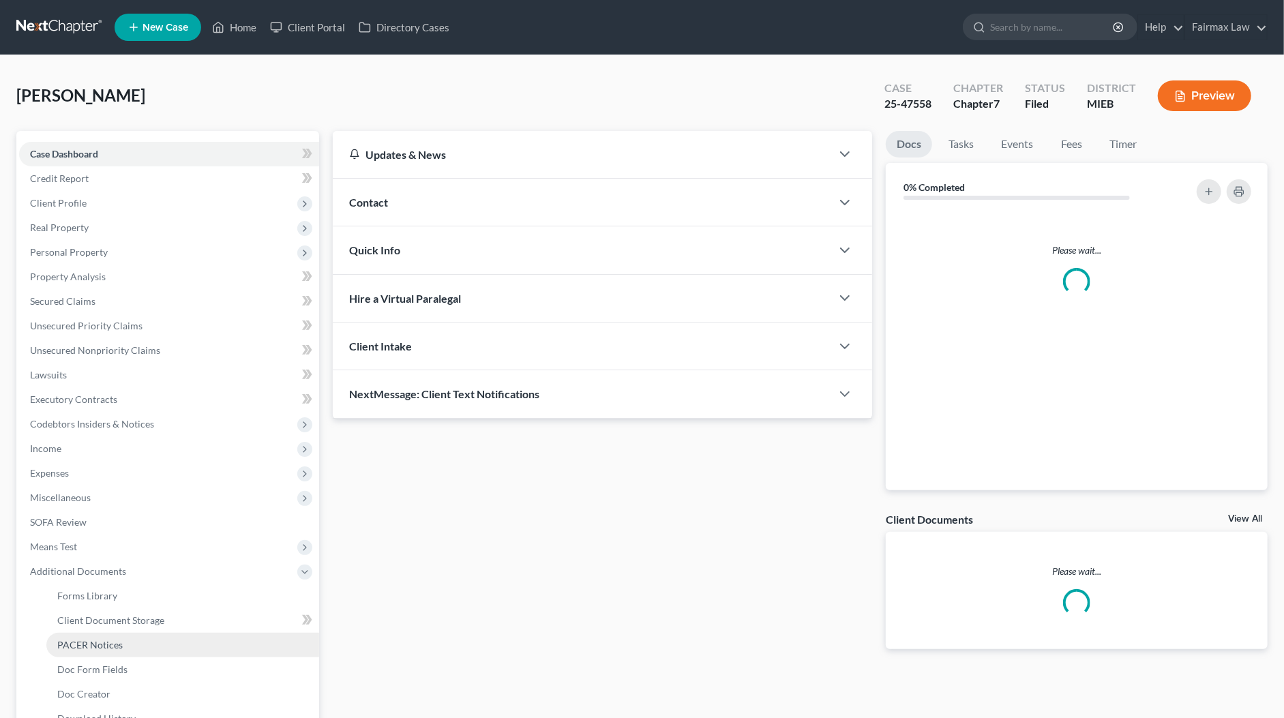
click at [106, 650] on link "PACER Notices" at bounding box center [182, 645] width 273 height 25
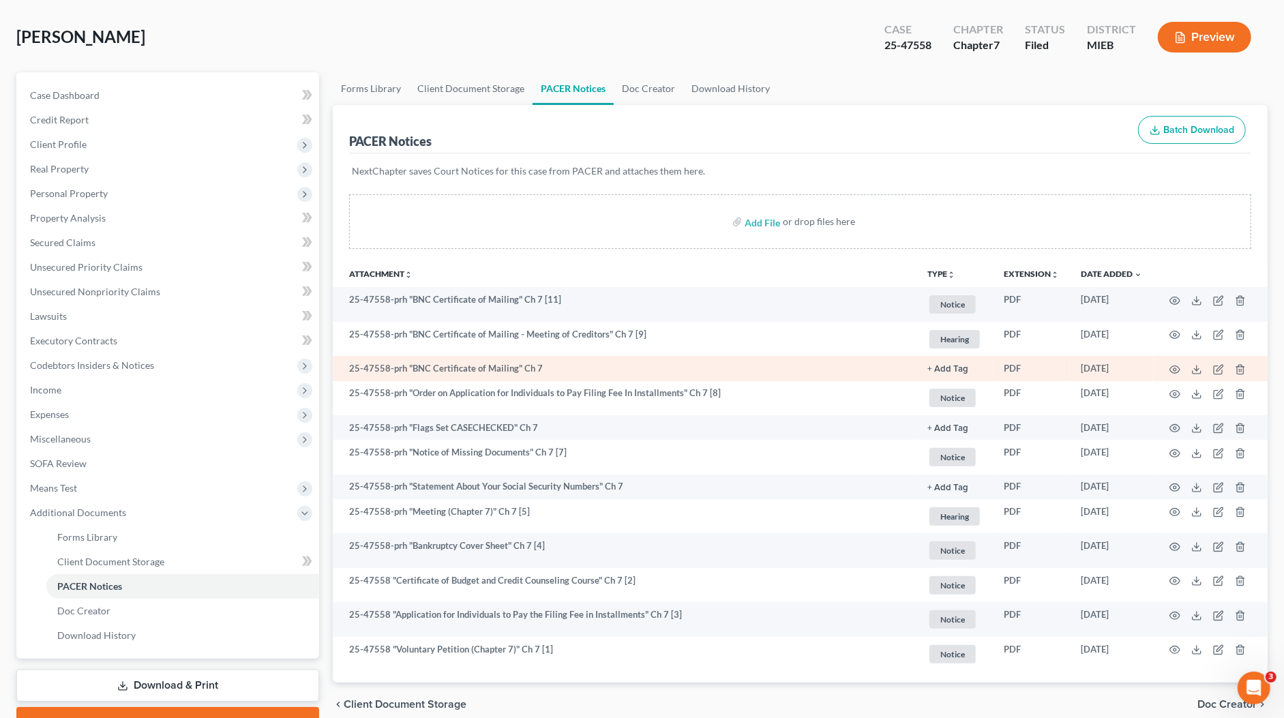
scroll to position [78, 0]
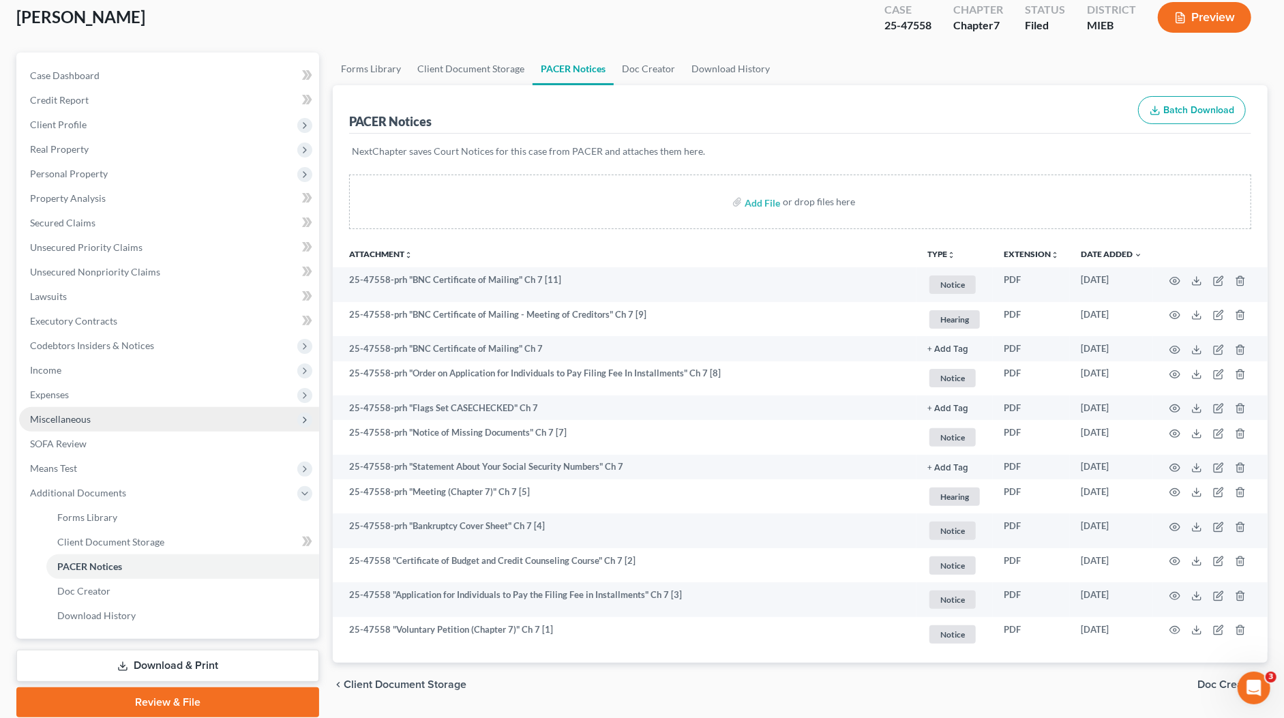
click at [80, 419] on span "Miscellaneous" at bounding box center [60, 419] width 61 height 12
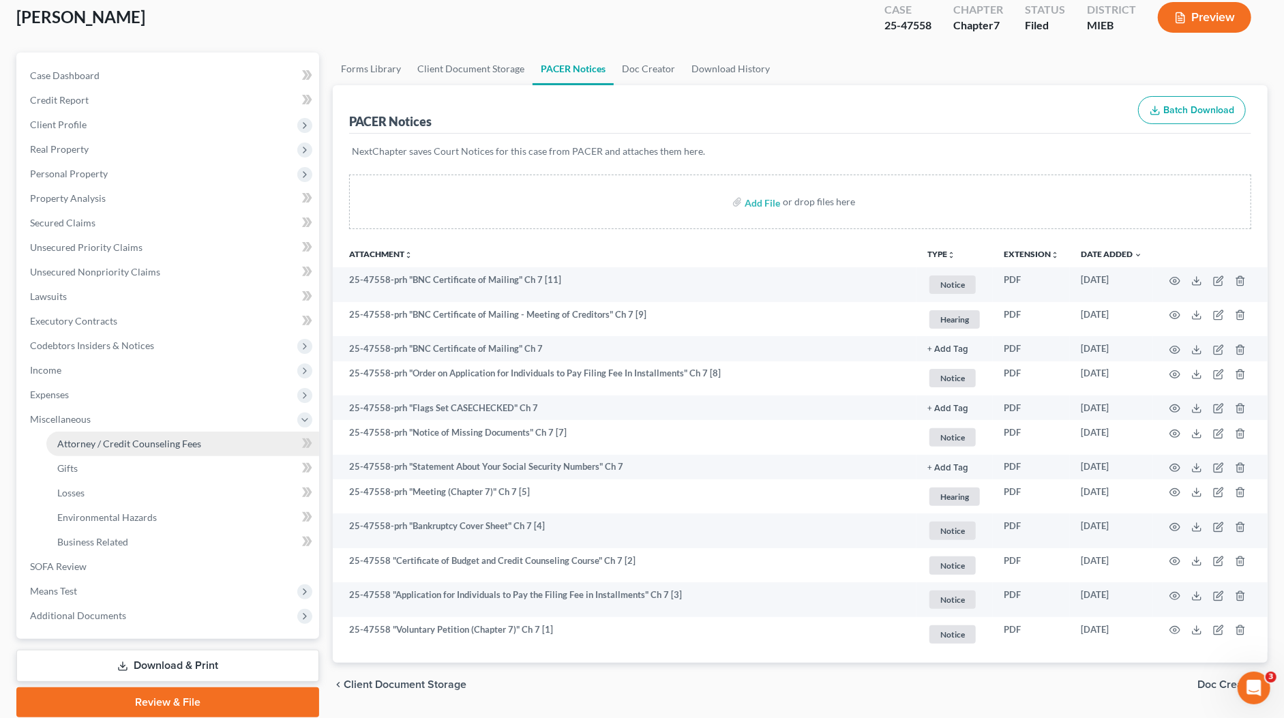
click at [100, 439] on span "Attorney / Credit Counseling Fees" at bounding box center [129, 444] width 144 height 12
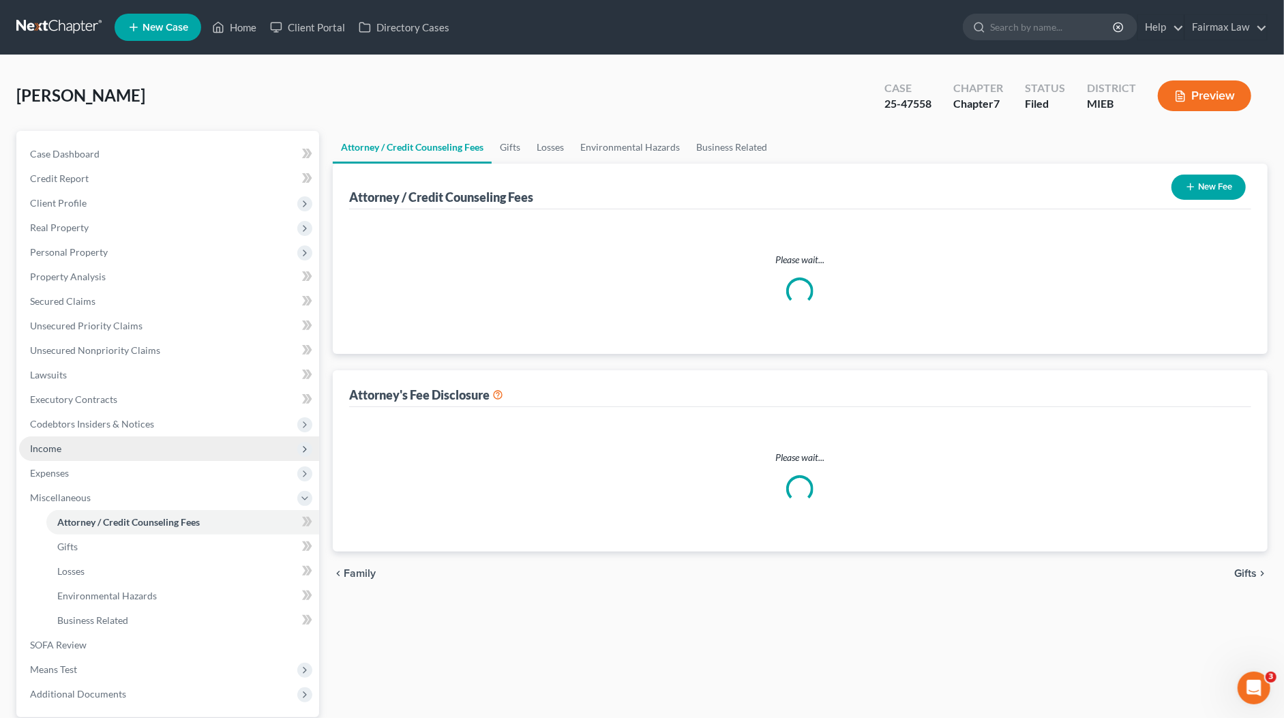
select select "2"
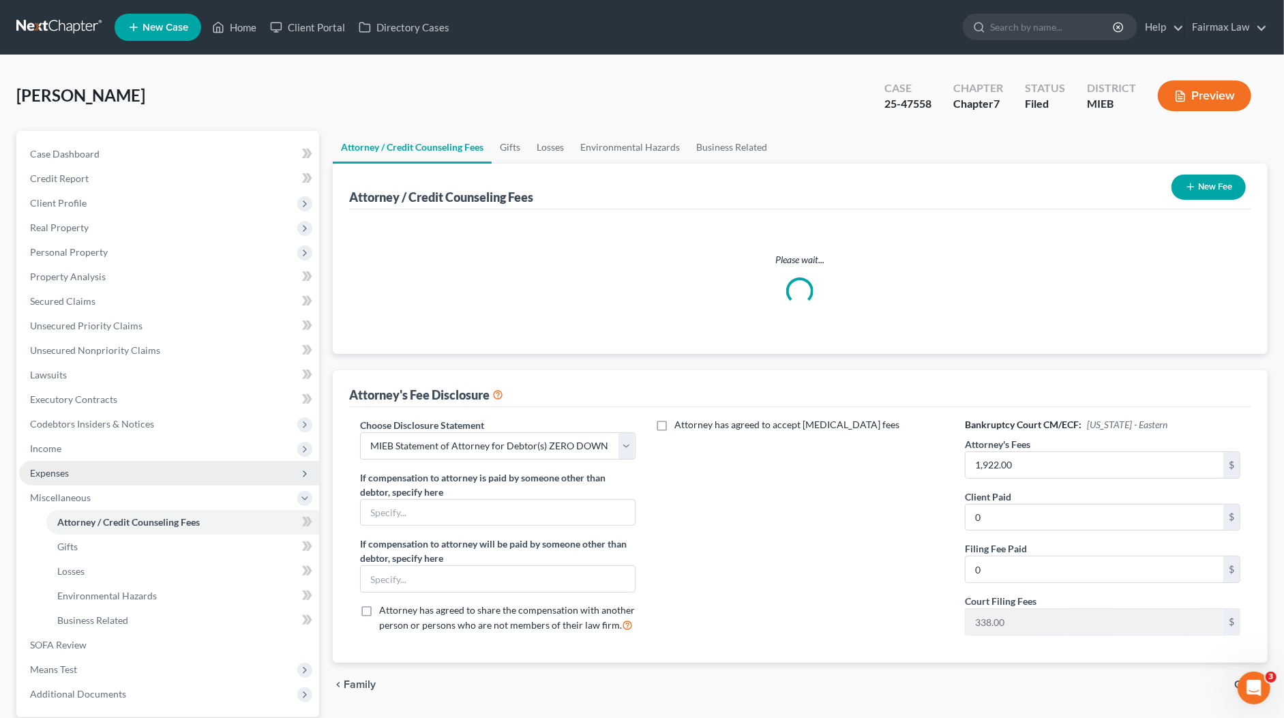
click at [68, 470] on span "Expenses" at bounding box center [49, 473] width 39 height 12
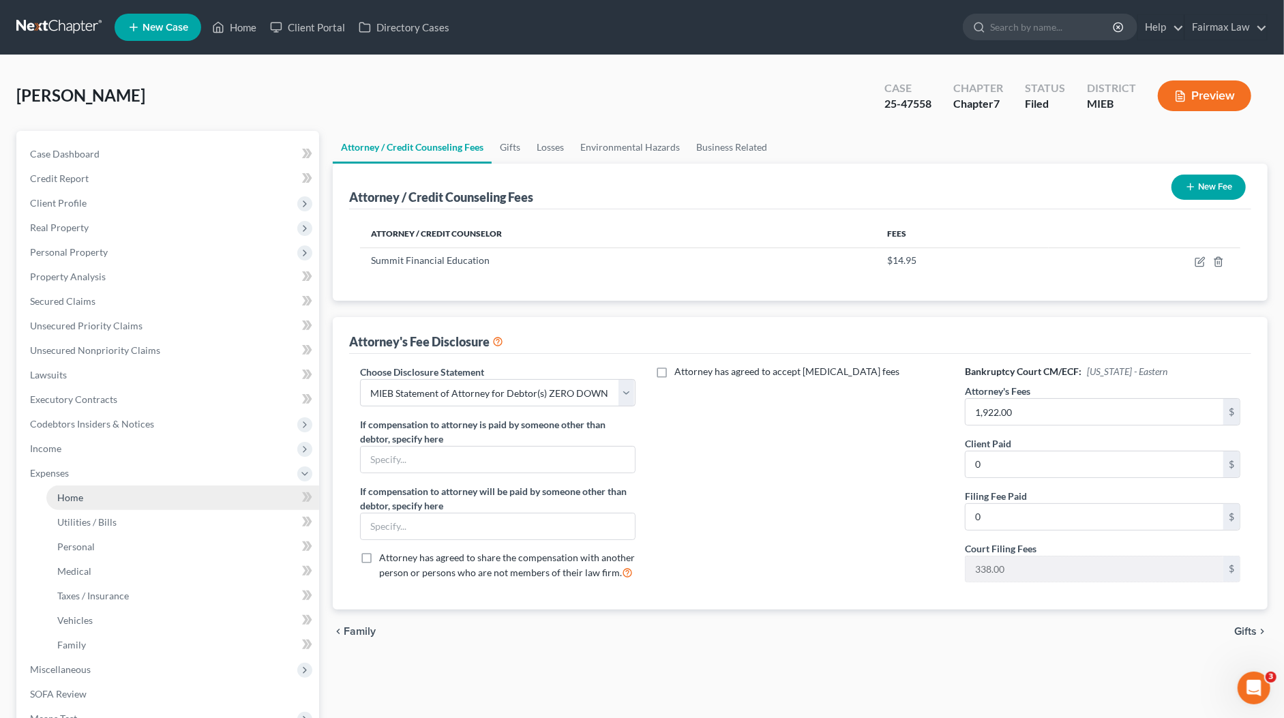
click at [82, 487] on link "Home" at bounding box center [182, 497] width 273 height 25
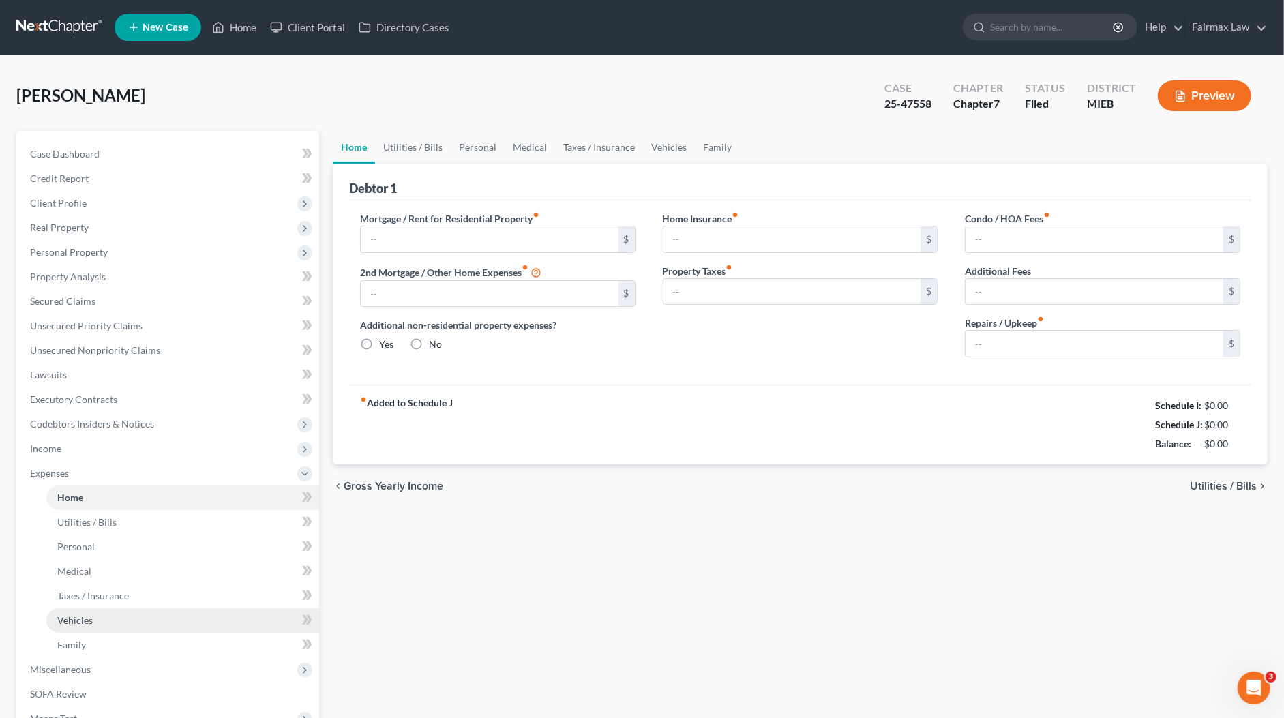
type input "250.00"
type input "0.00"
radio input "true"
type input "0.00"
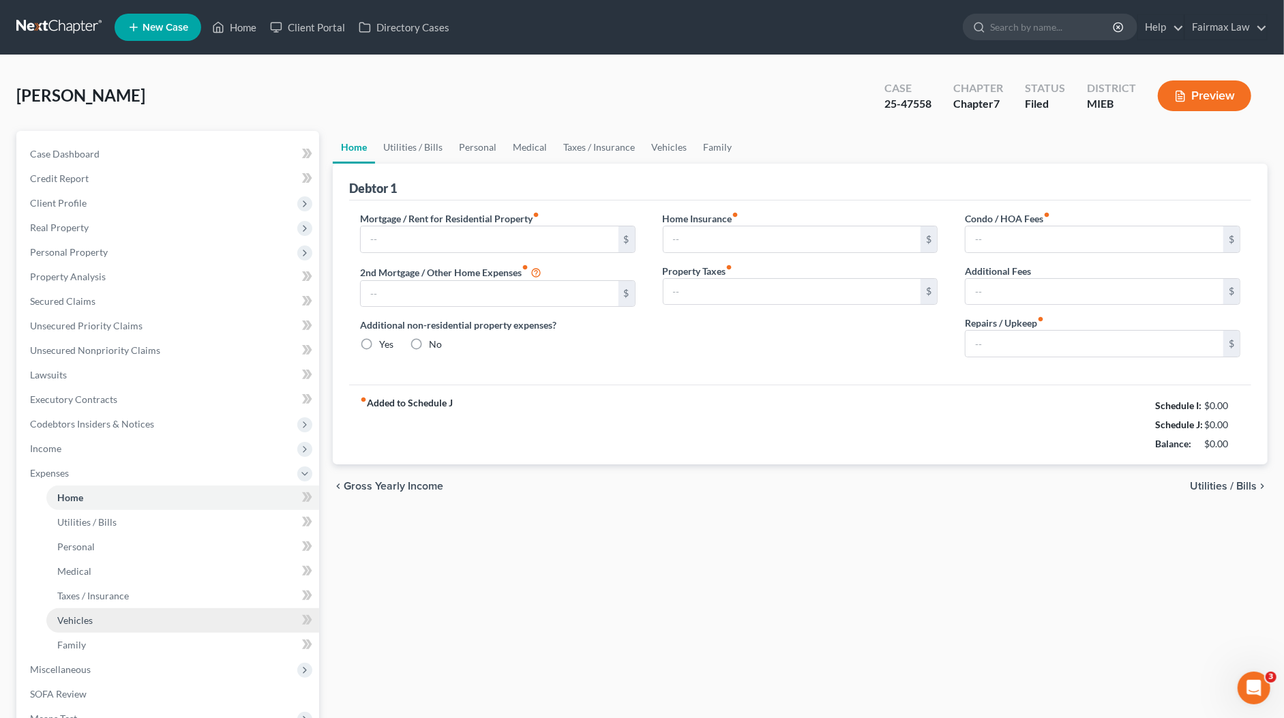
type input "0.00"
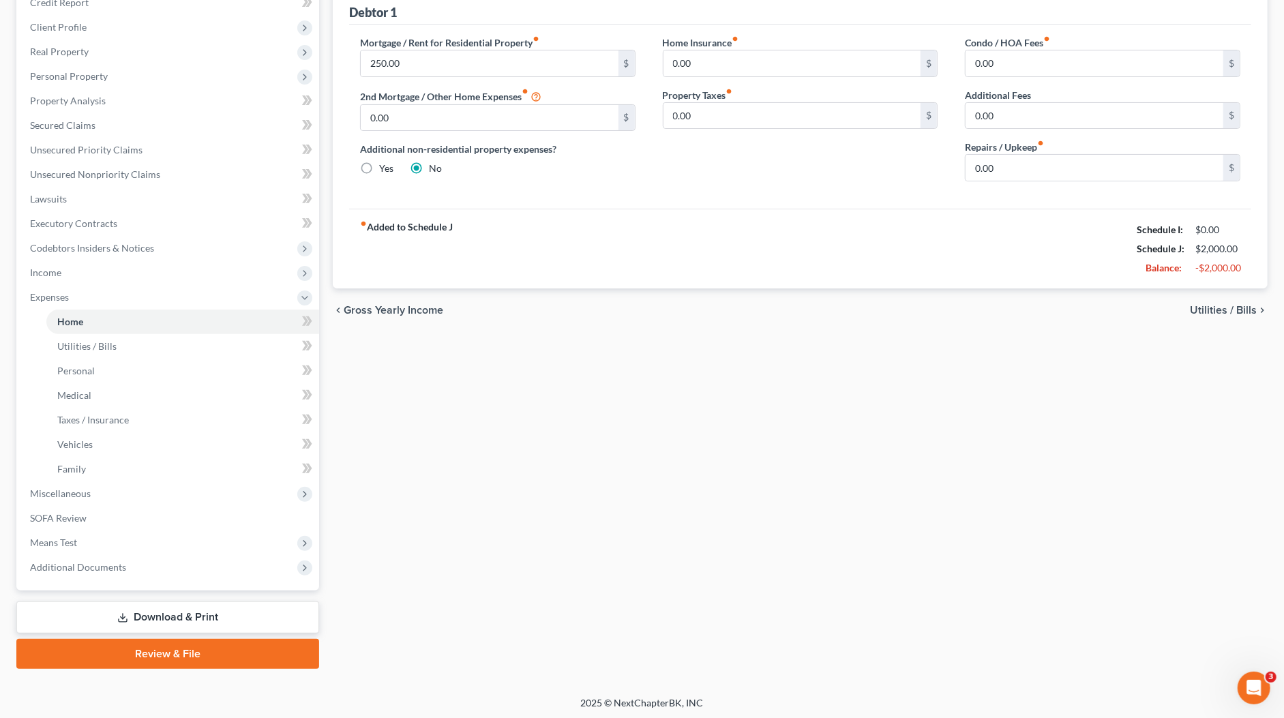
scroll to position [176, 0]
click at [56, 538] on span "Means Test" at bounding box center [53, 542] width 47 height 12
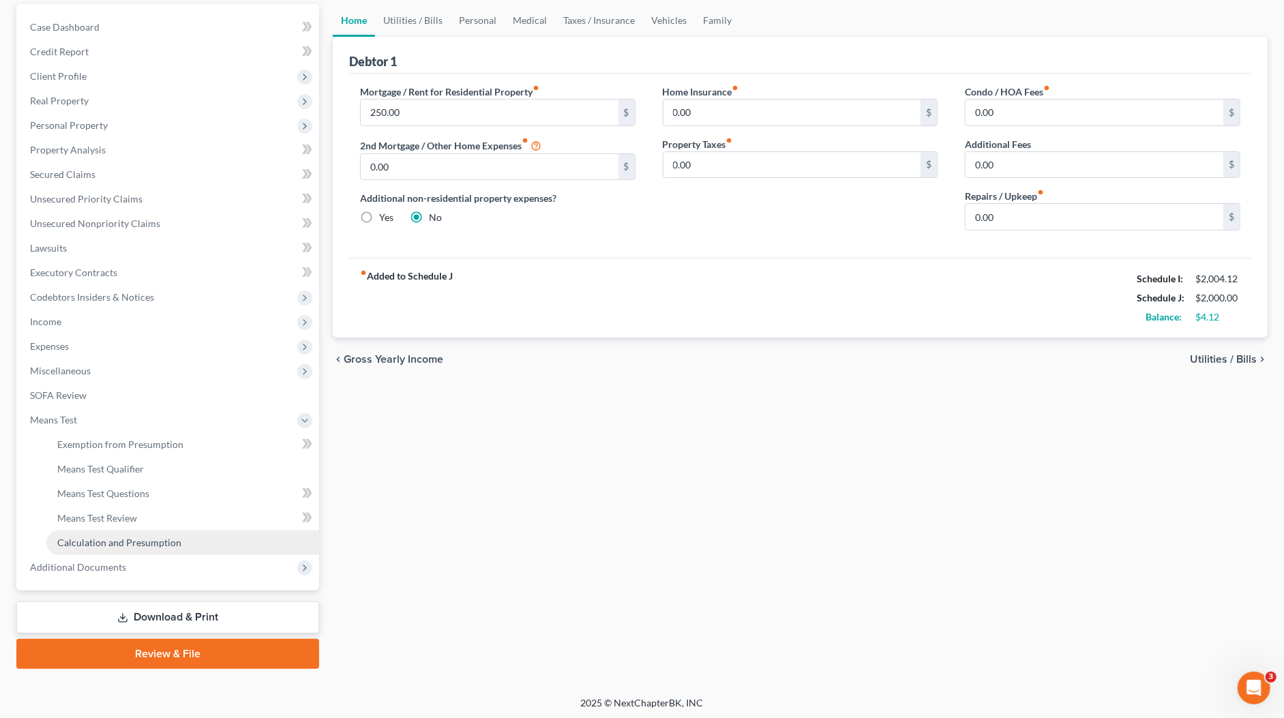
click at [110, 536] on span "Calculation and Presumption" at bounding box center [119, 542] width 124 height 12
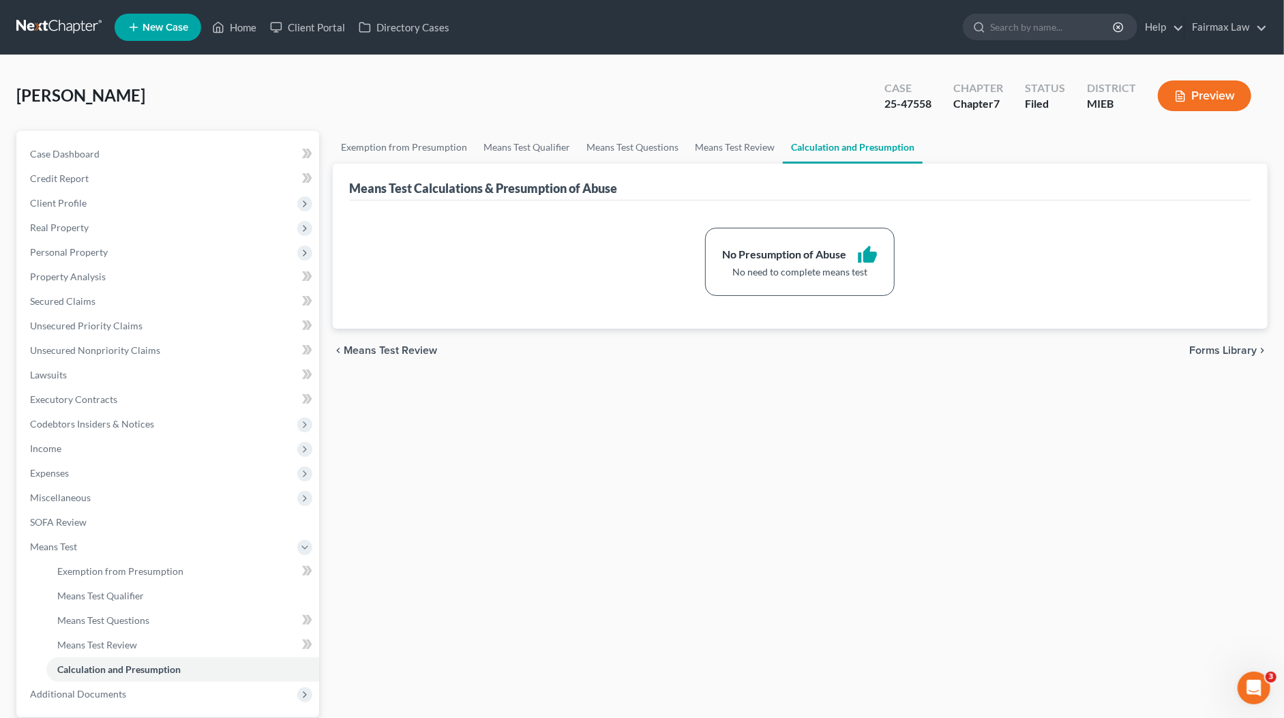
click at [864, 89] on div "Marrero, Justis Upgraded Case 25-47558 Chapter Chapter 7 Status Filed District …" at bounding box center [641, 101] width 1251 height 59
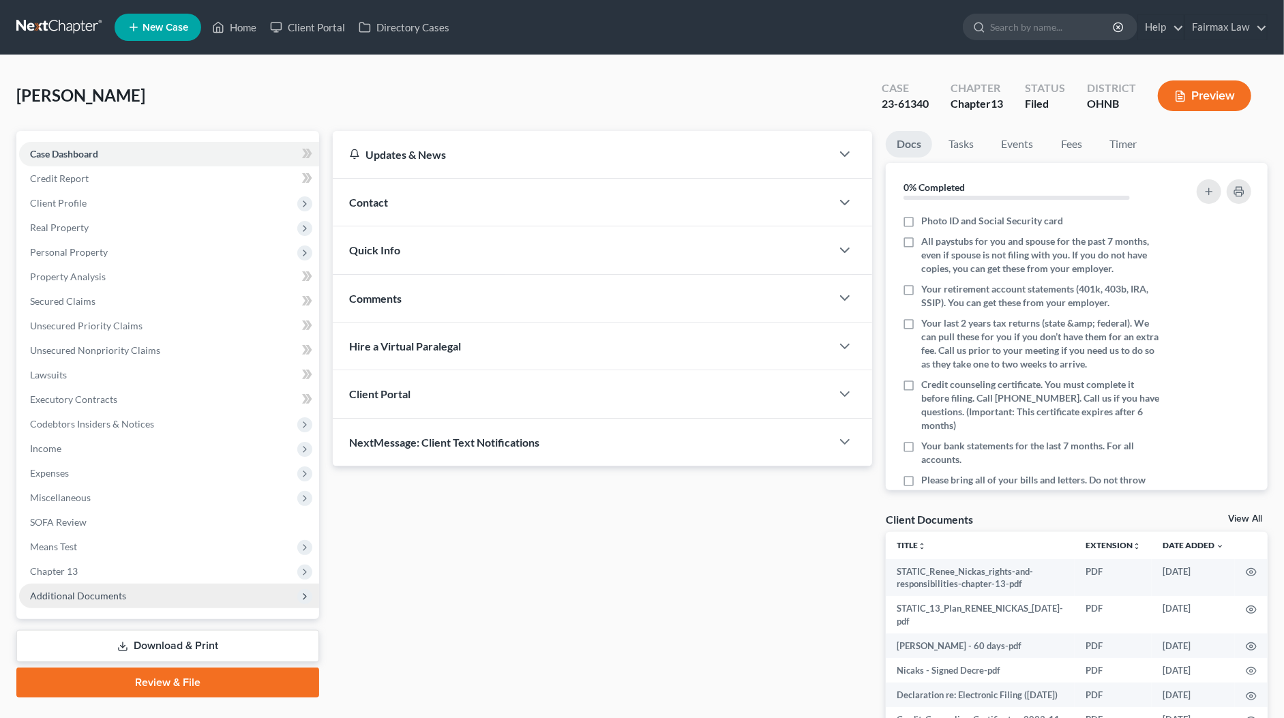
click at [115, 594] on span "Additional Documents" at bounding box center [78, 596] width 96 height 12
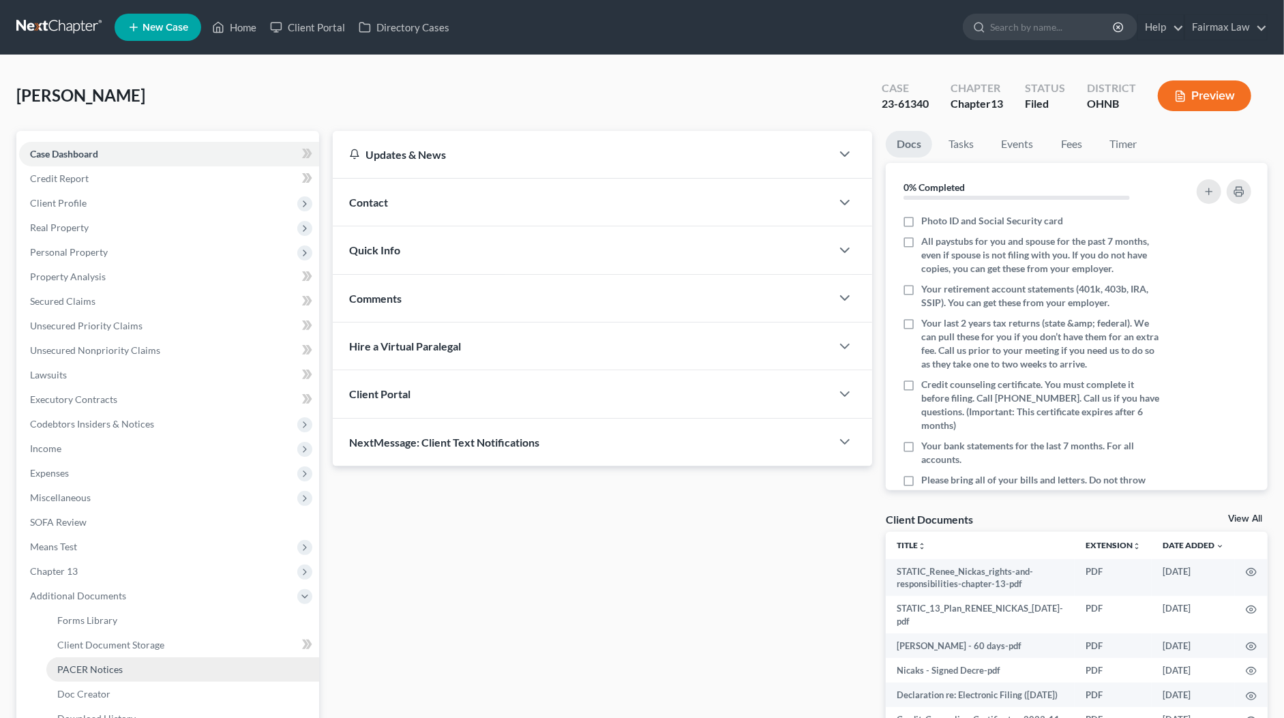
click at [113, 675] on link "PACER Notices" at bounding box center [182, 669] width 273 height 25
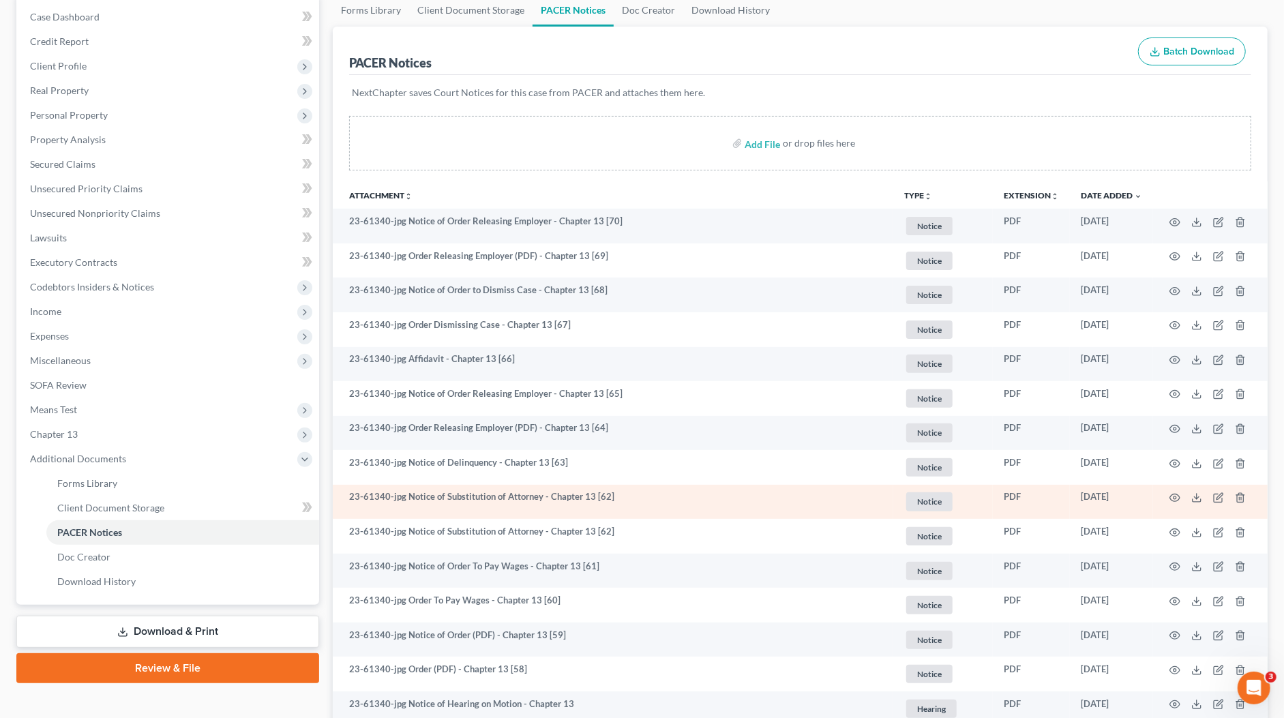
scroll to position [140, 0]
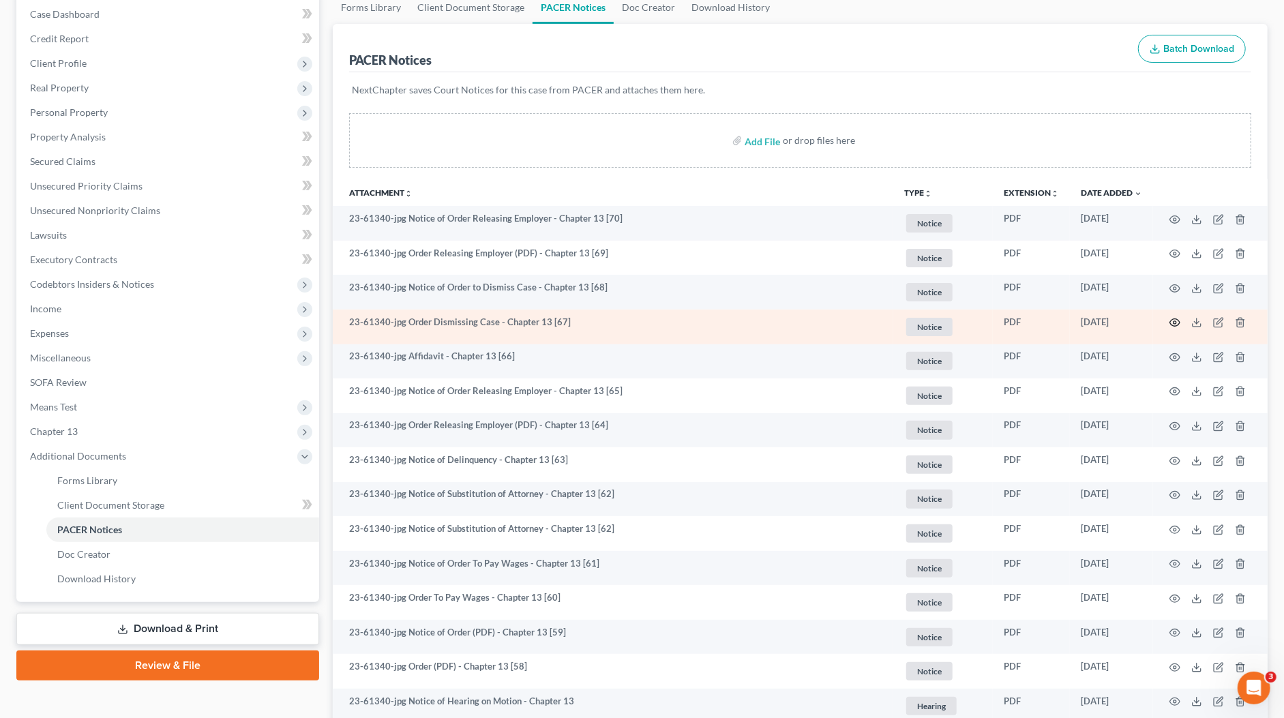
click at [1174, 318] on icon "button" at bounding box center [1174, 322] width 11 height 11
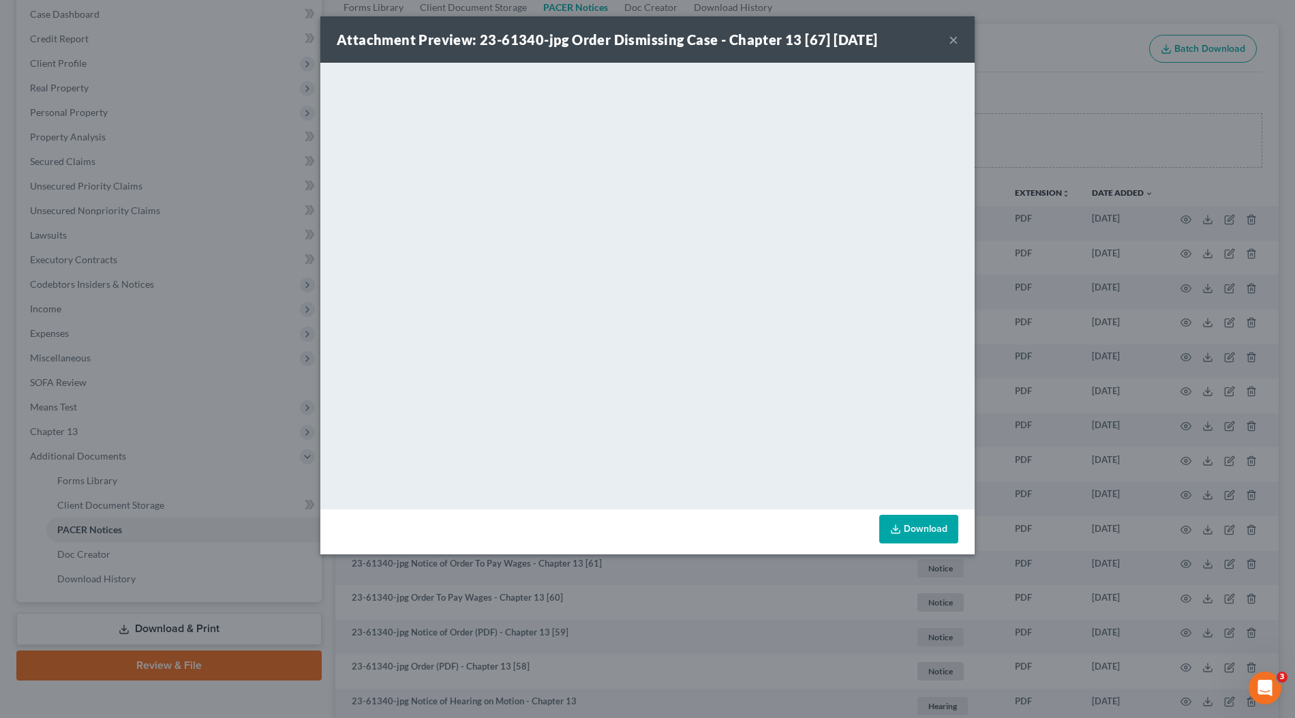
click at [1047, 290] on div "Attachment Preview: 23-61340-jpg Order Dismissing Case - Chapter 13 [67] 07/31/…" at bounding box center [647, 359] width 1295 height 718
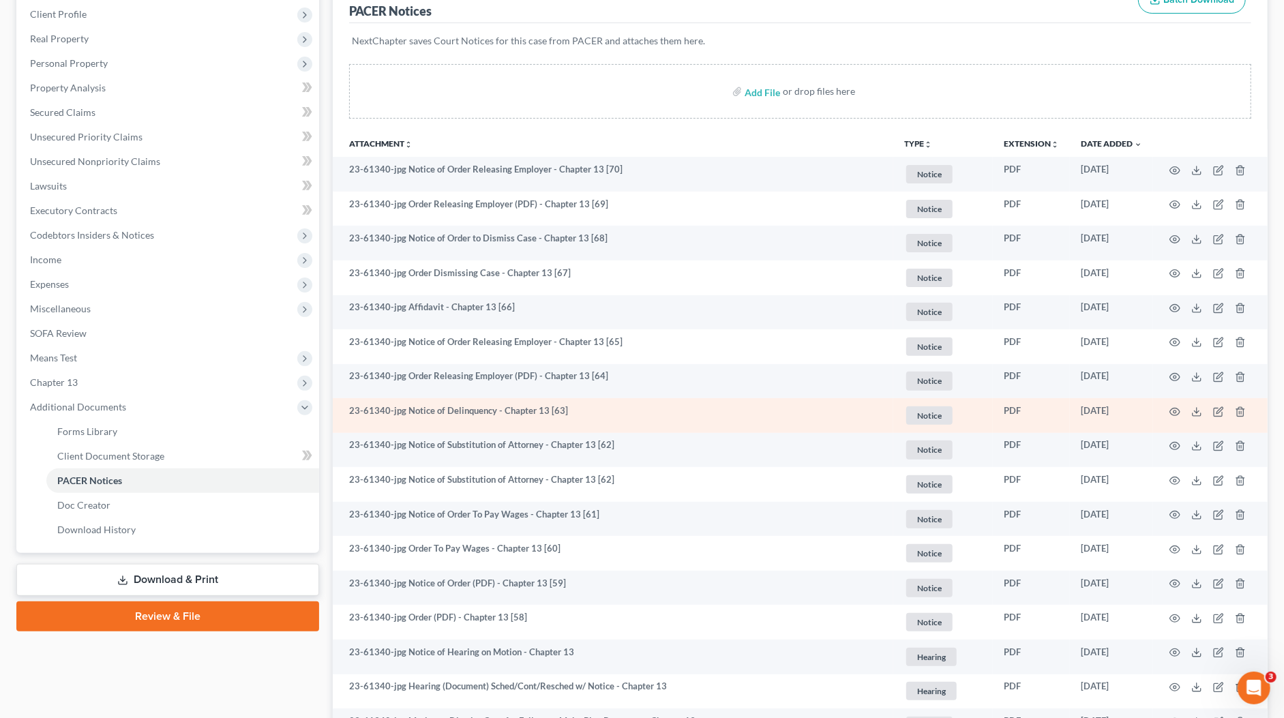
scroll to position [284, 0]
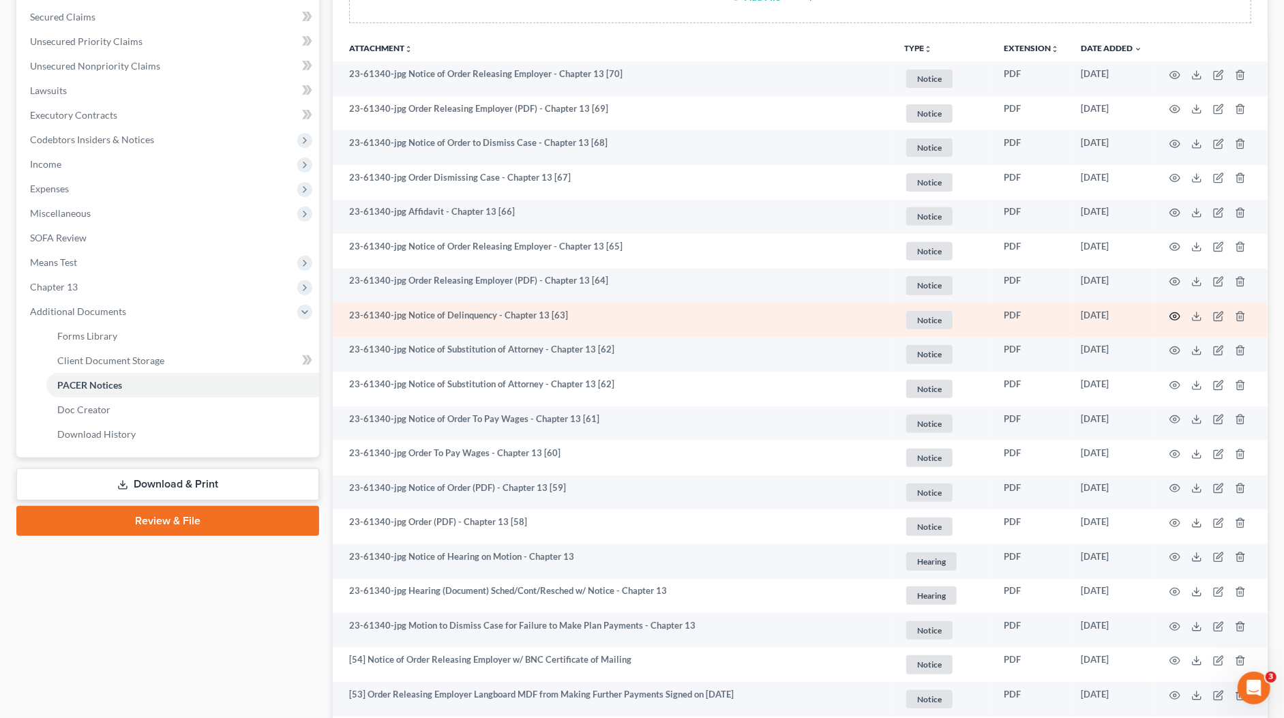
click at [1176, 315] on circle "button" at bounding box center [1174, 316] width 3 height 3
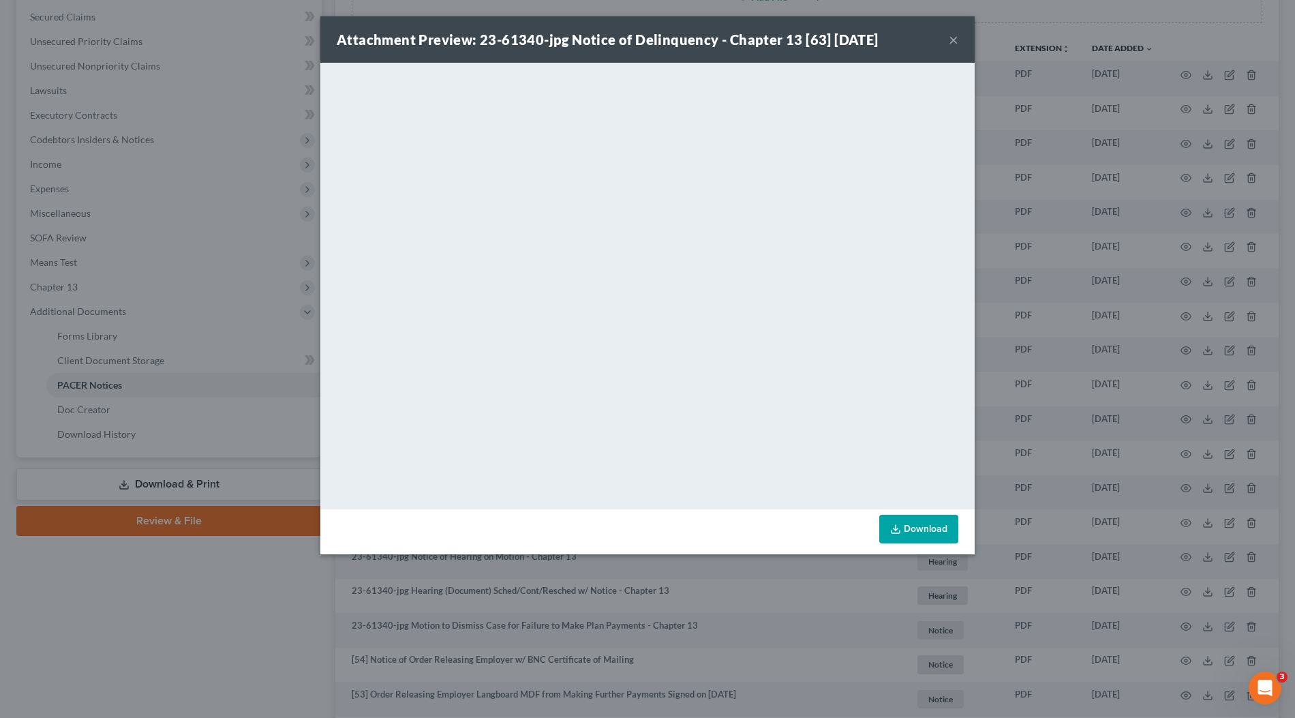
click at [1066, 304] on div "Attachment Preview: 23-61340-jpg Notice of Delinquency - Chapter 13 [63] 06/26/…" at bounding box center [647, 359] width 1295 height 718
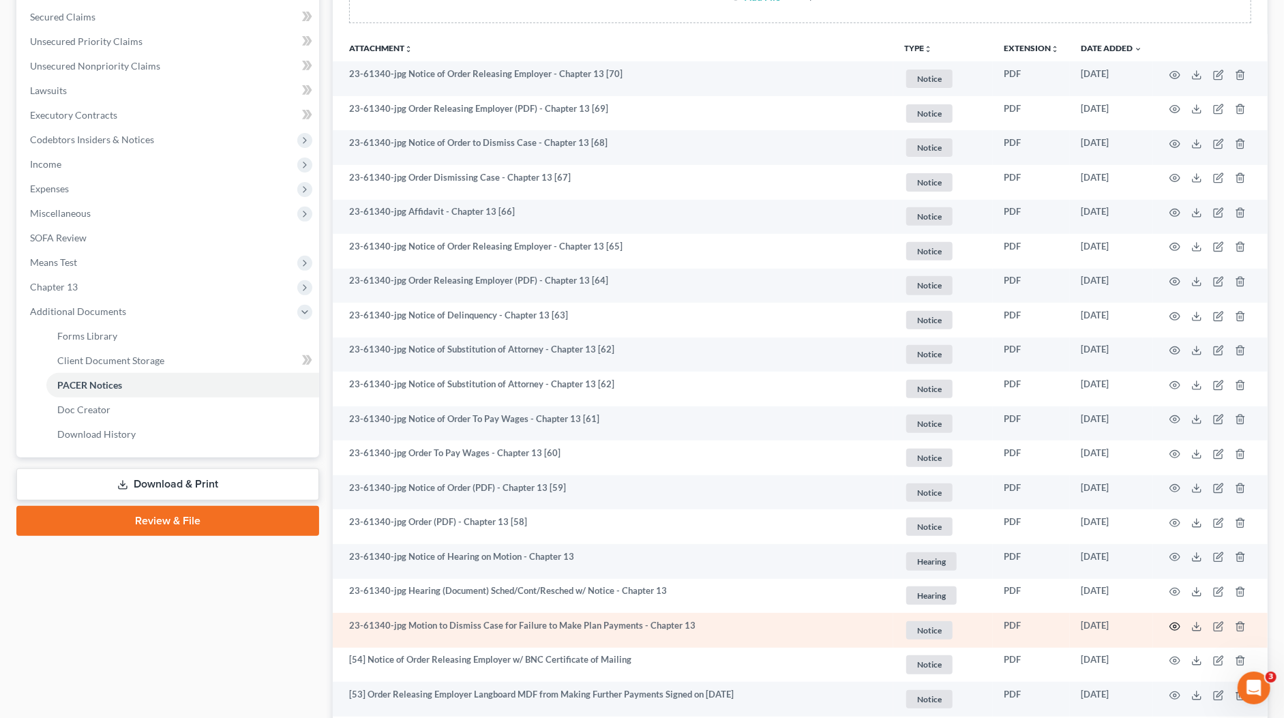
click at [1172, 622] on icon "button" at bounding box center [1174, 626] width 11 height 11
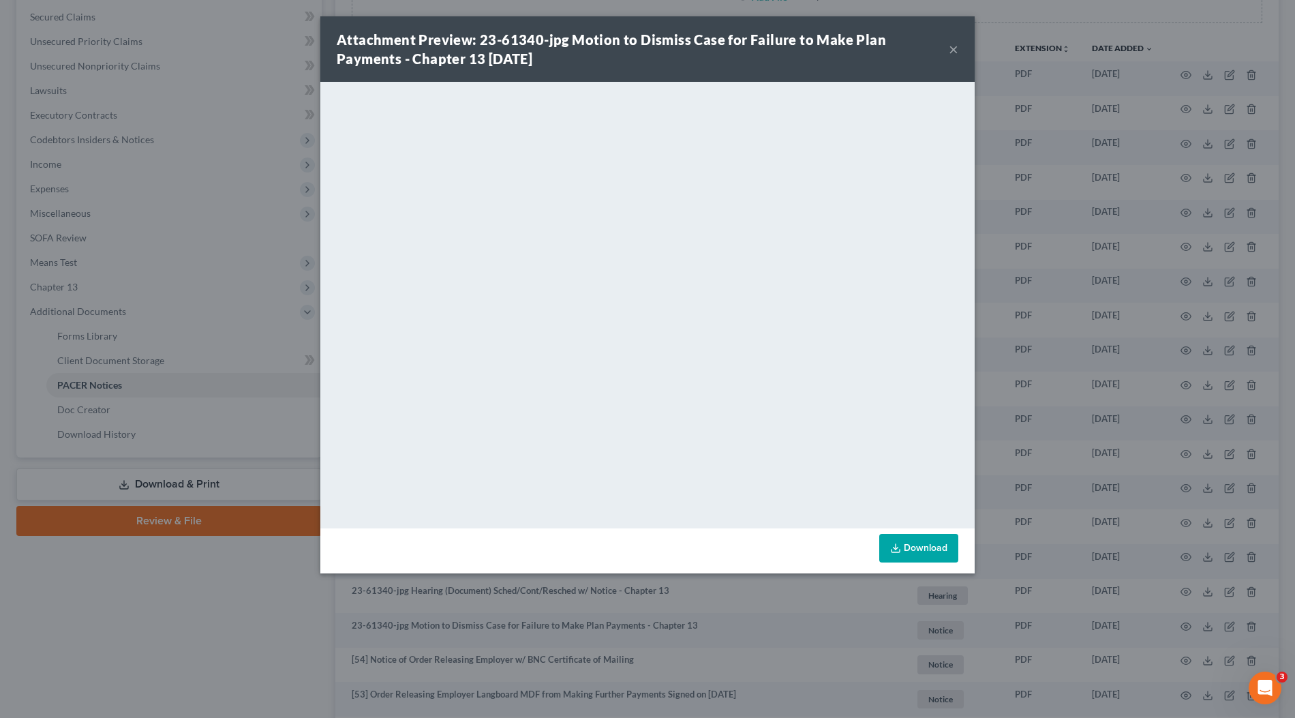
click at [1034, 342] on div "Attachment Preview: 23-61340-jpg Motion to Dismiss Case for Failure to Make Pla…" at bounding box center [647, 359] width 1295 height 718
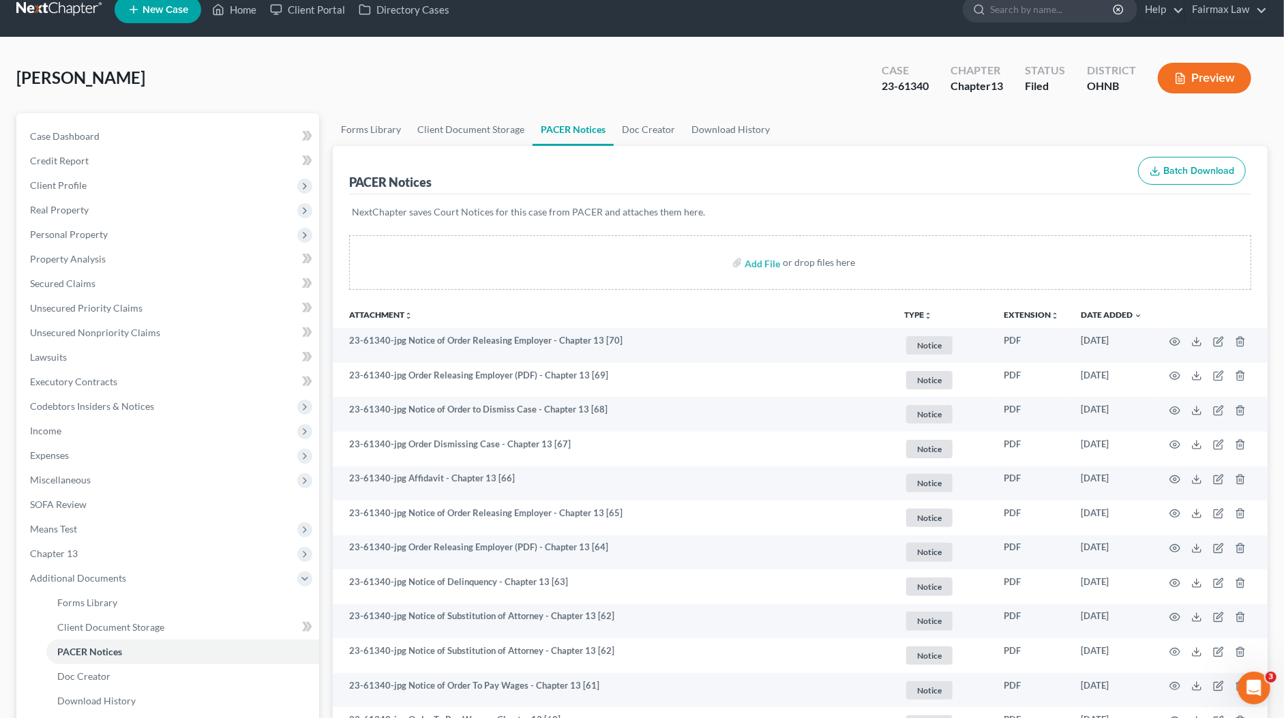
scroll to position [0, 0]
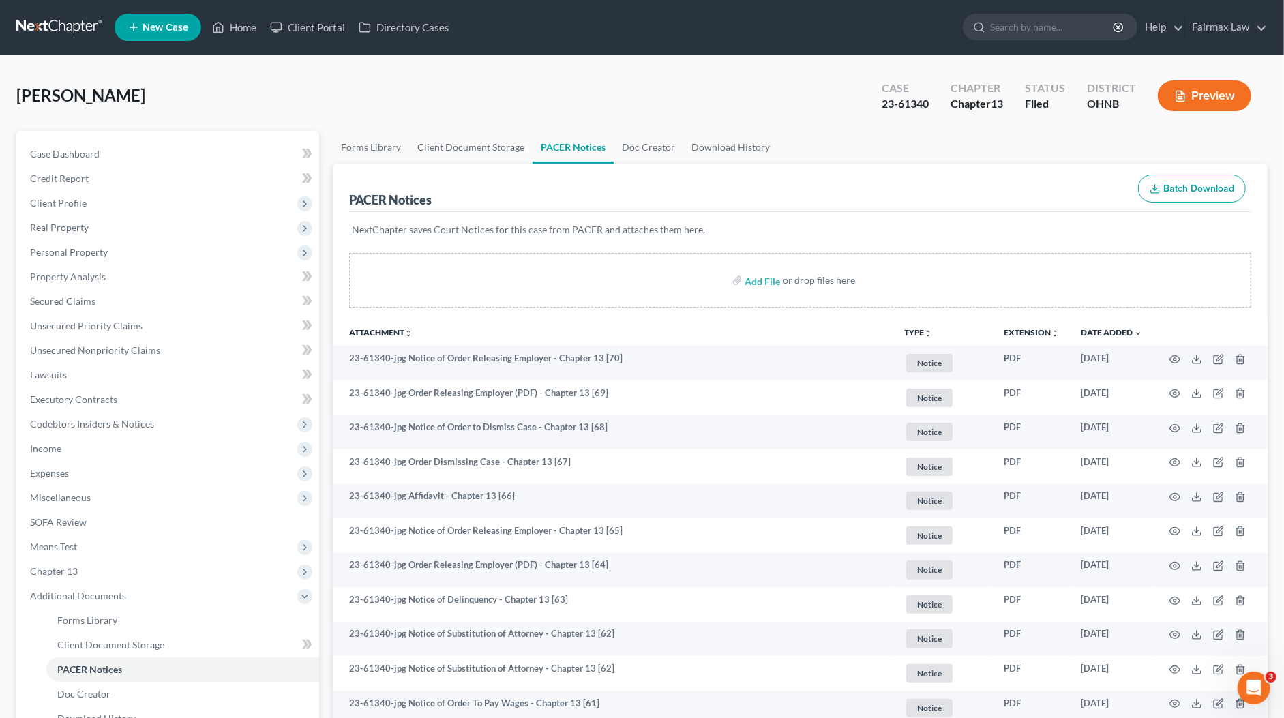
click at [898, 108] on div "23-61340" at bounding box center [904, 104] width 47 height 16
click at [902, 106] on div "23-61340" at bounding box center [904, 104] width 47 height 16
copy div "23-61340"
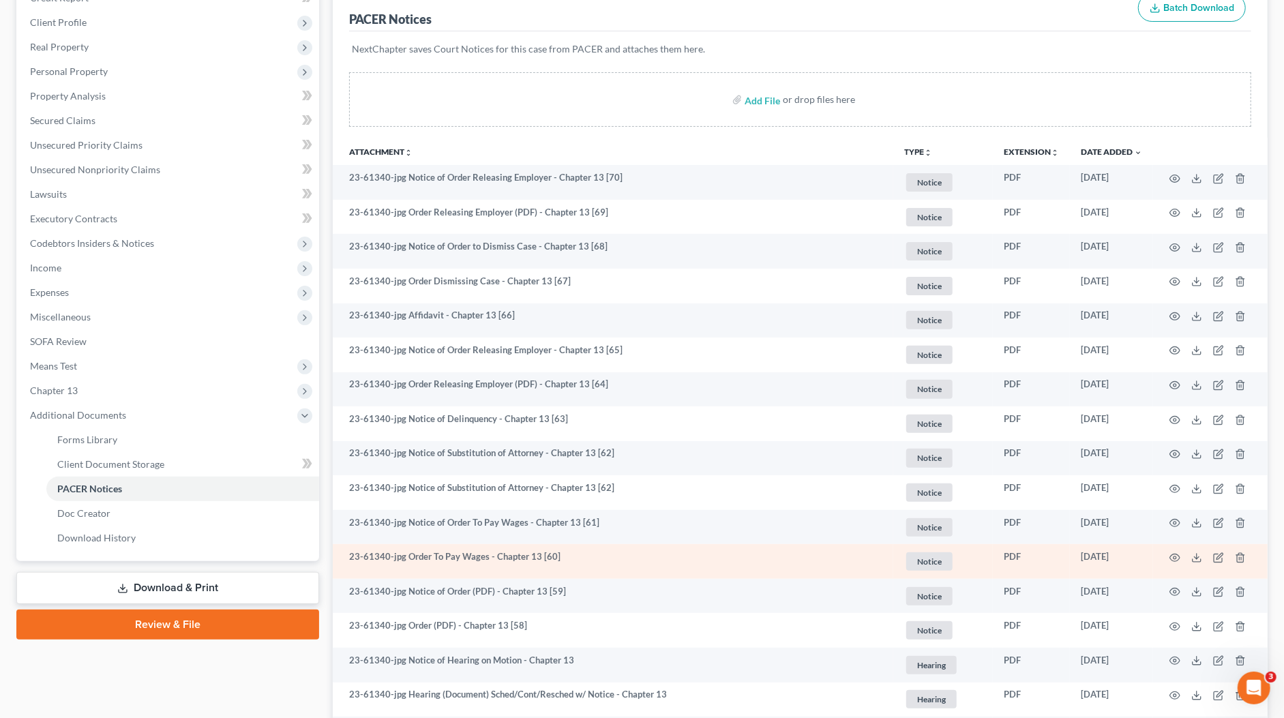
scroll to position [187, 0]
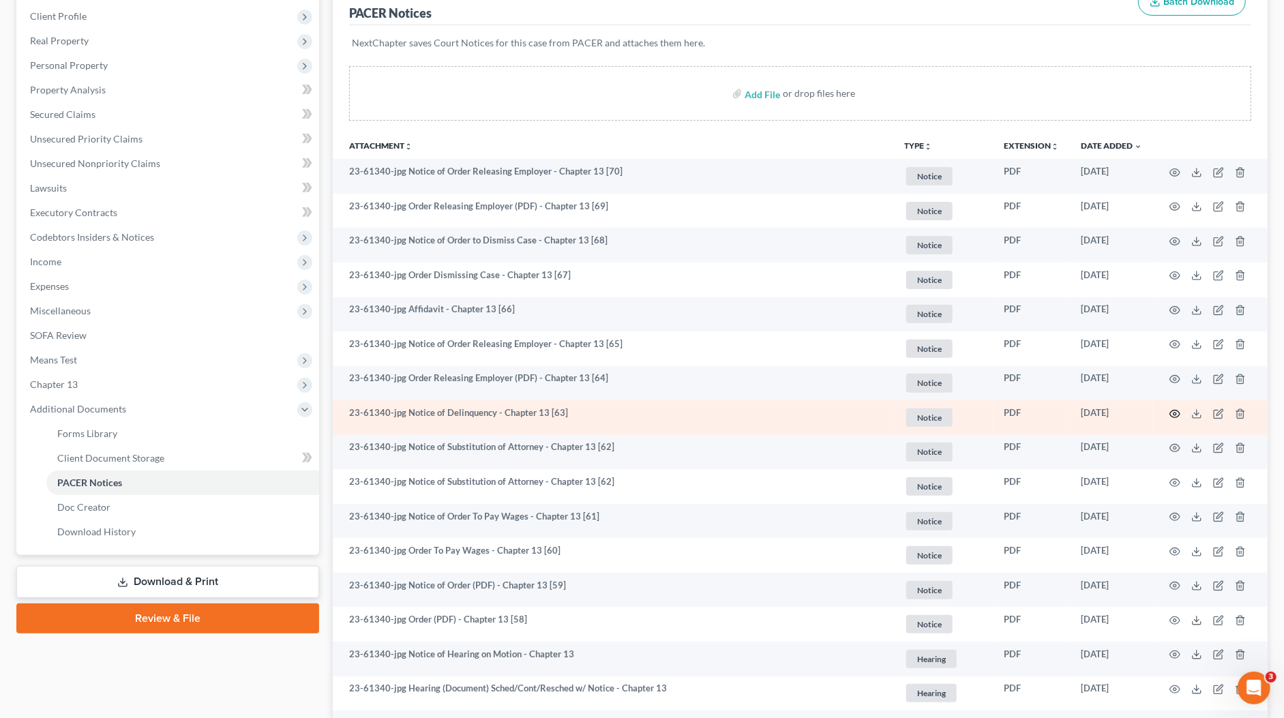
click at [1174, 412] on circle "button" at bounding box center [1174, 413] width 3 height 3
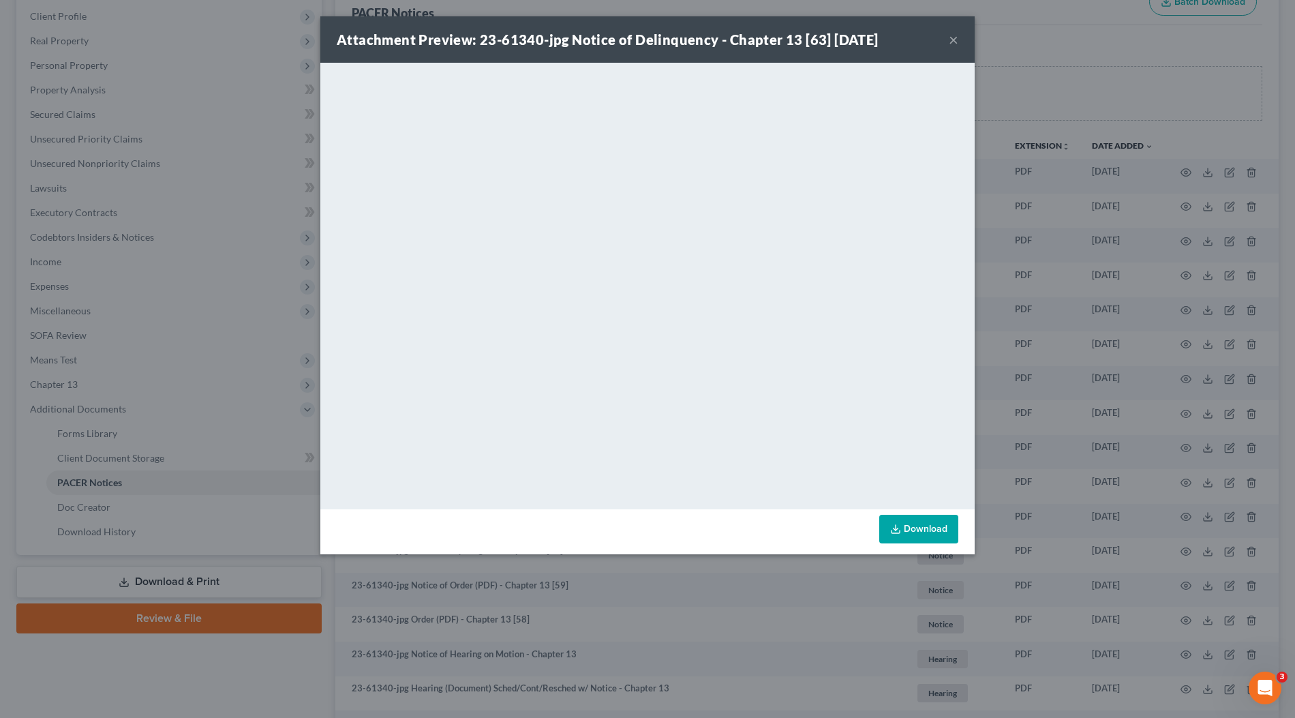
click at [1234, 252] on div "Attachment Preview: 23-61340-jpg Notice of Delinquency - Chapter 13 [63] 06/26/…" at bounding box center [647, 359] width 1295 height 718
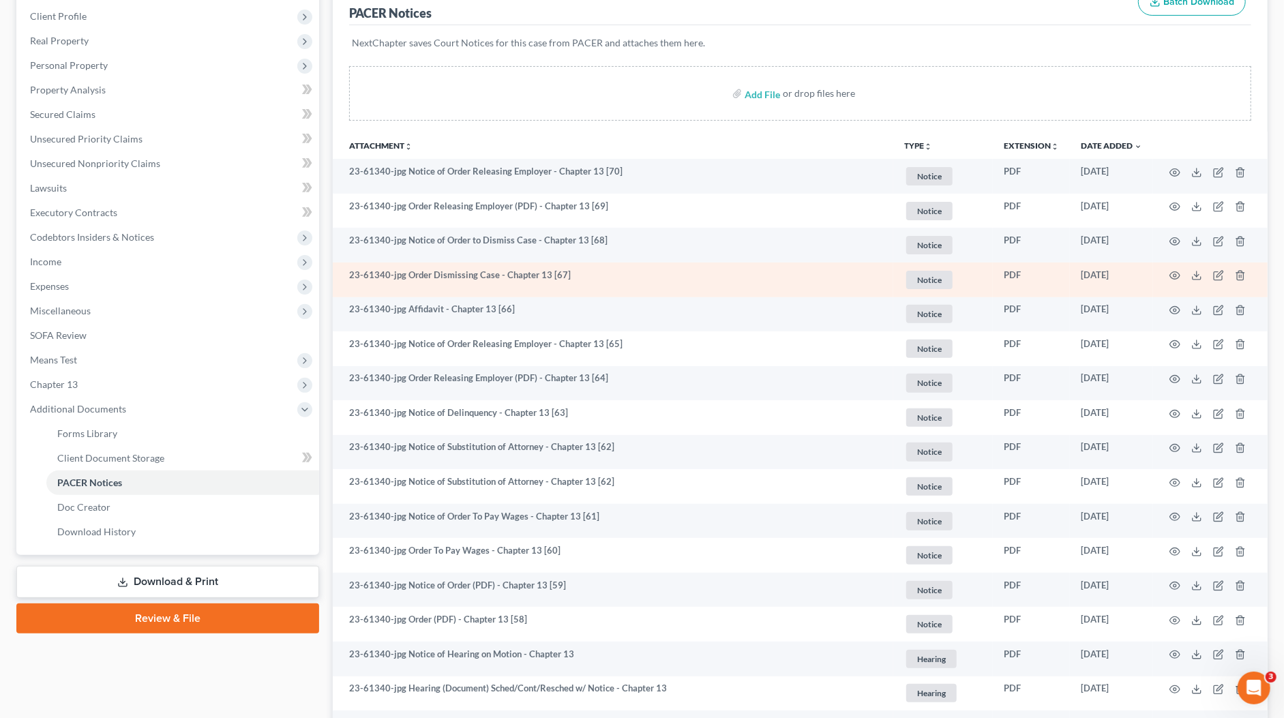
scroll to position [195, 0]
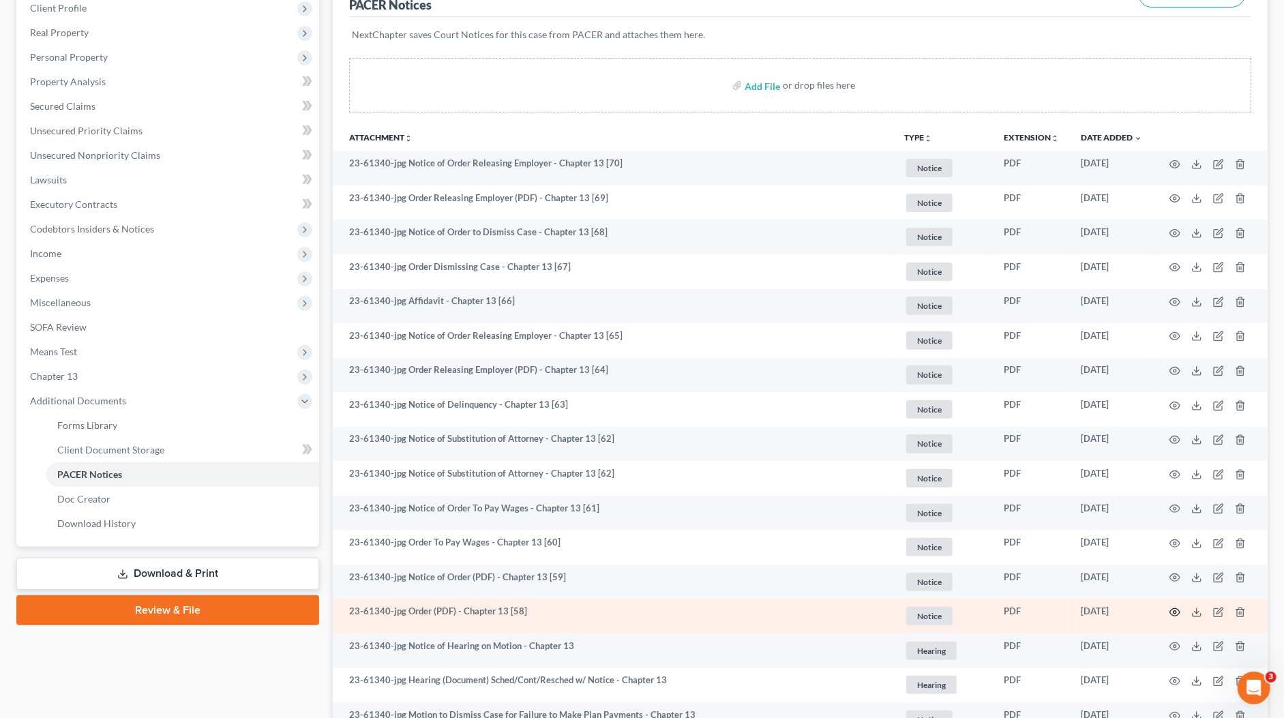
click at [1176, 611] on circle "button" at bounding box center [1174, 612] width 3 height 3
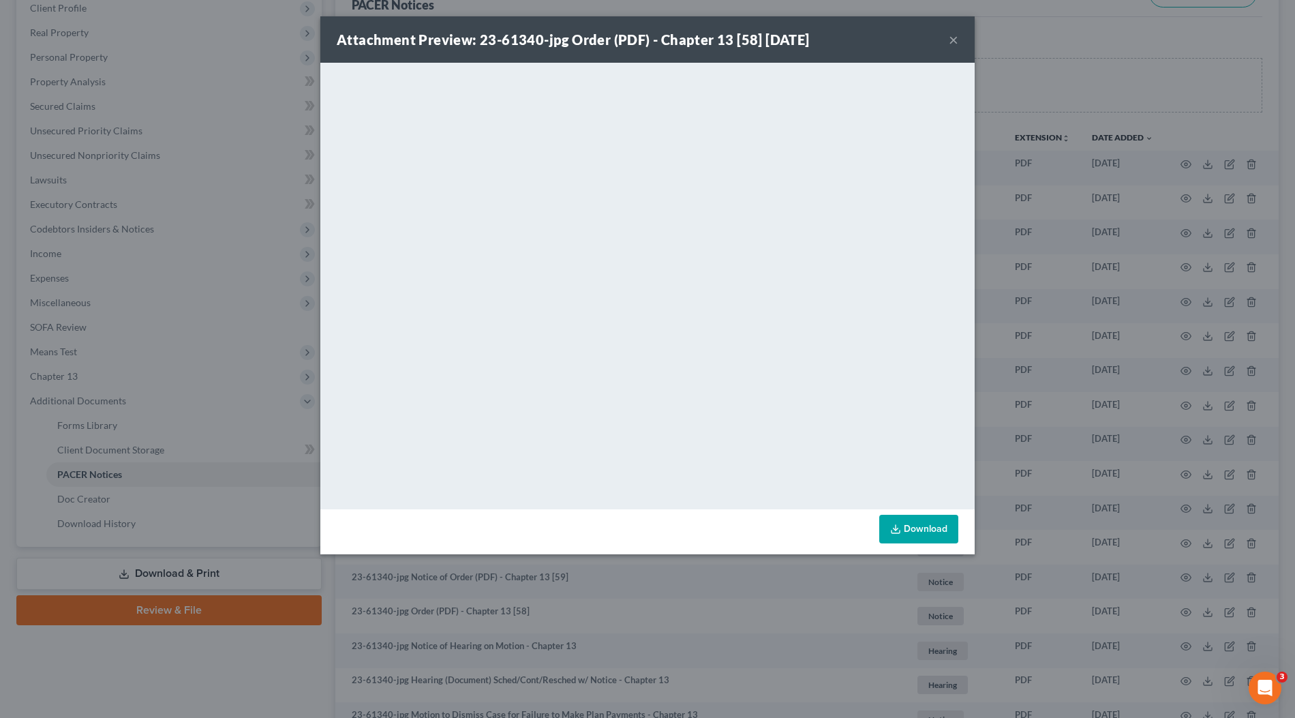
click at [1063, 374] on div "Attachment Preview: 23-61340-jpg Order (PDF) - Chapter 13 [58] 12/13/2024 × <ob…" at bounding box center [647, 359] width 1295 height 718
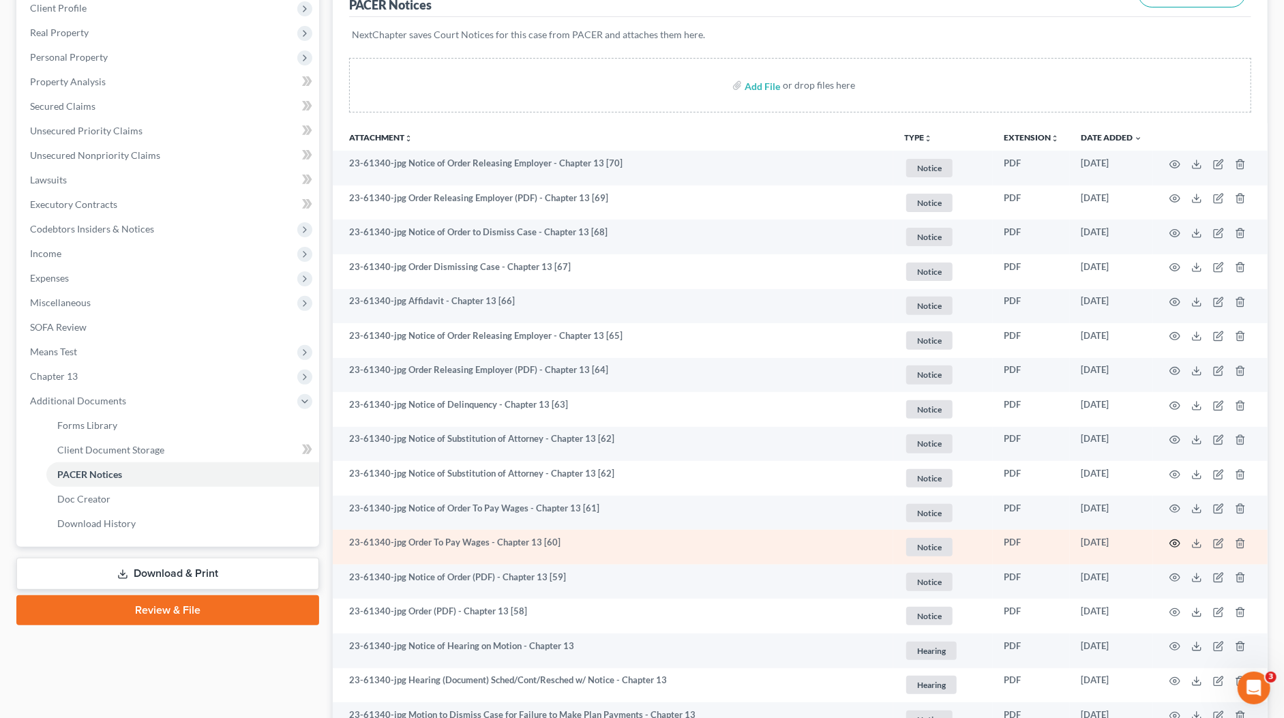
click at [1175, 542] on circle "button" at bounding box center [1174, 543] width 3 height 3
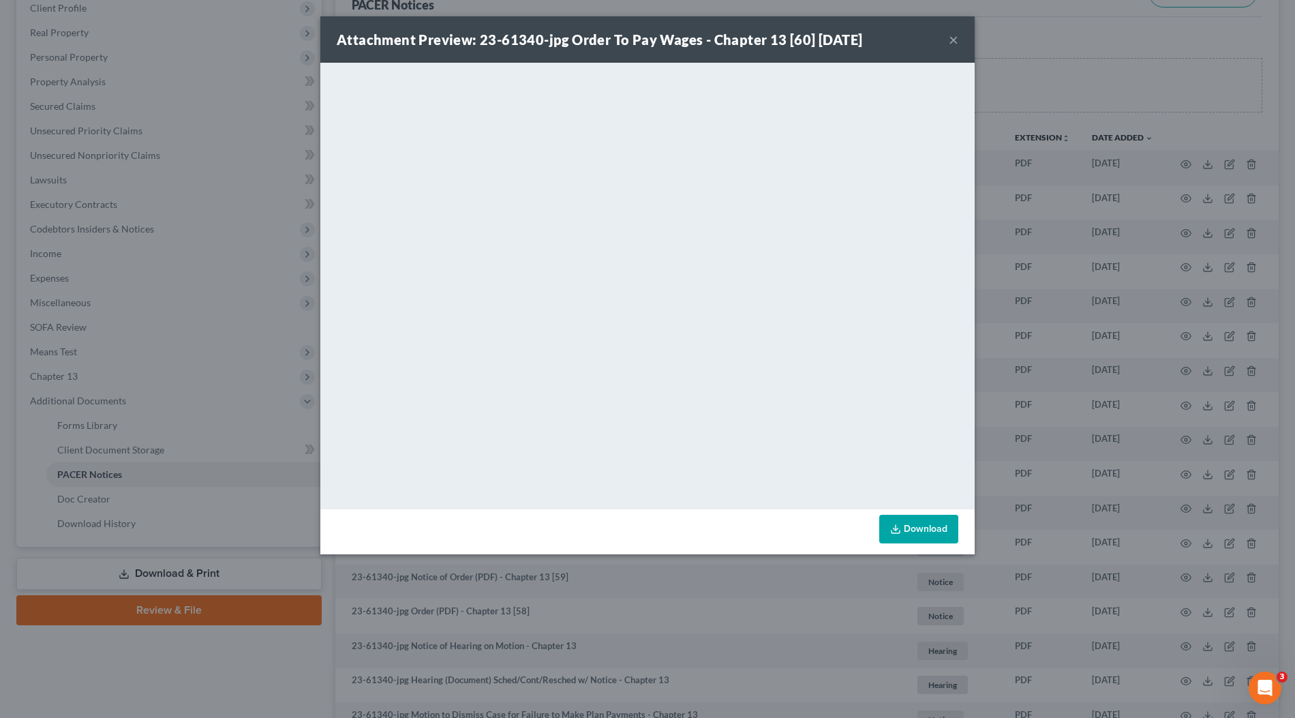
click at [1044, 264] on div "Attachment Preview: 23-61340-jpg Order To Pay Wages - Chapter 13 [60] 12/20/202…" at bounding box center [647, 359] width 1295 height 718
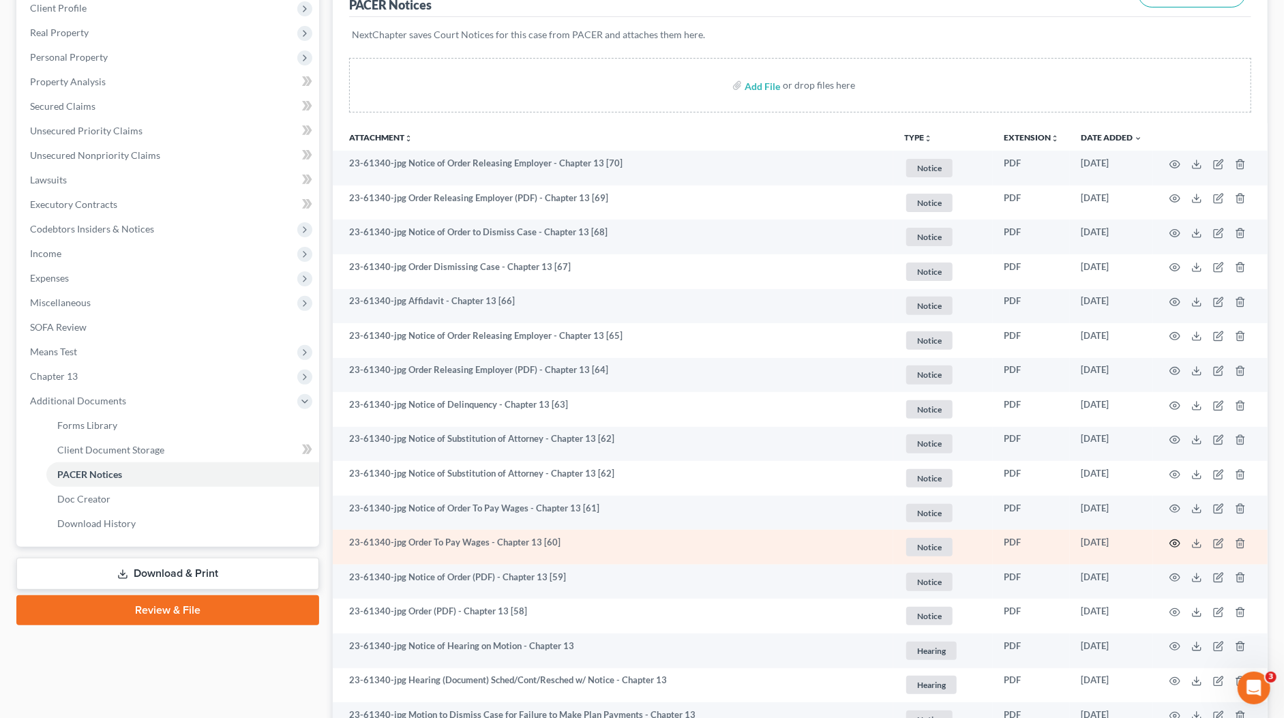
click at [1171, 539] on icon "button" at bounding box center [1174, 543] width 11 height 11
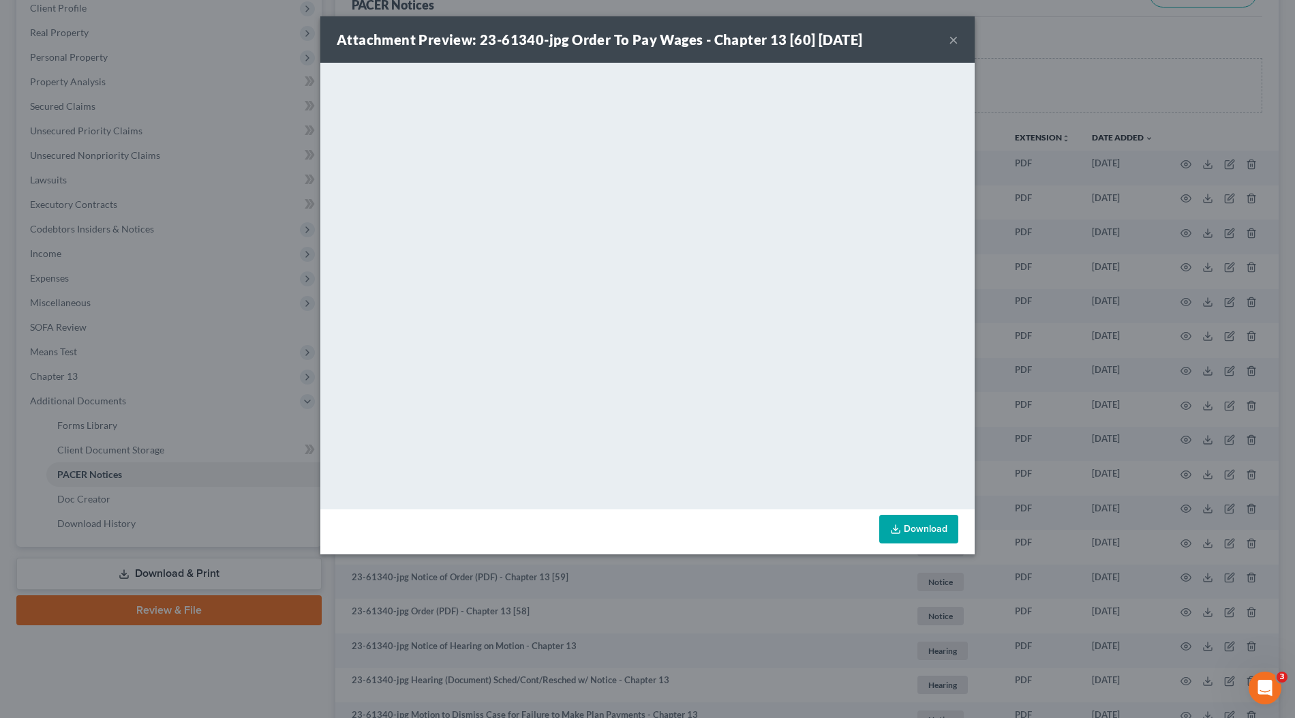
click at [1048, 281] on div "Attachment Preview: 23-61340-jpg Order To Pay Wages - Chapter 13 [60] 12/20/202…" at bounding box center [647, 359] width 1295 height 718
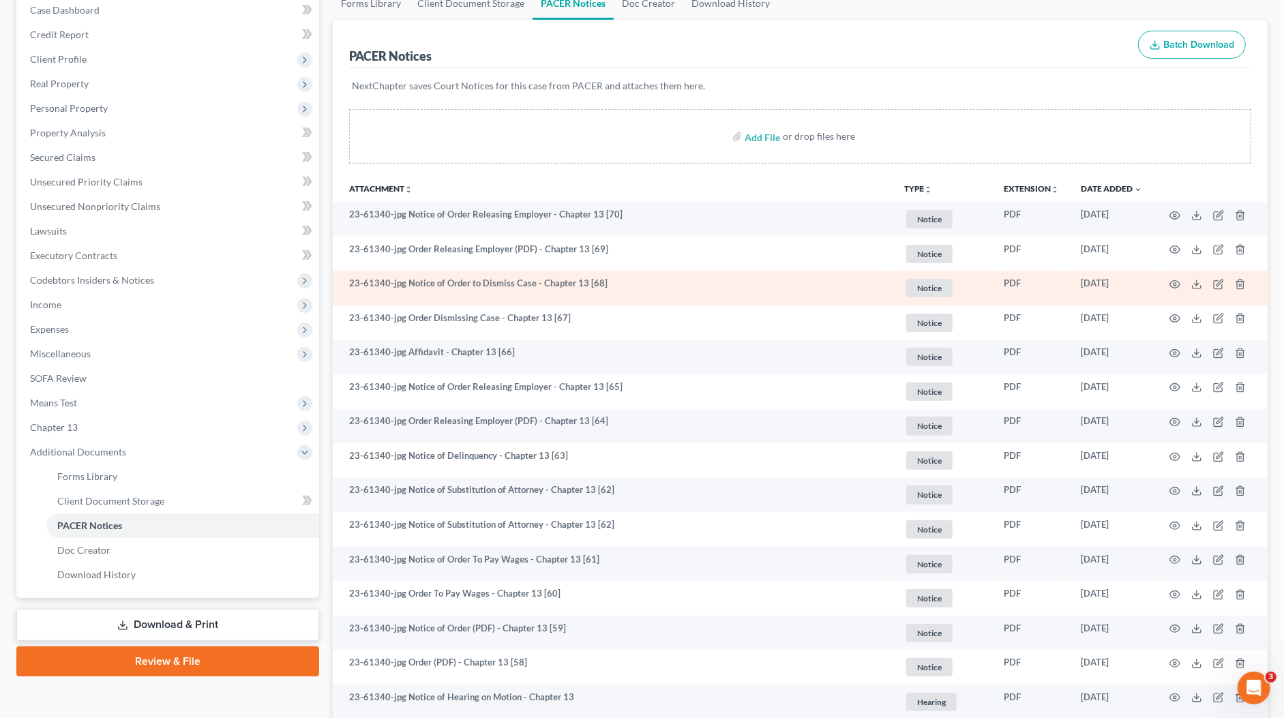
scroll to position [0, 0]
